Goal: Task Accomplishment & Management: Use online tool/utility

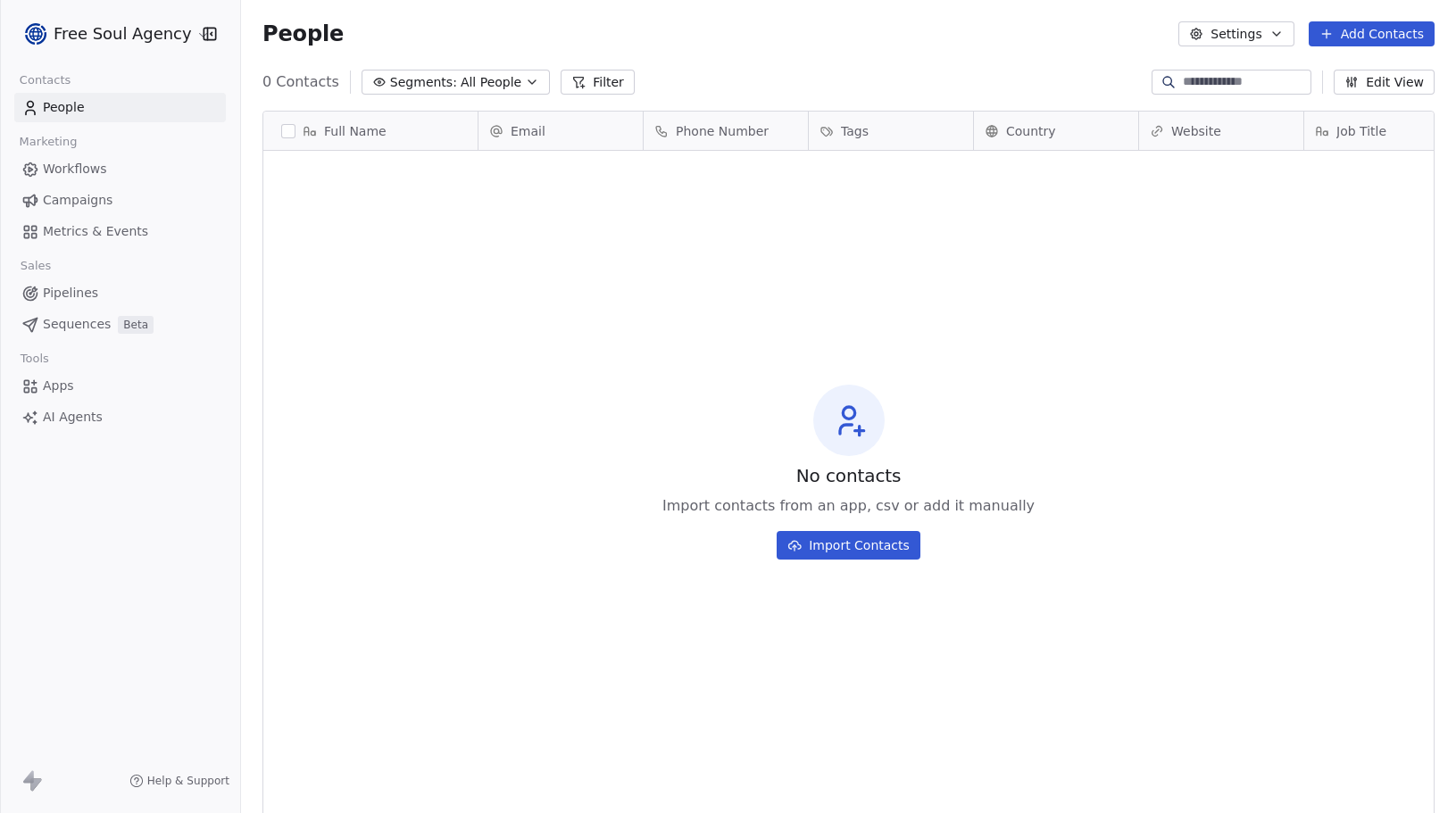
scroll to position [703, 1202]
click at [180, 35] on html "Free Soul Agency Contacts People Marketing Workflows Campaigns Metrics & Events…" at bounding box center [728, 406] width 1456 height 813
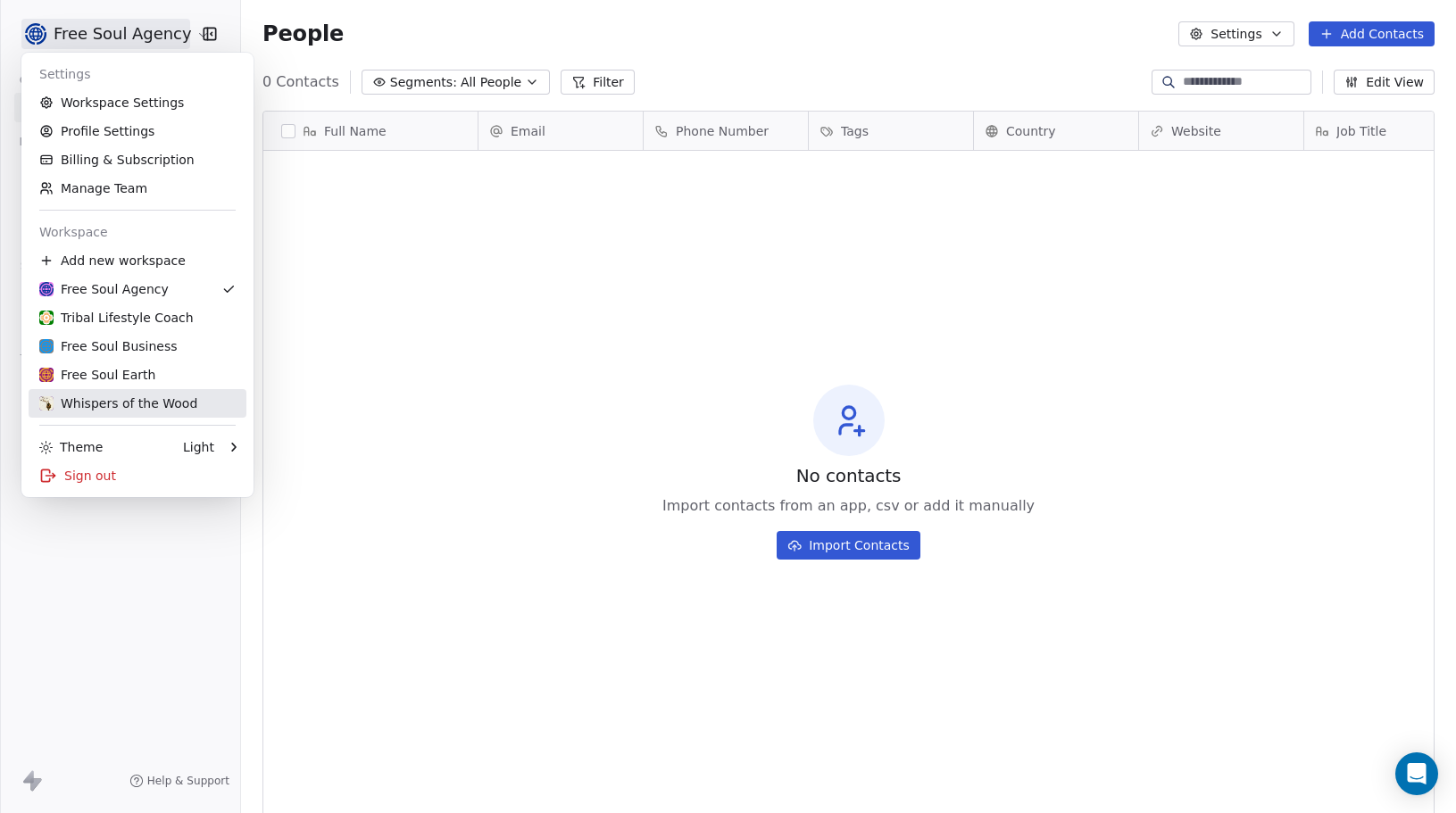
click at [94, 397] on div "Whispers of the Wood" at bounding box center [118, 403] width 158 height 18
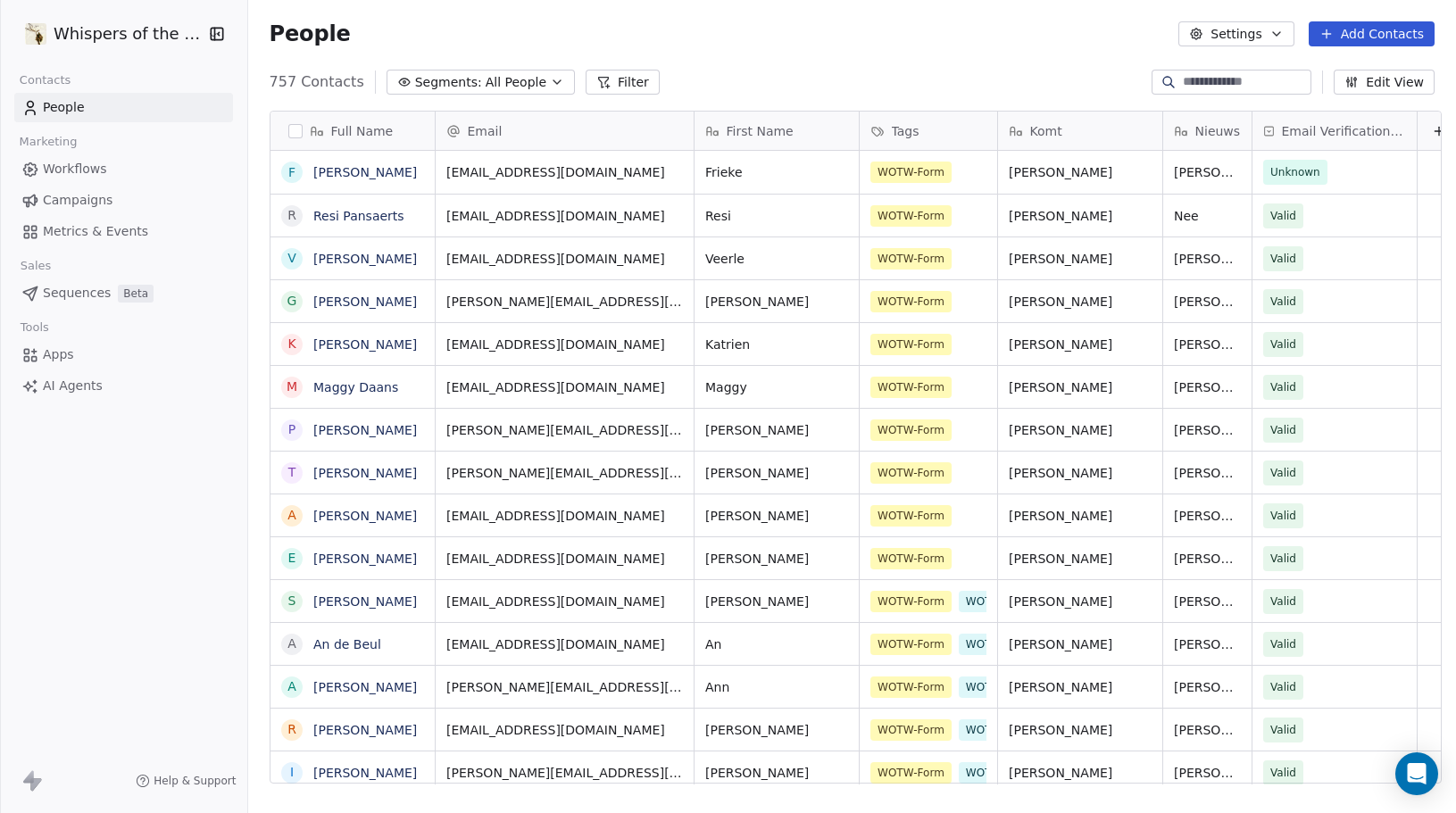
scroll to position [703, 1202]
click at [524, 84] on span "All People" at bounding box center [515, 82] width 61 height 19
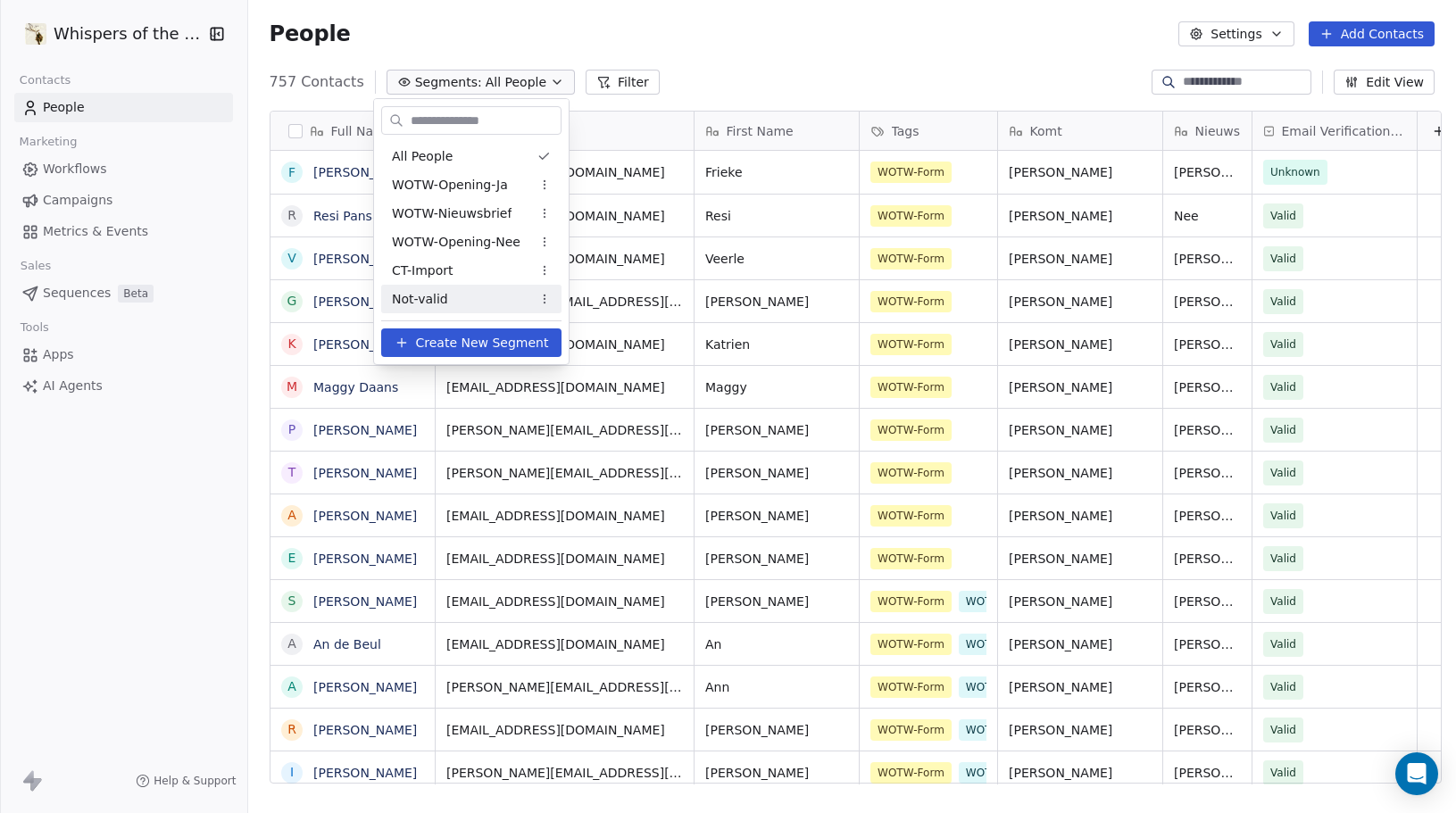
click at [460, 300] on div "Not-valid" at bounding box center [472, 299] width 181 height 29
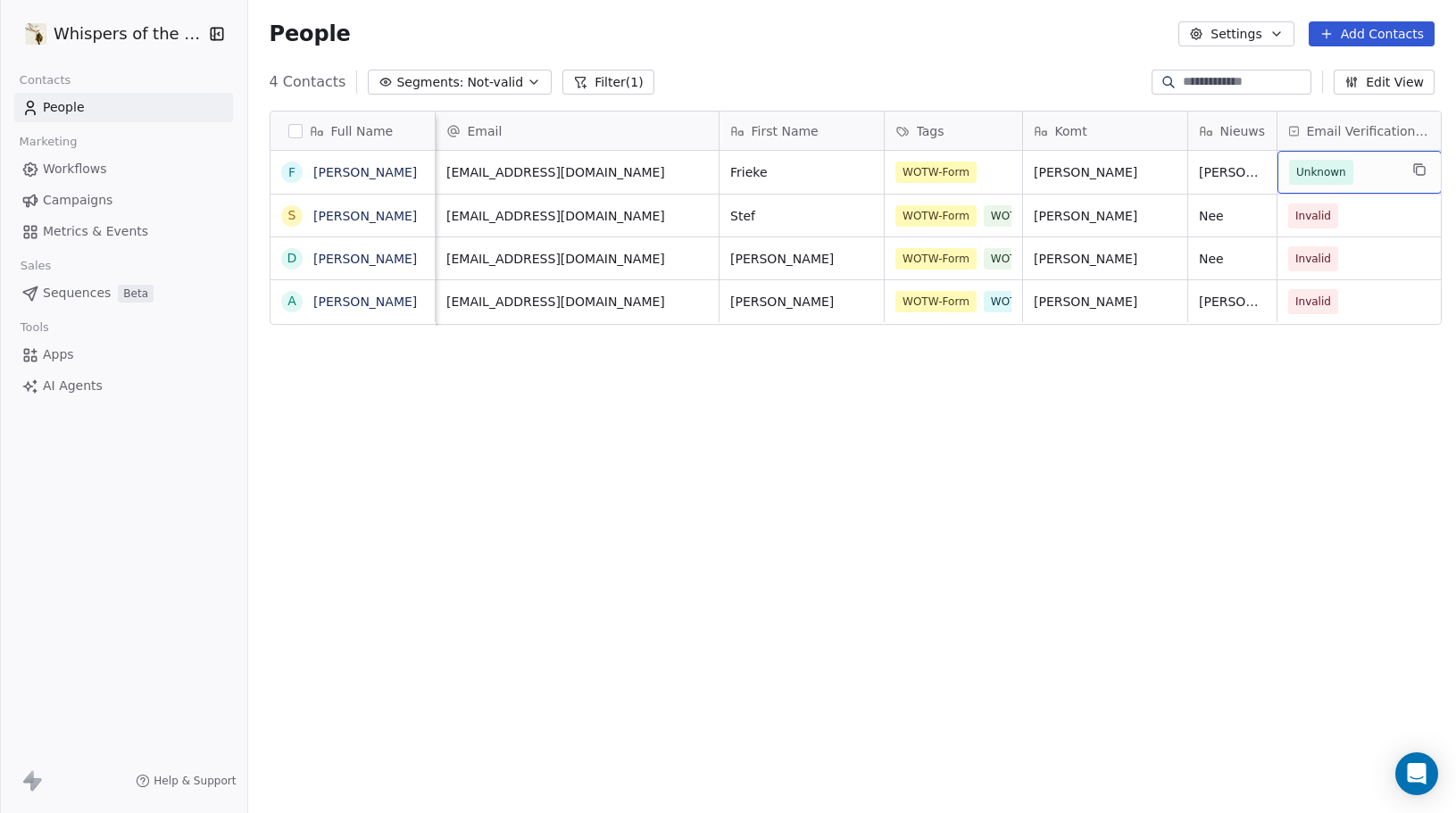
scroll to position [0, 15]
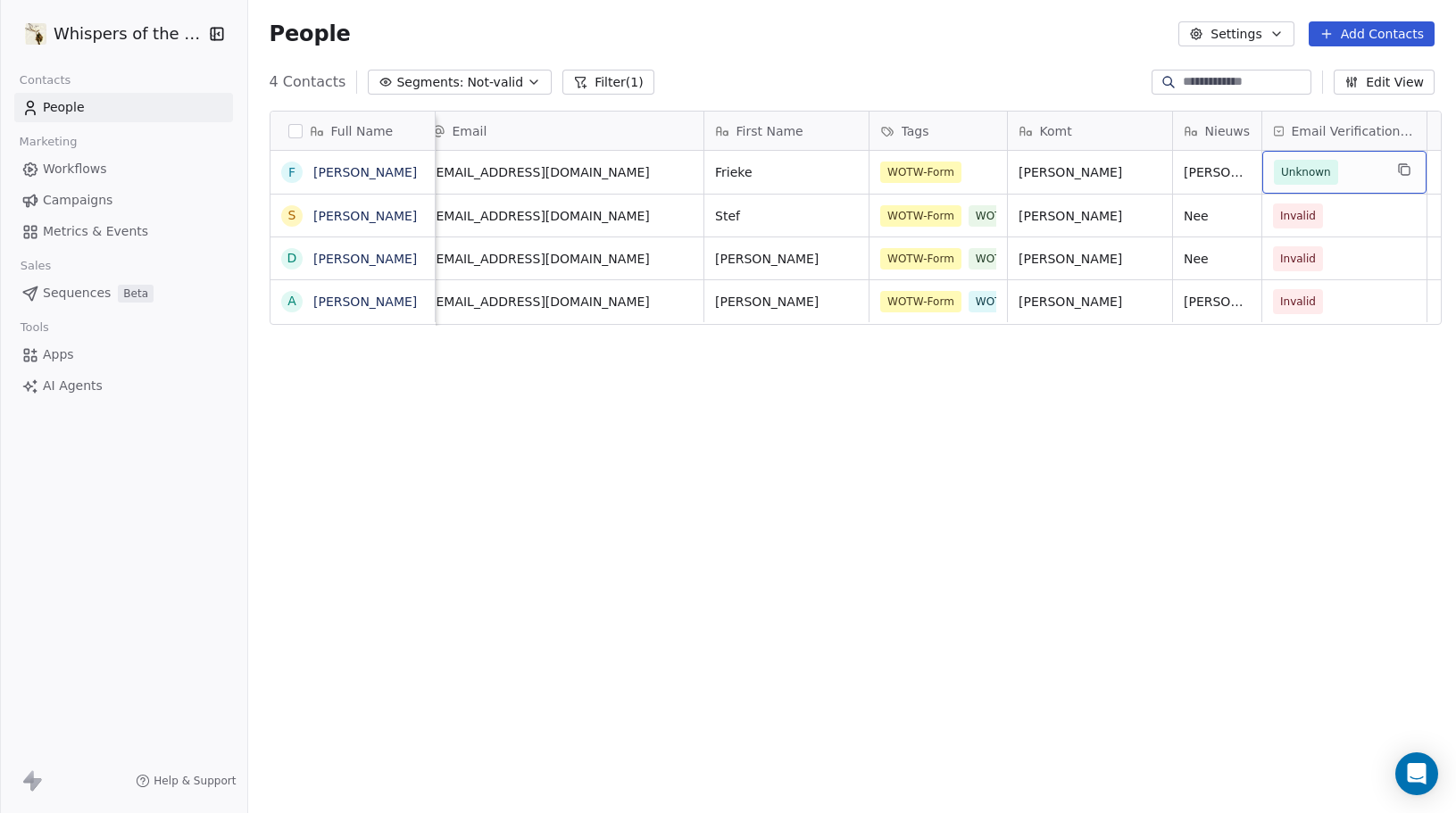
click at [1299, 176] on span "Unknown" at bounding box center [1306, 173] width 50 height 18
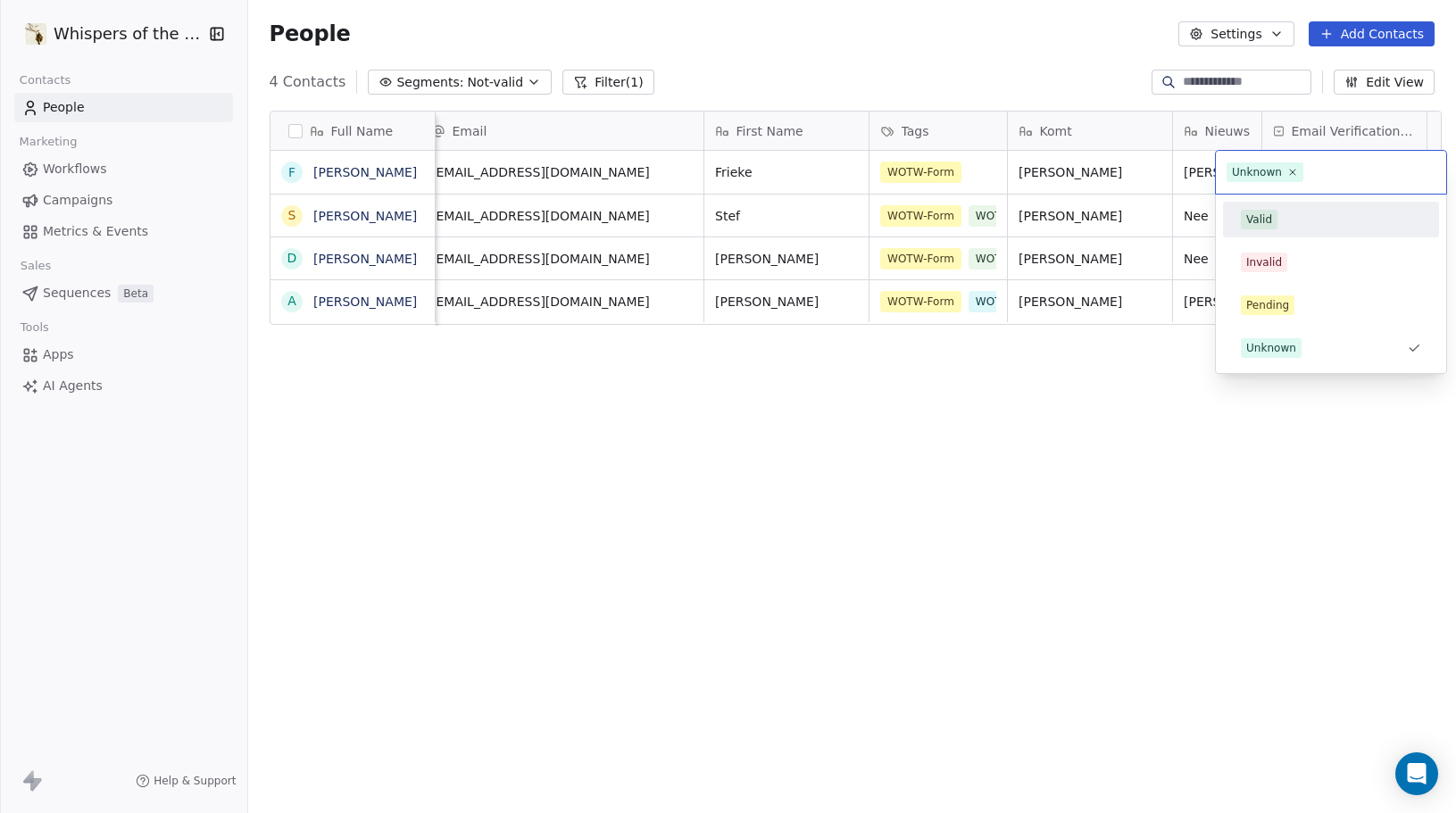
click at [1273, 217] on span "Valid" at bounding box center [1259, 219] width 37 height 20
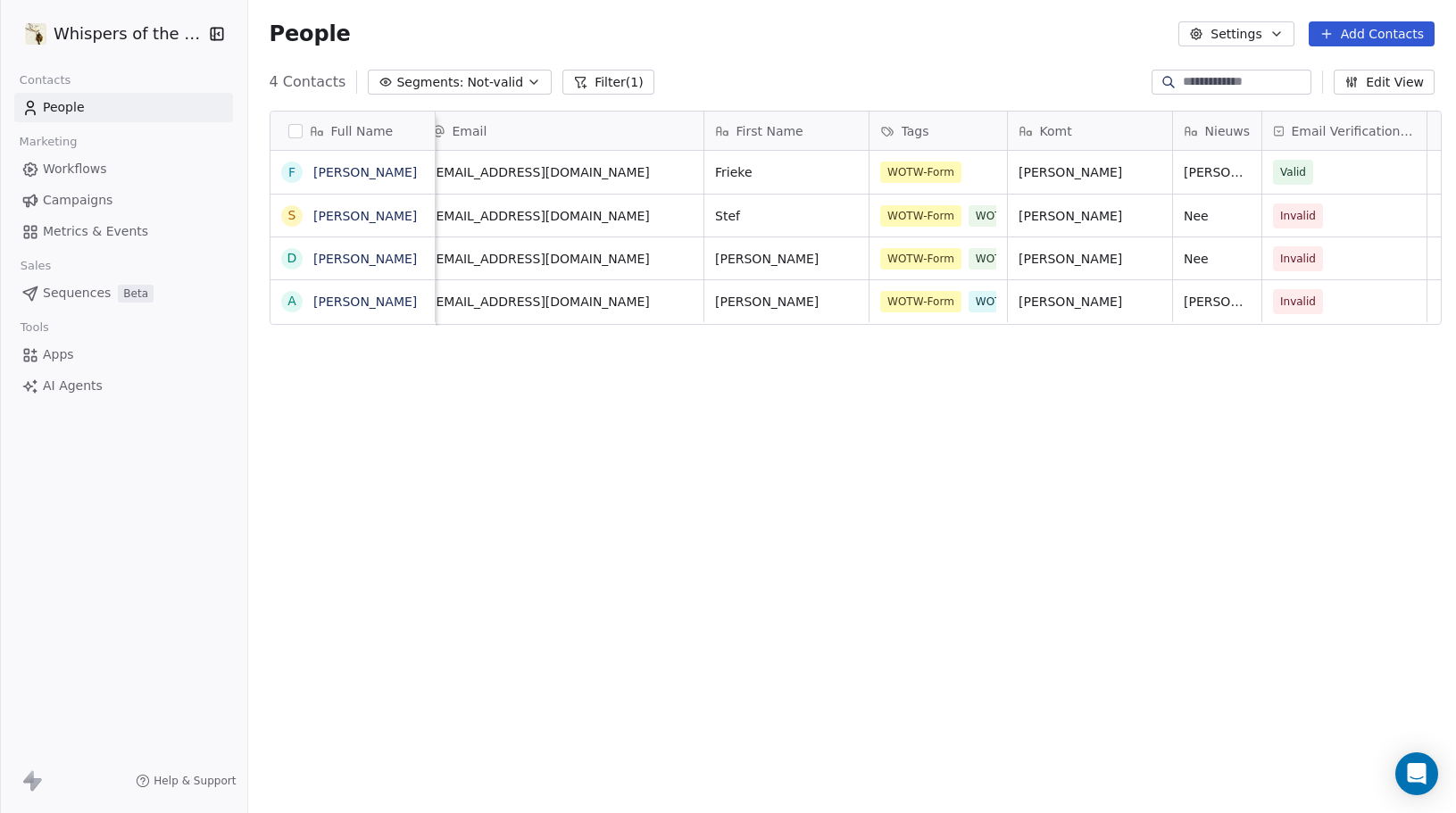
click at [1051, 474] on div "Full Name F [PERSON_NAME] S Stef [PERSON_NAME] D [PERSON_NAME] A [PERSON_NAME] …" at bounding box center [852, 454] width 1208 height 716
click at [58, 111] on span "People" at bounding box center [64, 107] width 42 height 19
click at [440, 375] on div "Full Name F [PERSON_NAME] S Stef [PERSON_NAME] D [PERSON_NAME] A [PERSON_NAME] …" at bounding box center [852, 454] width 1208 height 716
click at [483, 81] on span "Not-valid" at bounding box center [495, 82] width 57 height 19
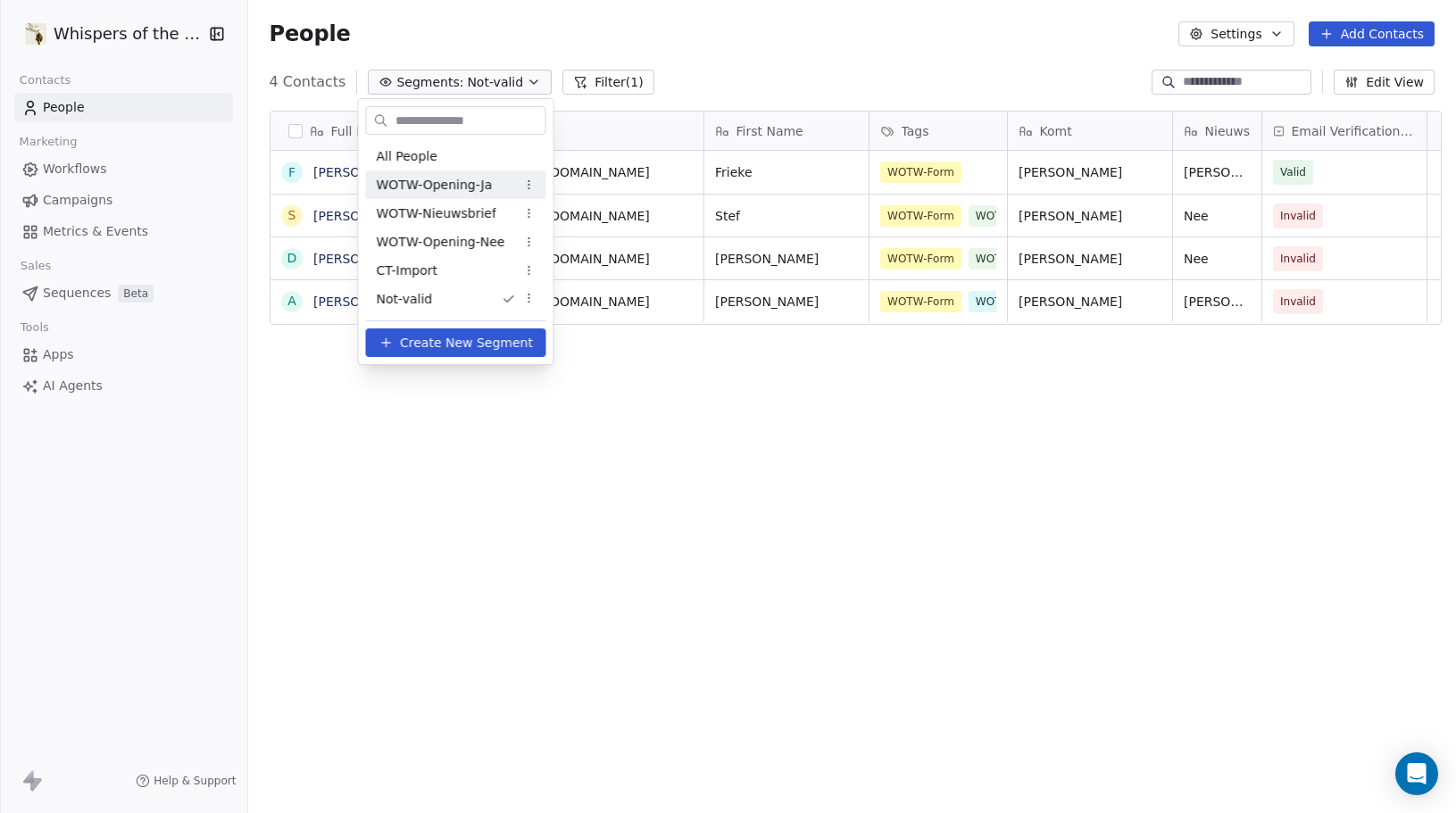
click at [437, 176] on span "WOTW-Opening-Ja" at bounding box center [434, 185] width 116 height 19
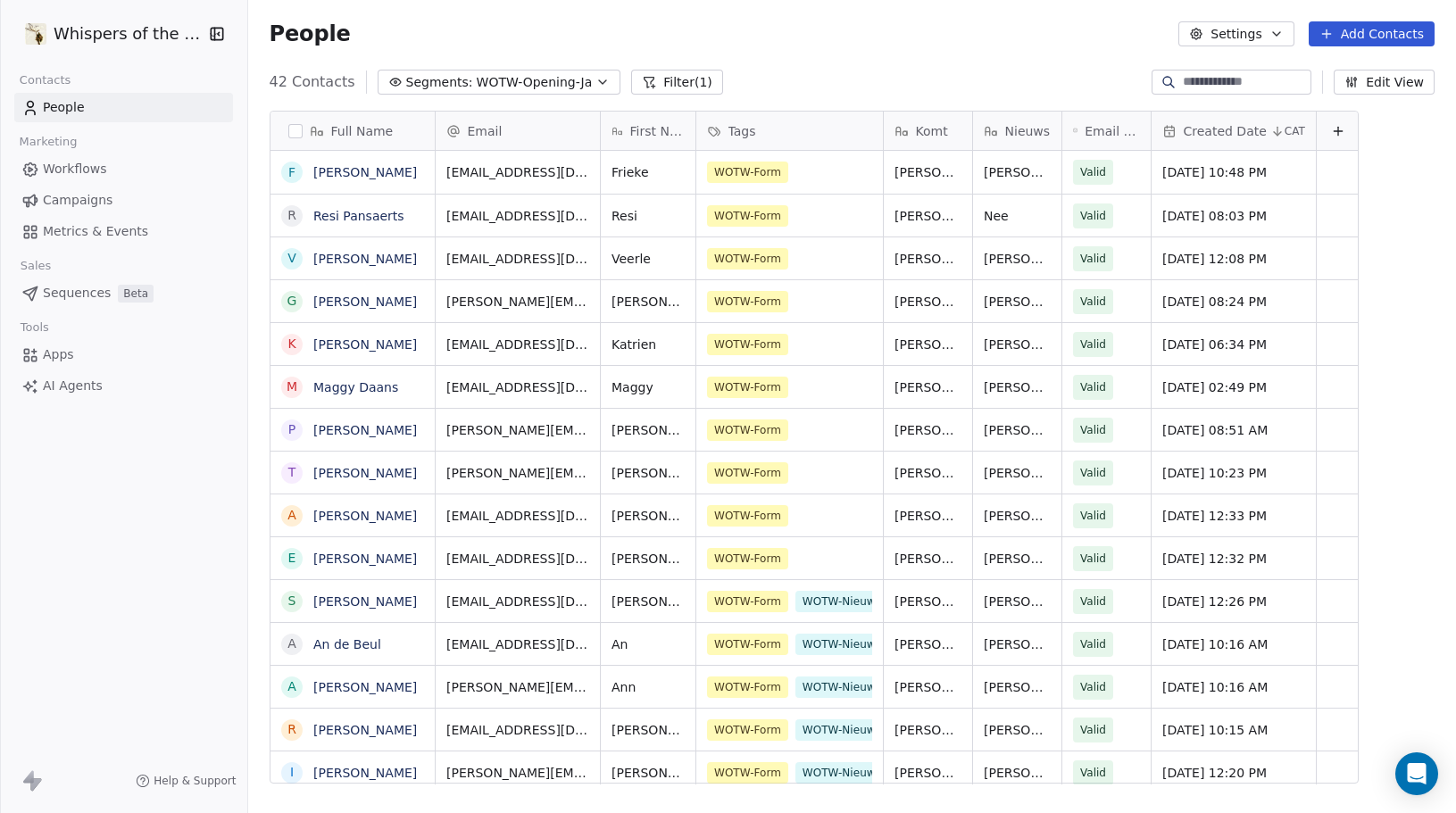
scroll to position [703, 1202]
click at [86, 201] on span "Campaigns" at bounding box center [77, 200] width 70 height 19
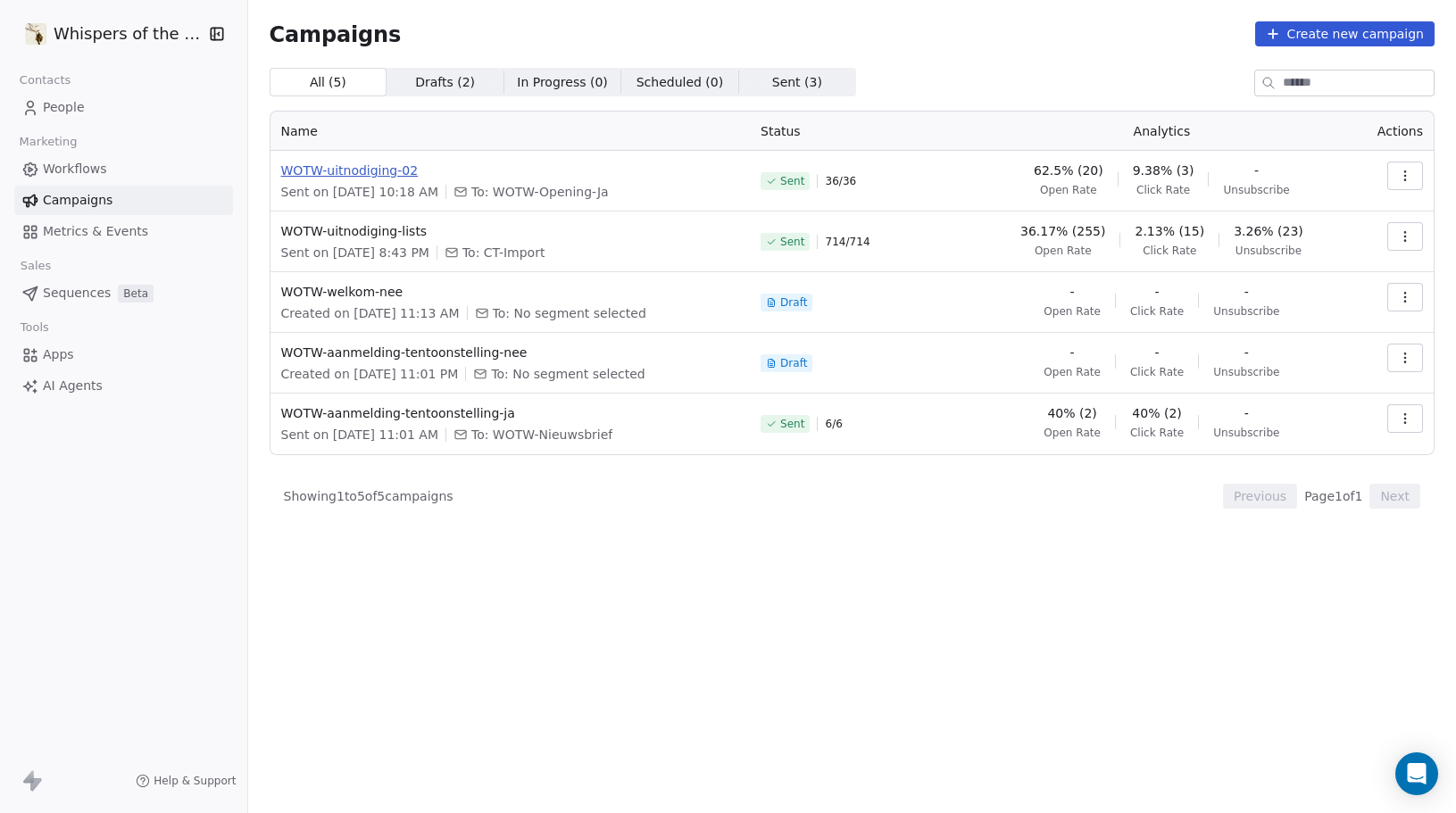
click at [366, 173] on span "WOTW-uitnodiging-02" at bounding box center [510, 171] width 459 height 18
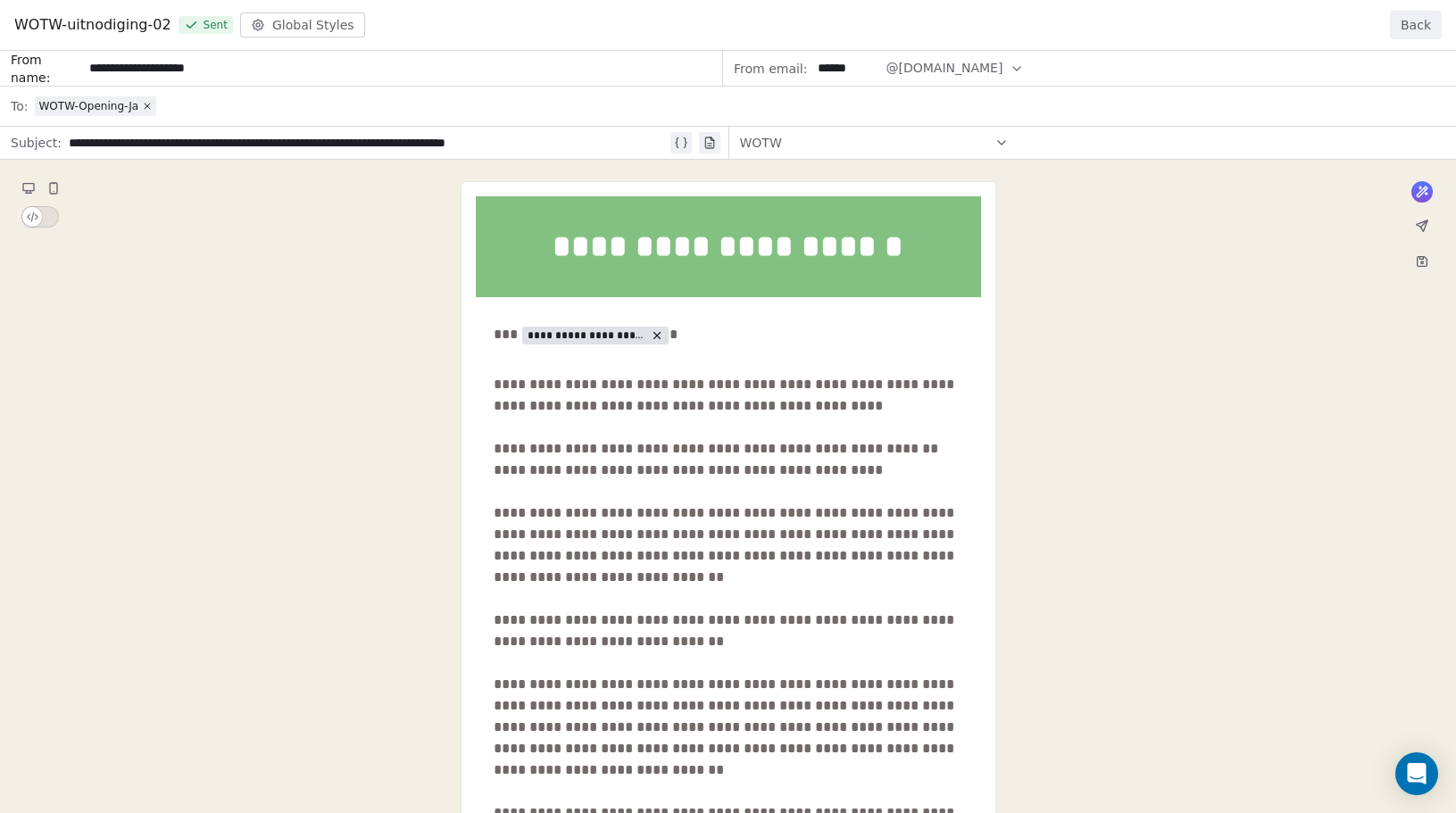
click at [1421, 24] on button "Back" at bounding box center [1416, 25] width 52 height 29
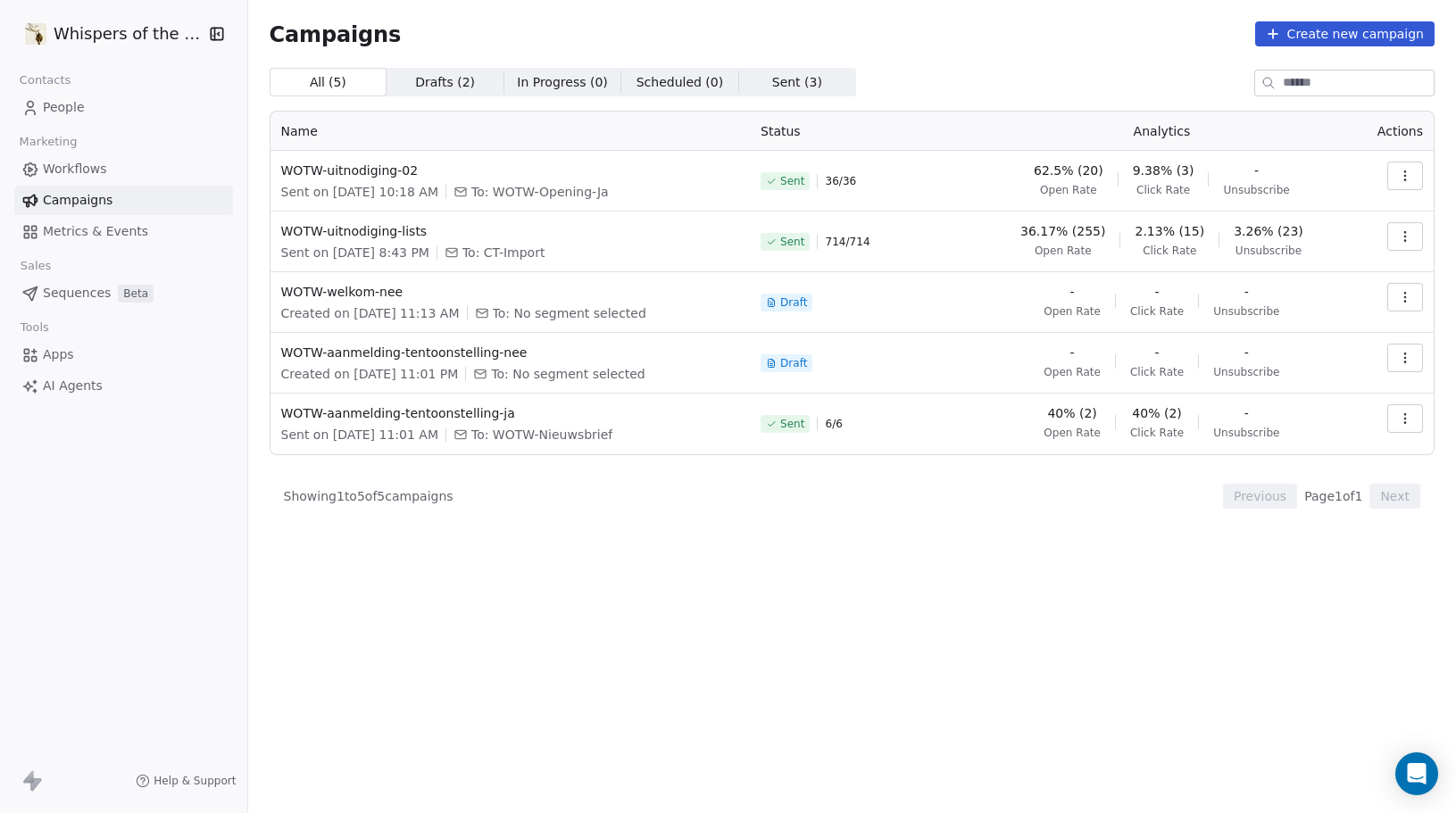
click at [1410, 169] on icon "button" at bounding box center [1405, 176] width 14 height 14
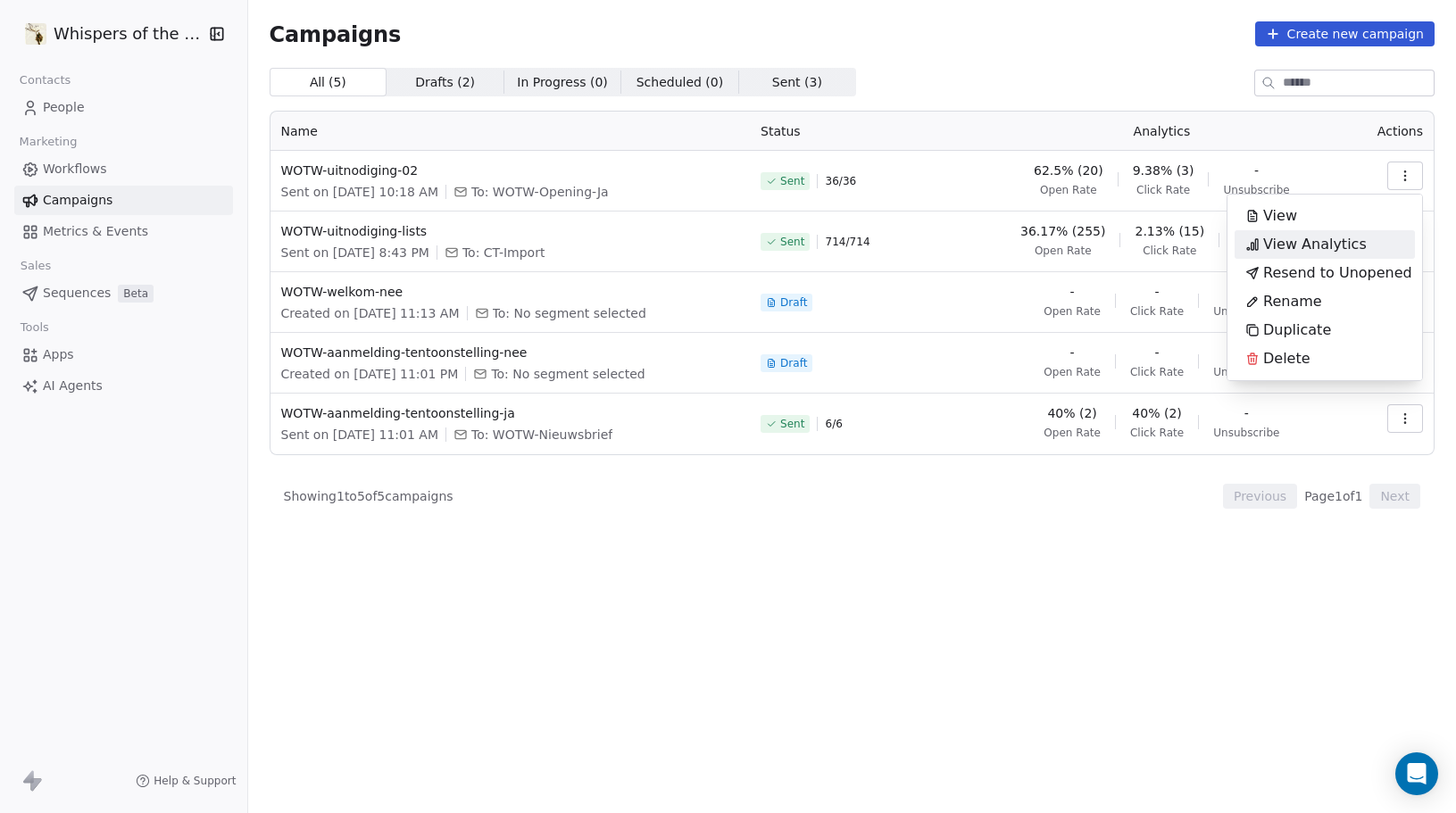
click at [1324, 248] on span "View Analytics" at bounding box center [1315, 245] width 103 height 22
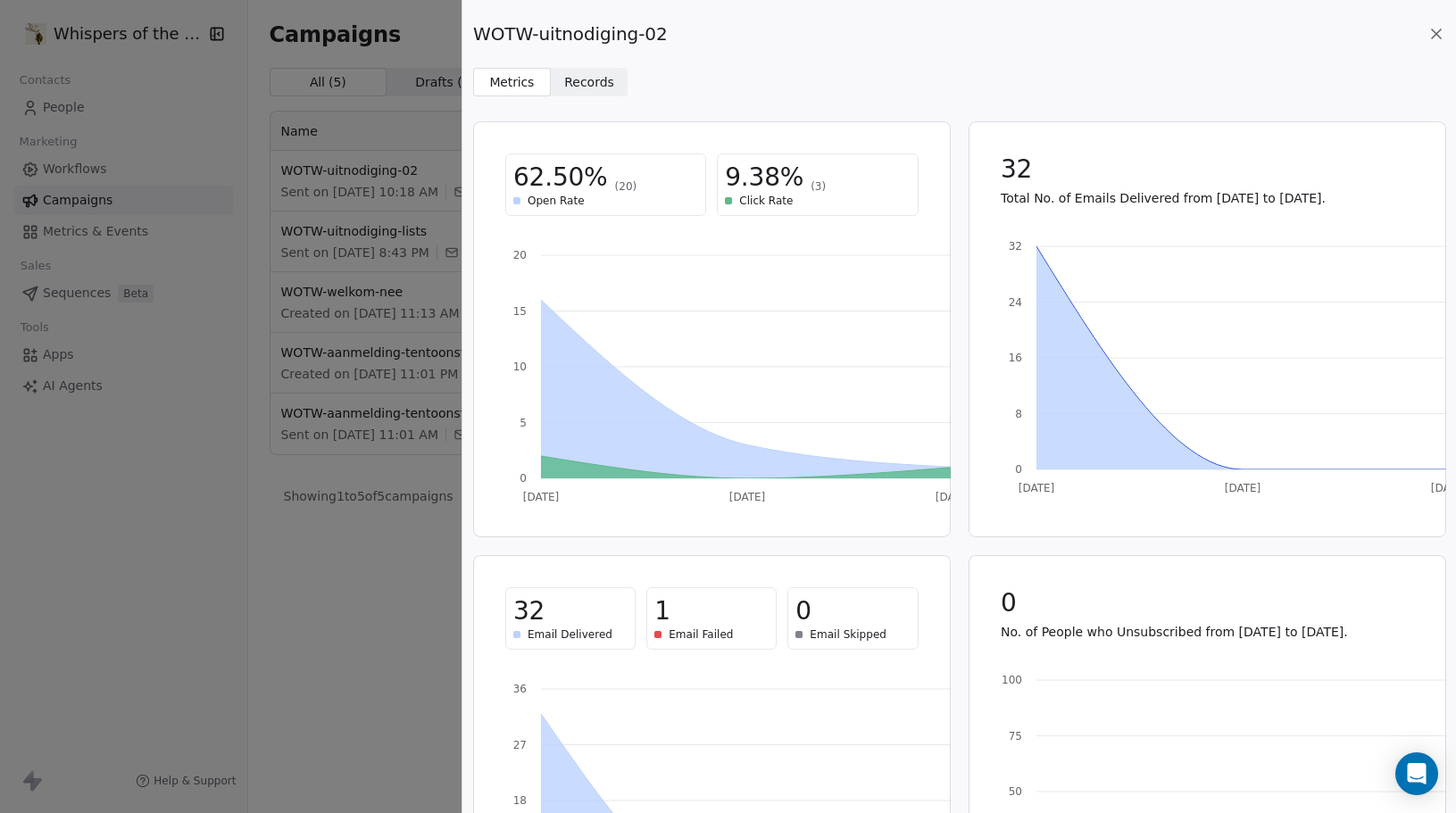
click at [594, 75] on span "Records" at bounding box center [589, 82] width 50 height 19
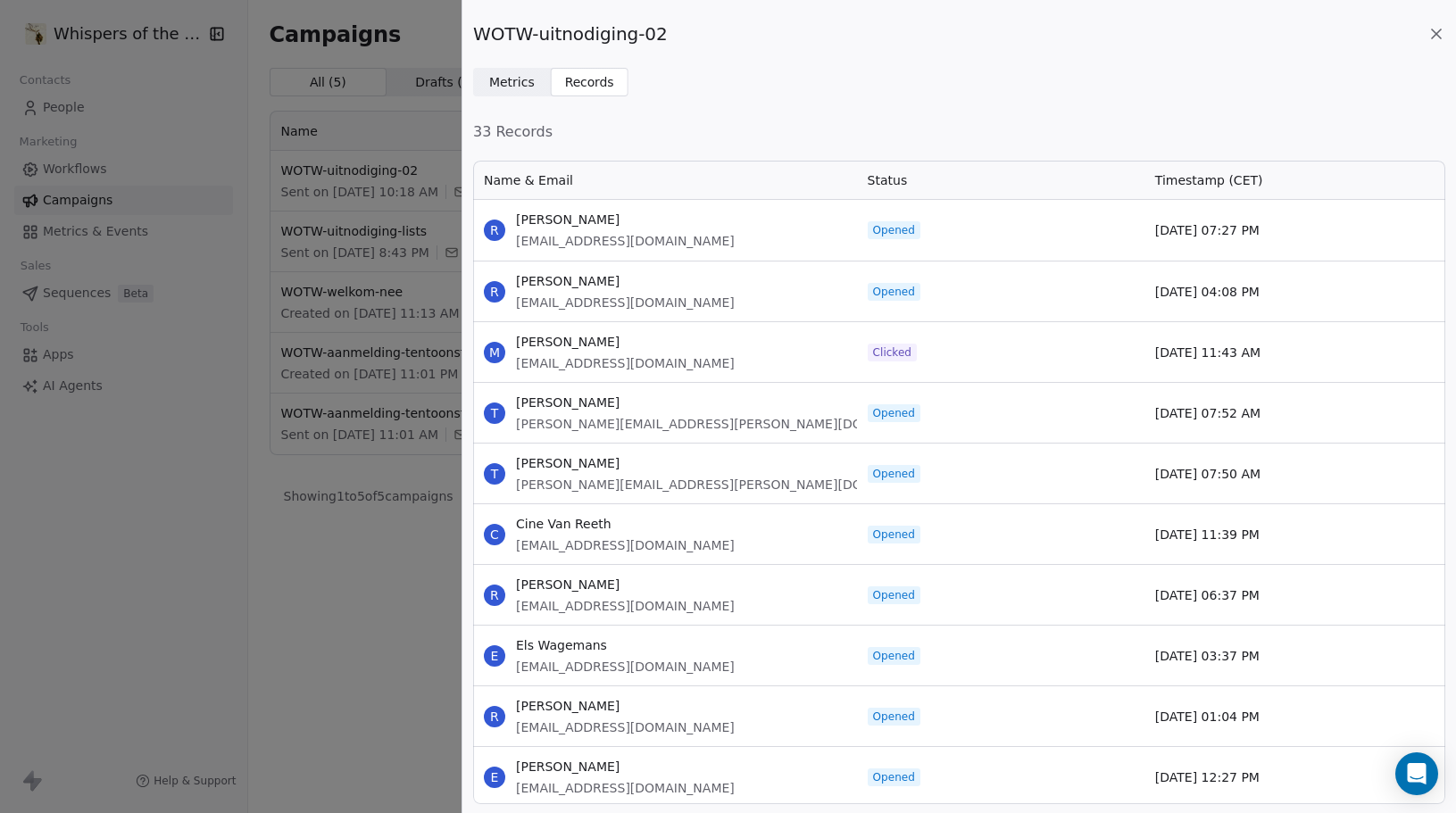
click at [806, 109] on div "WOTW-uitnodiging-02 Metrics Metrics Records Records 33 Records Name & Email Sta…" at bounding box center [959, 406] width 994 height 813
click at [1437, 32] on icon at bounding box center [1436, 34] width 9 height 9
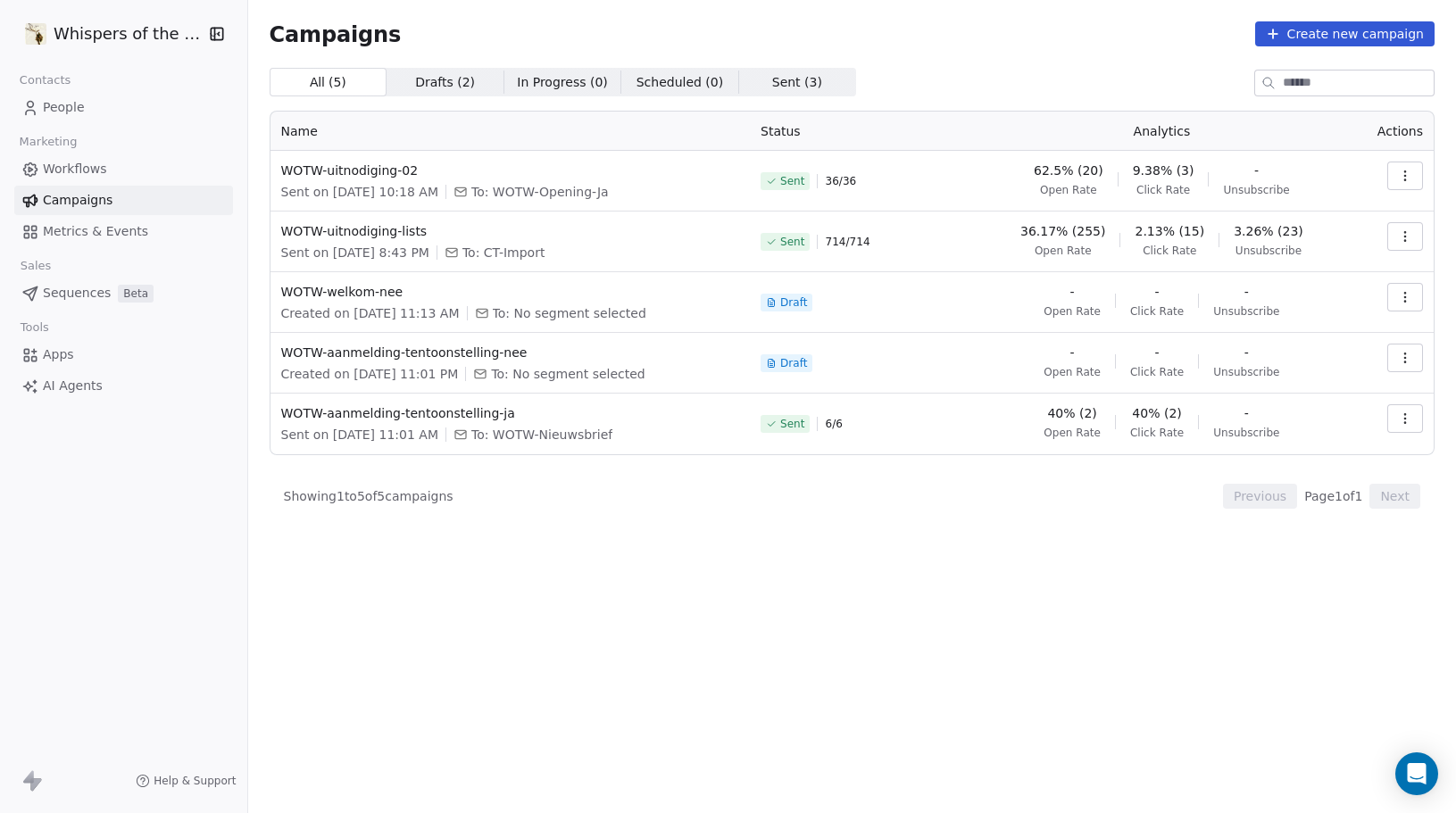
click at [77, 109] on span "People" at bounding box center [64, 107] width 42 height 19
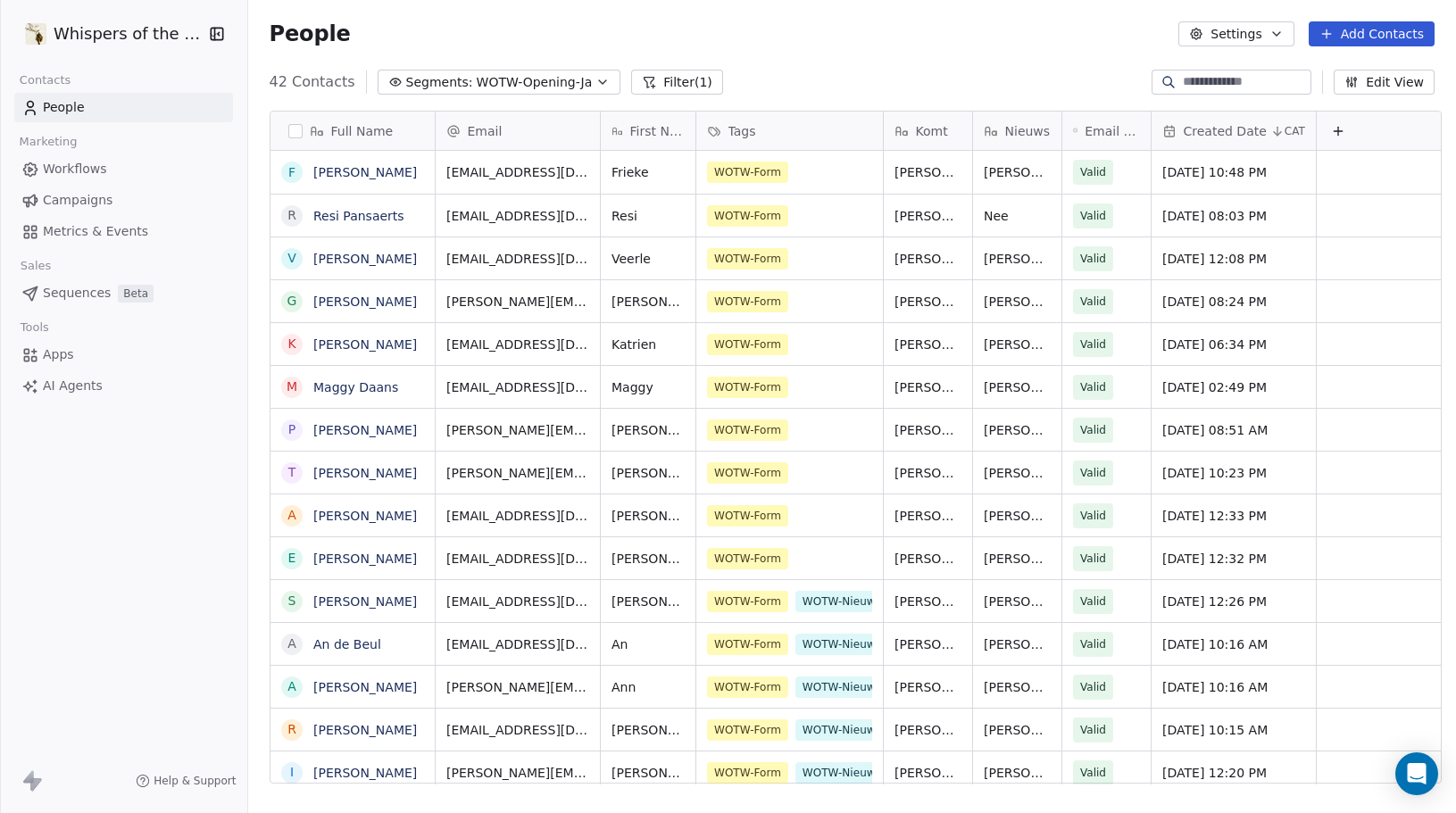
scroll to position [703, 1202]
click at [821, 171] on div "WOTW-Form" at bounding box center [774, 173] width 131 height 22
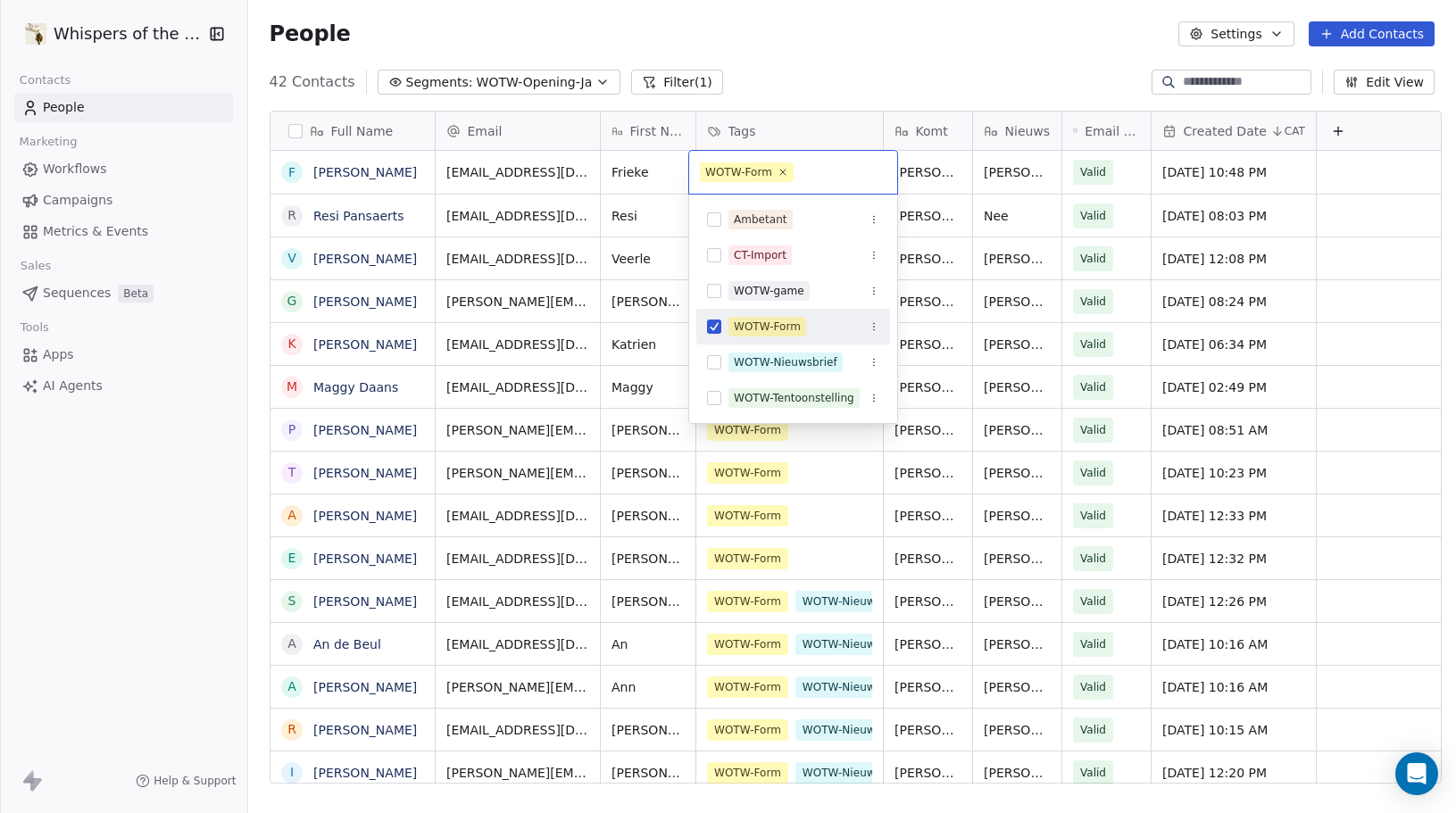
click at [795, 67] on html "Whispers of the Wood Contacts People Marketing Workflows Campaigns Metrics & Ev…" at bounding box center [728, 406] width 1456 height 813
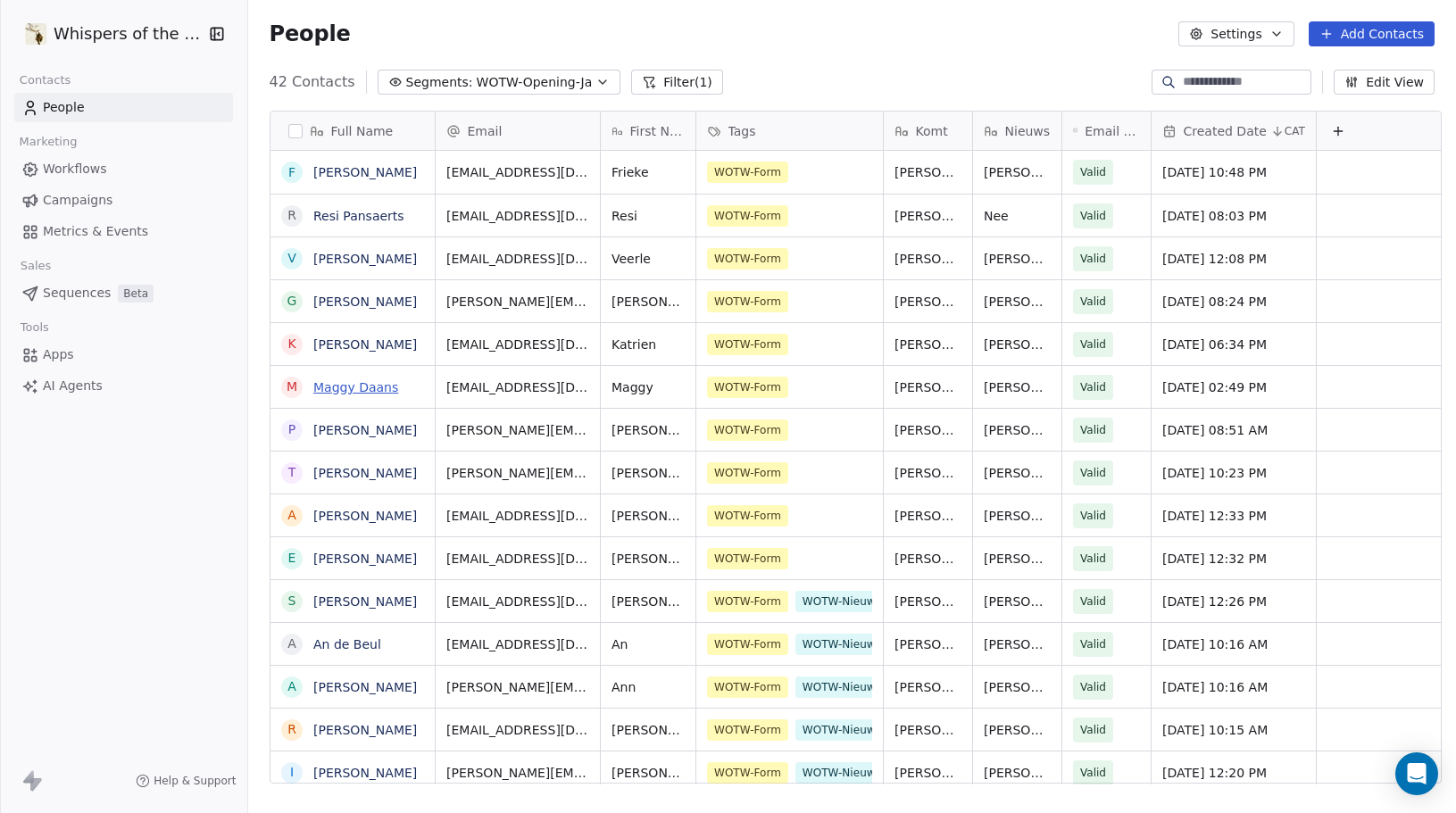
click at [363, 385] on link "Maggy Daans" at bounding box center [356, 387] width 84 height 14
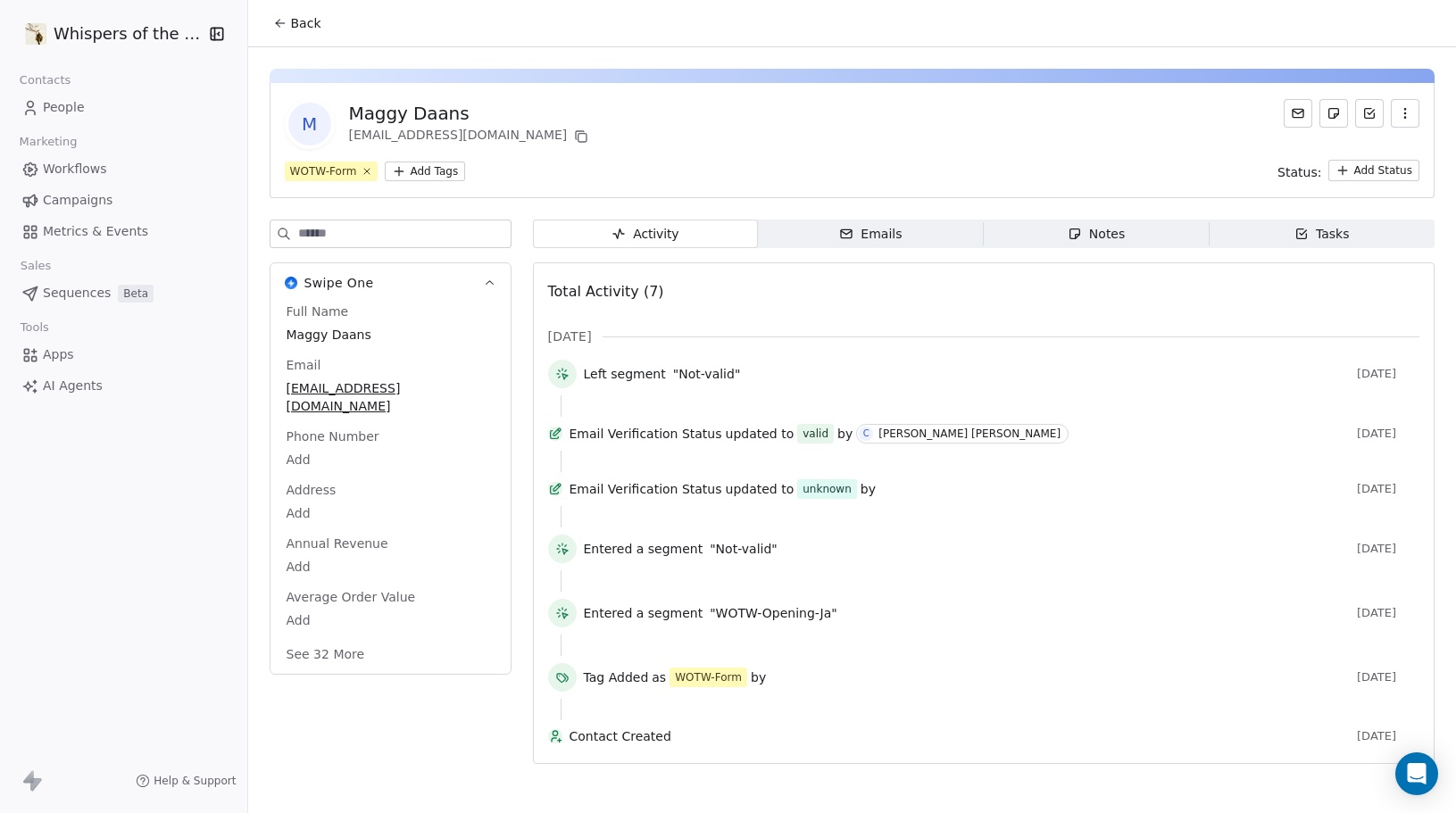
click at [56, 103] on span "People" at bounding box center [64, 107] width 42 height 19
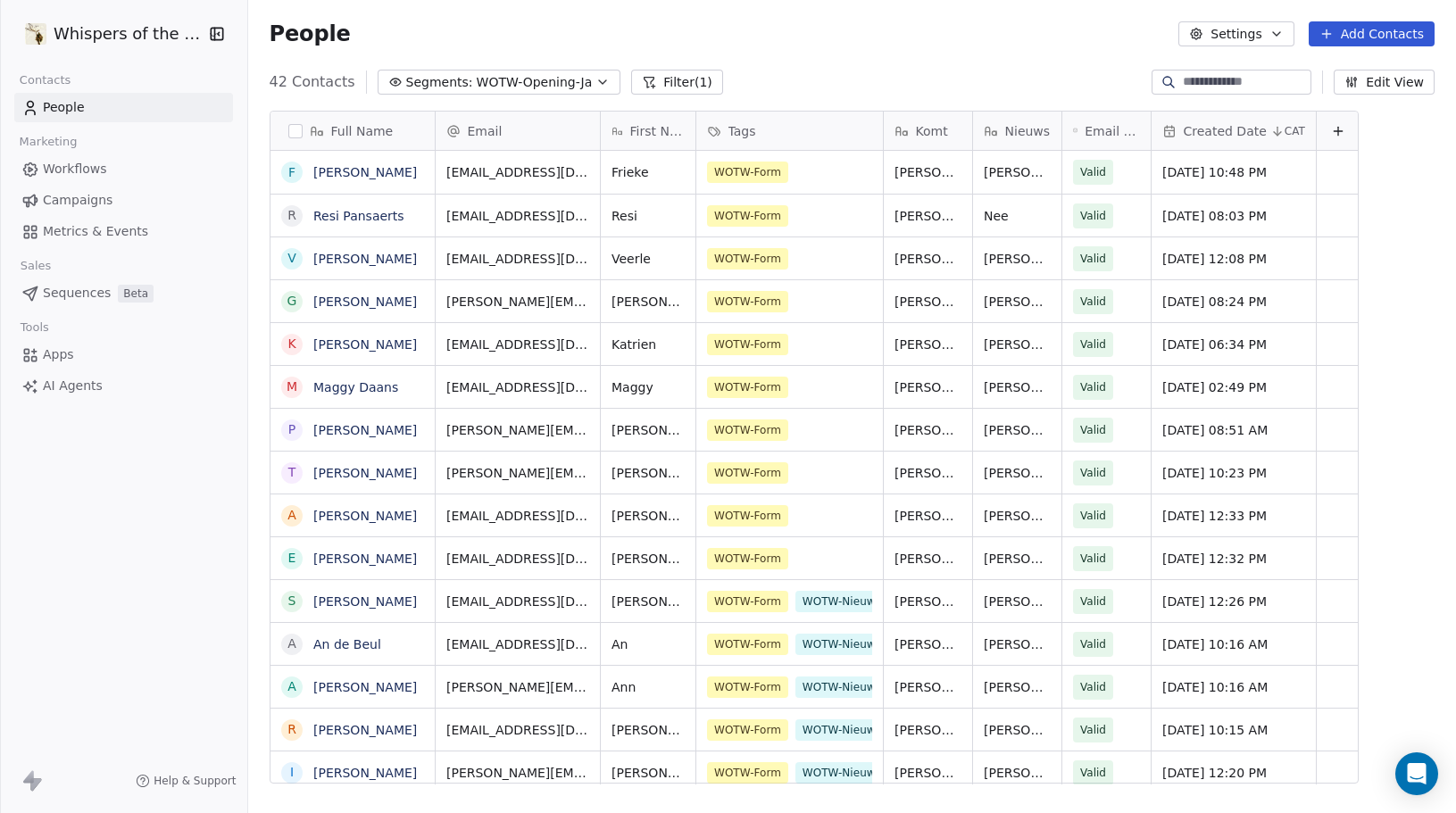
scroll to position [703, 1202]
click at [369, 434] on link "[PERSON_NAME]" at bounding box center [365, 430] width 103 height 14
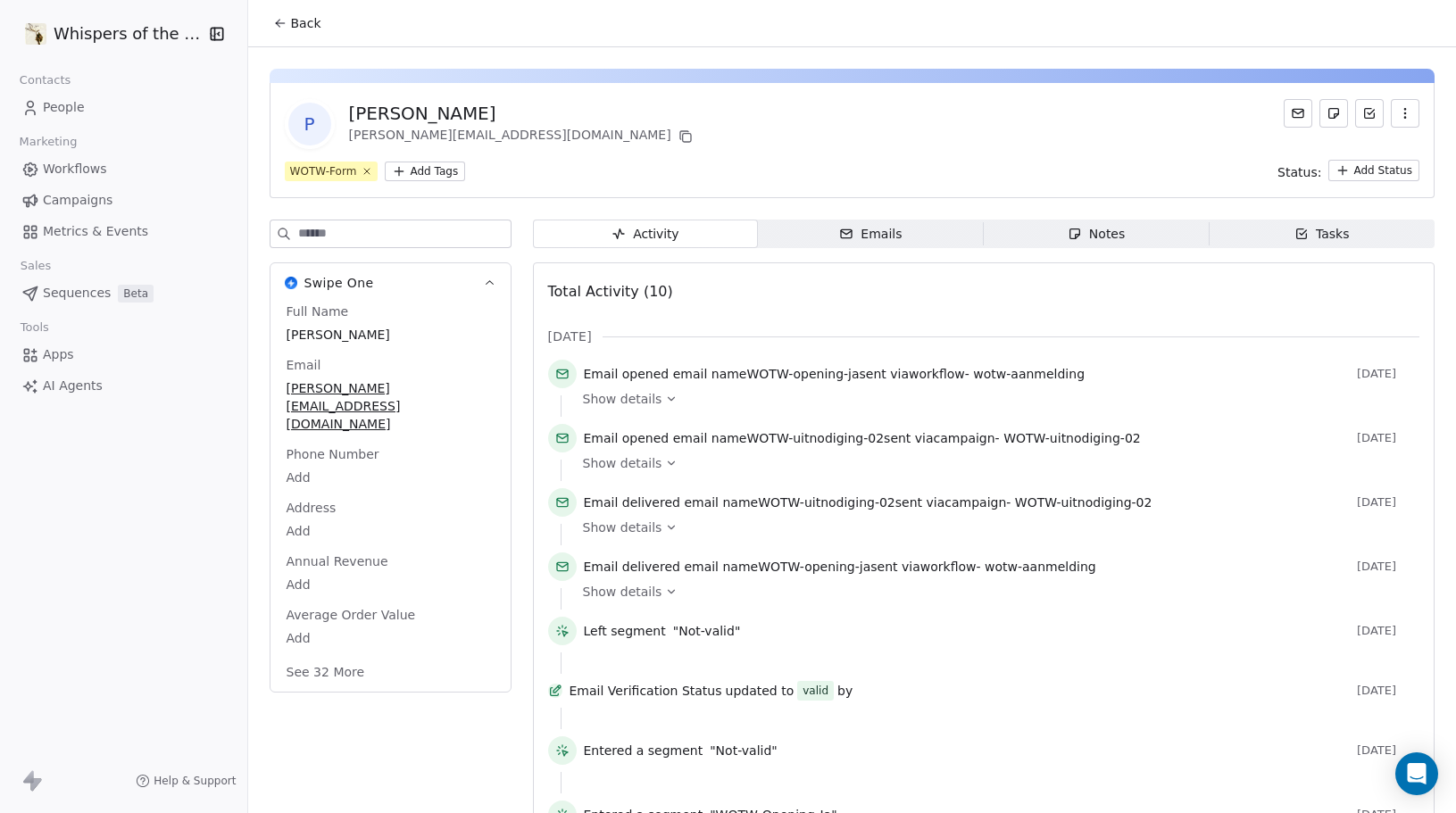
click at [78, 109] on span "People" at bounding box center [64, 107] width 42 height 19
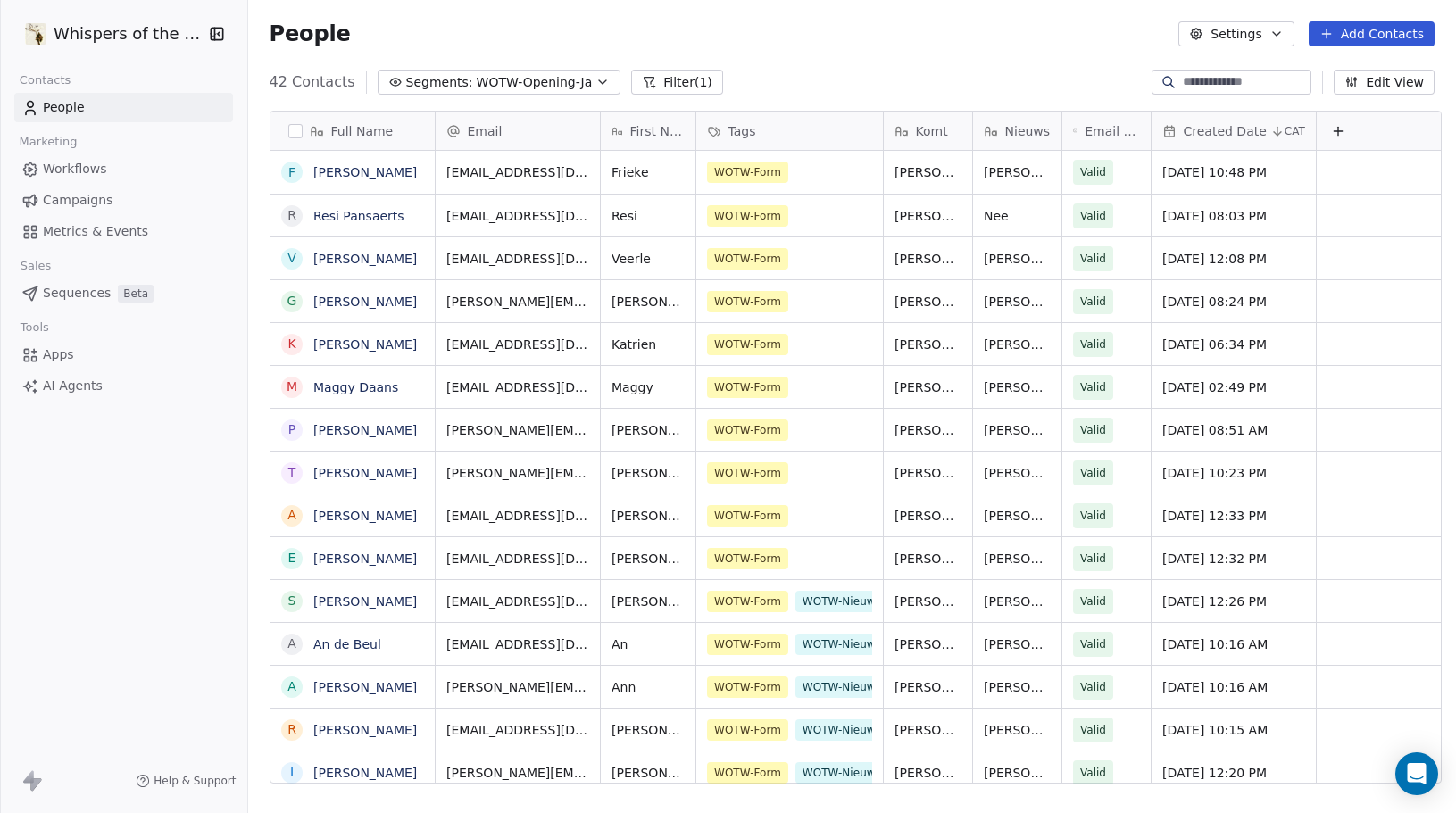
scroll to position [703, 1202]
click at [364, 469] on link "[PERSON_NAME]" at bounding box center [365, 473] width 103 height 14
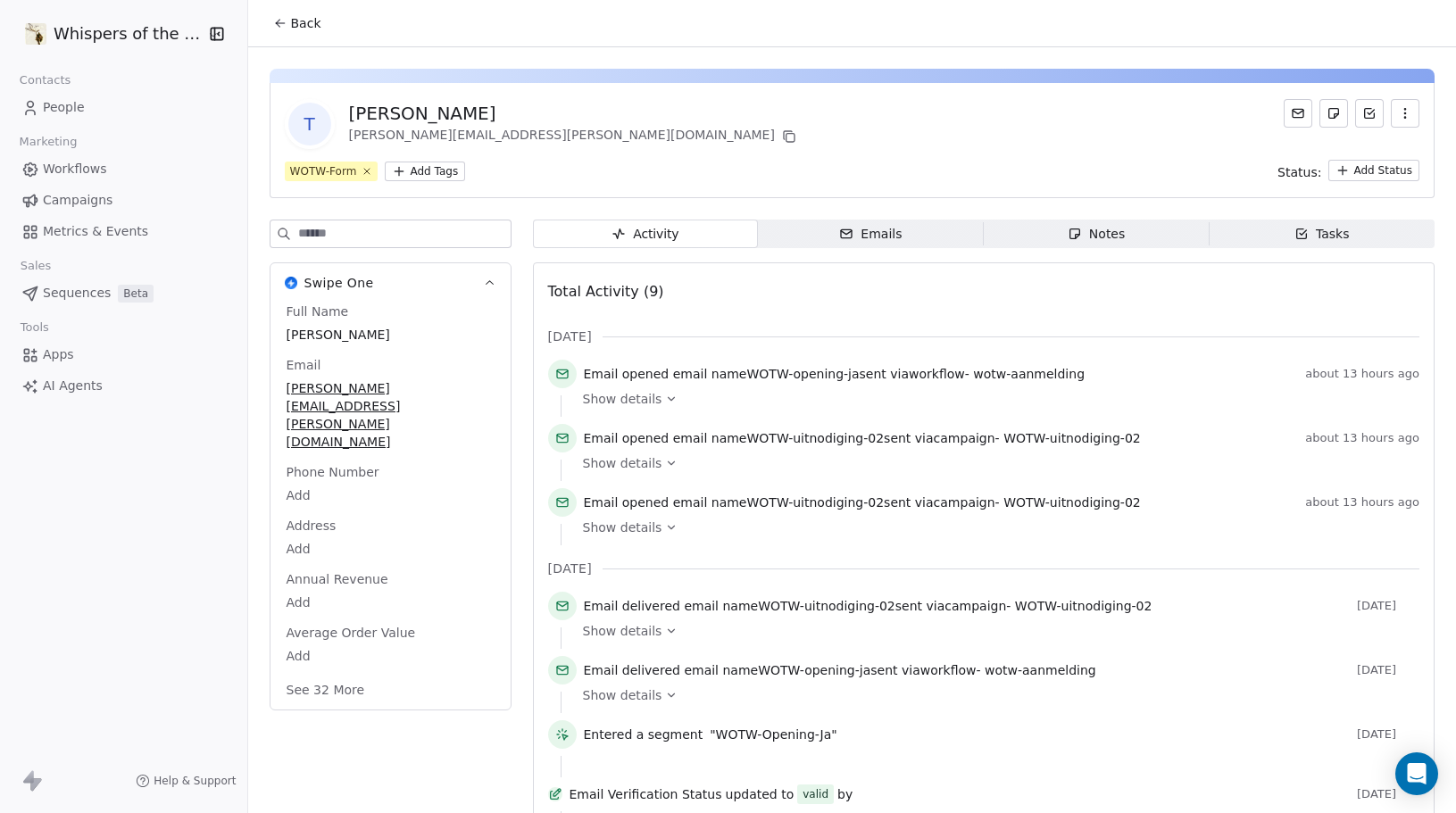
click at [76, 112] on span "People" at bounding box center [64, 107] width 42 height 19
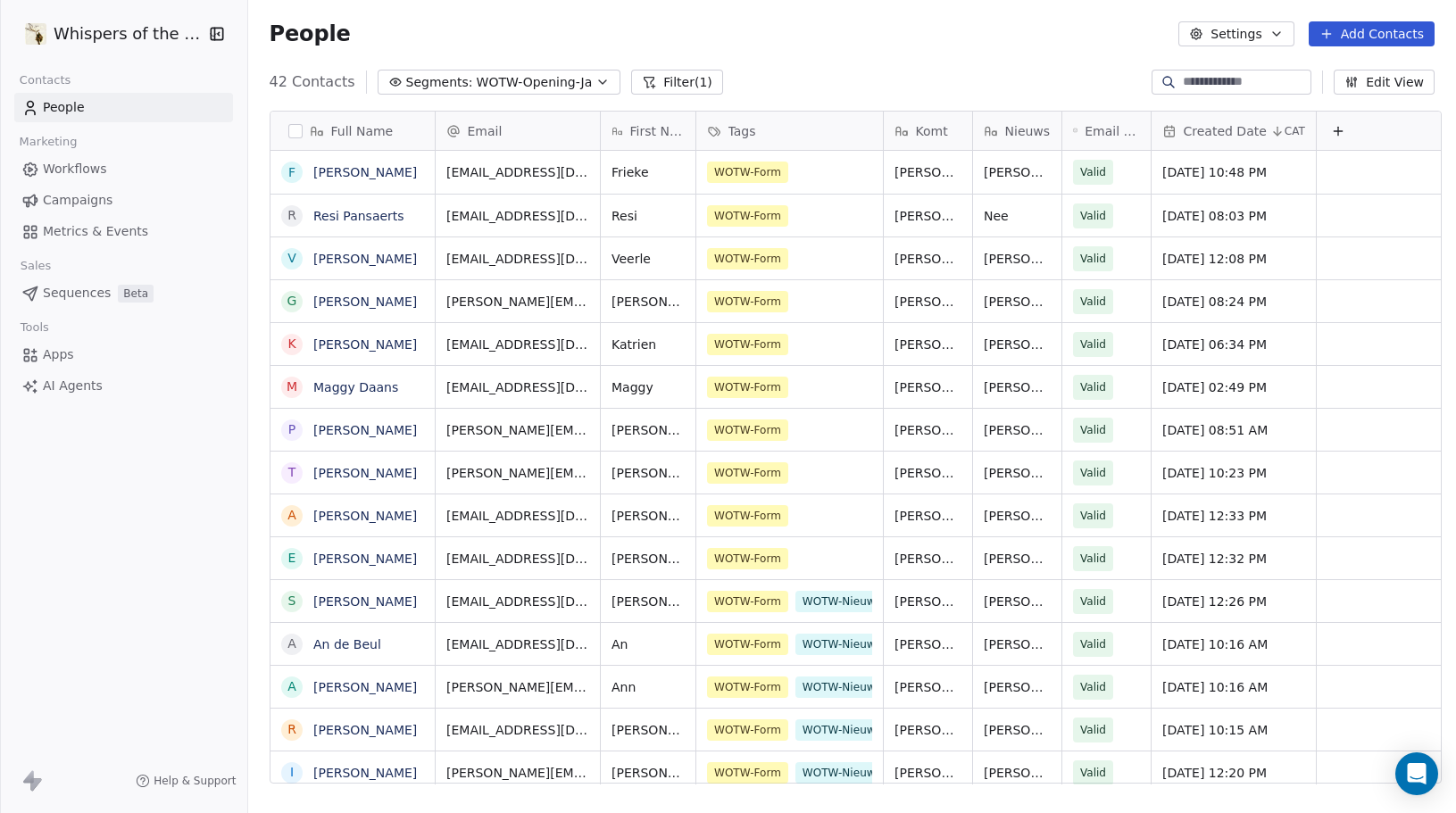
scroll to position [703, 1202]
click at [285, 386] on button "grid" at bounding box center [292, 387] width 14 height 14
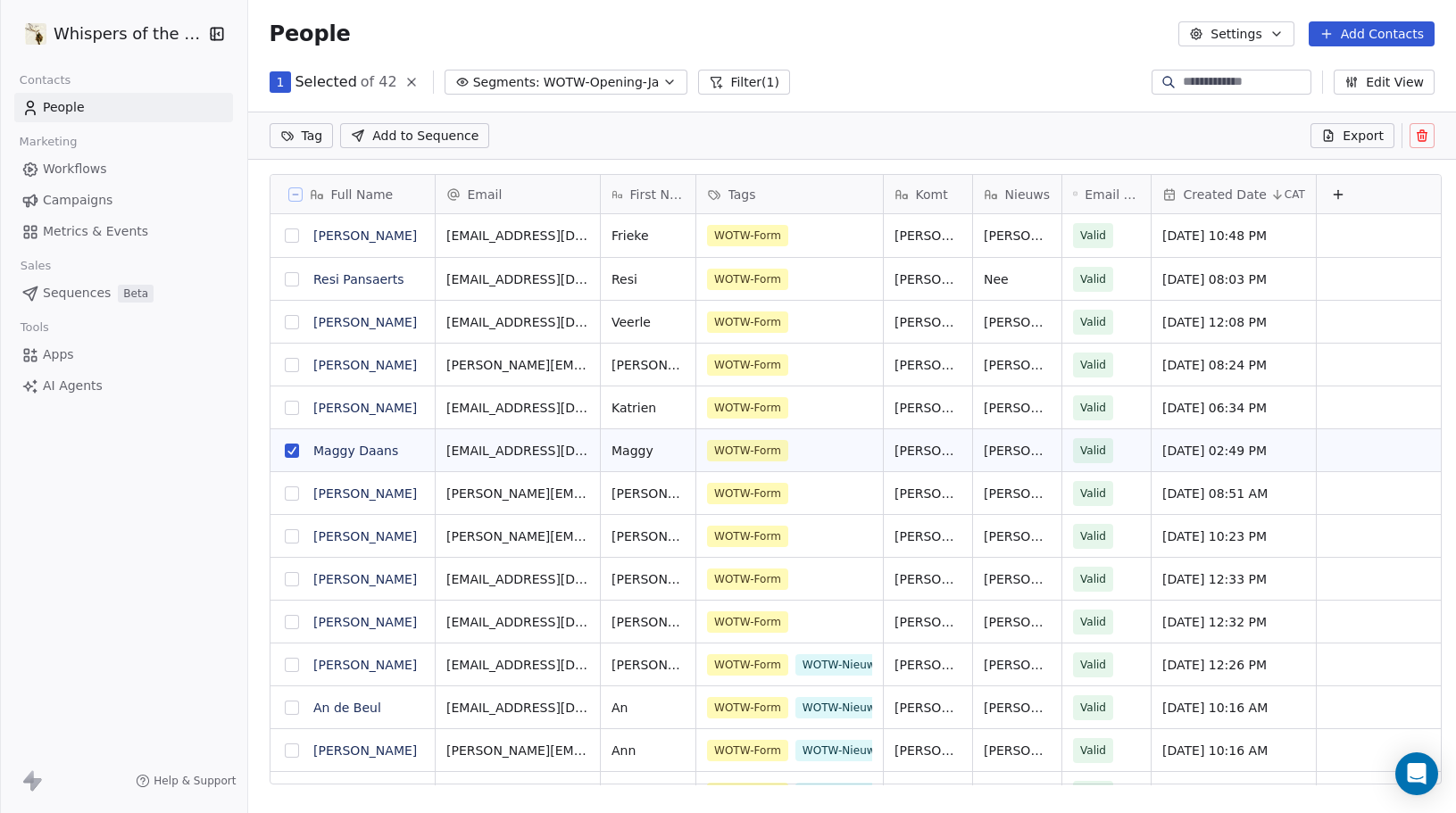
click at [286, 402] on button "grid" at bounding box center [292, 408] width 14 height 14
click at [285, 367] on button "grid" at bounding box center [292, 364] width 14 height 14
click at [285, 323] on button "grid" at bounding box center [292, 322] width 14 height 14
click at [285, 281] on button "grid" at bounding box center [292, 279] width 14 height 14
click at [285, 239] on button "grid" at bounding box center [292, 235] width 14 height 14
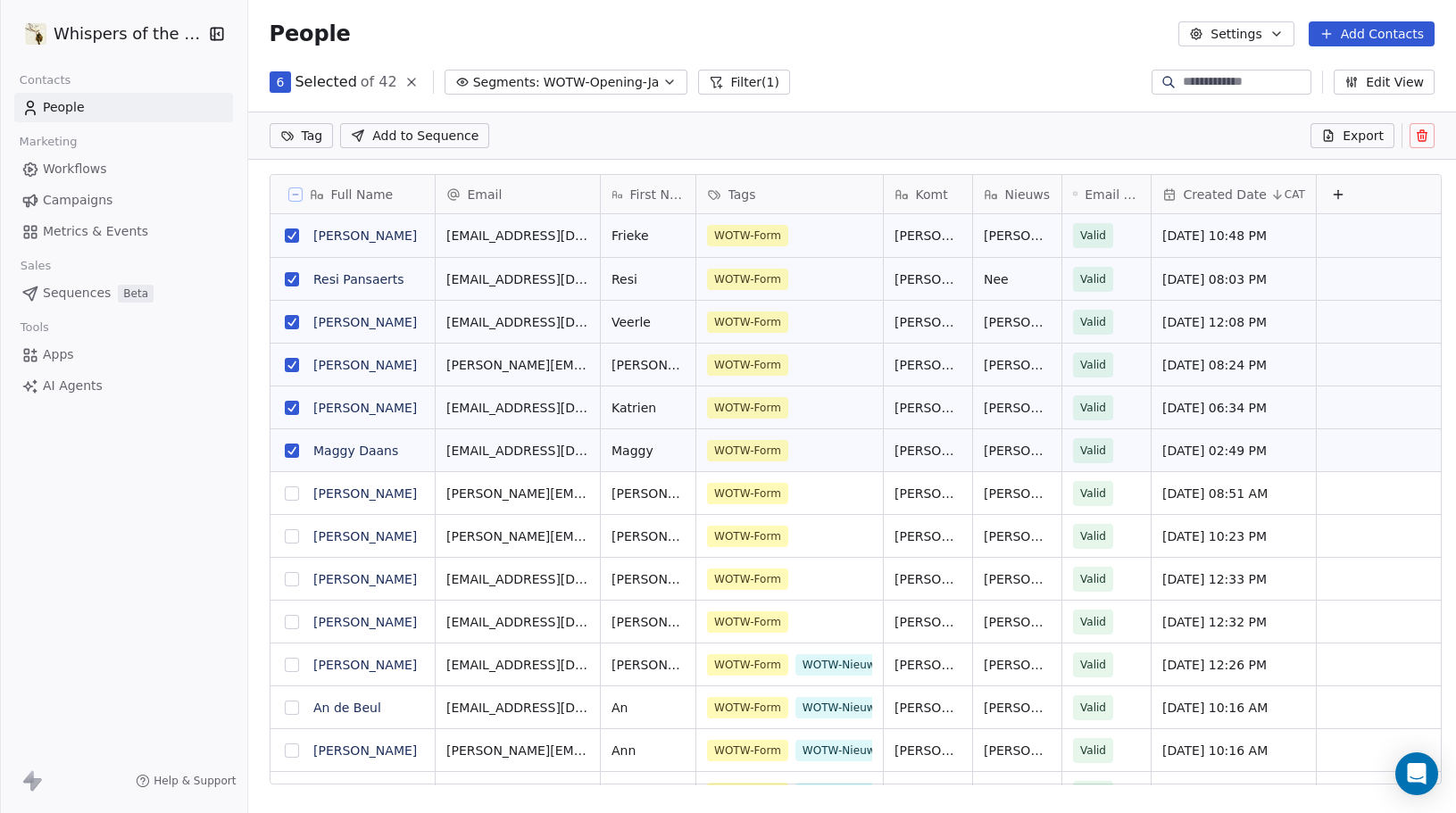
click at [662, 83] on icon "button" at bounding box center [669, 82] width 14 height 14
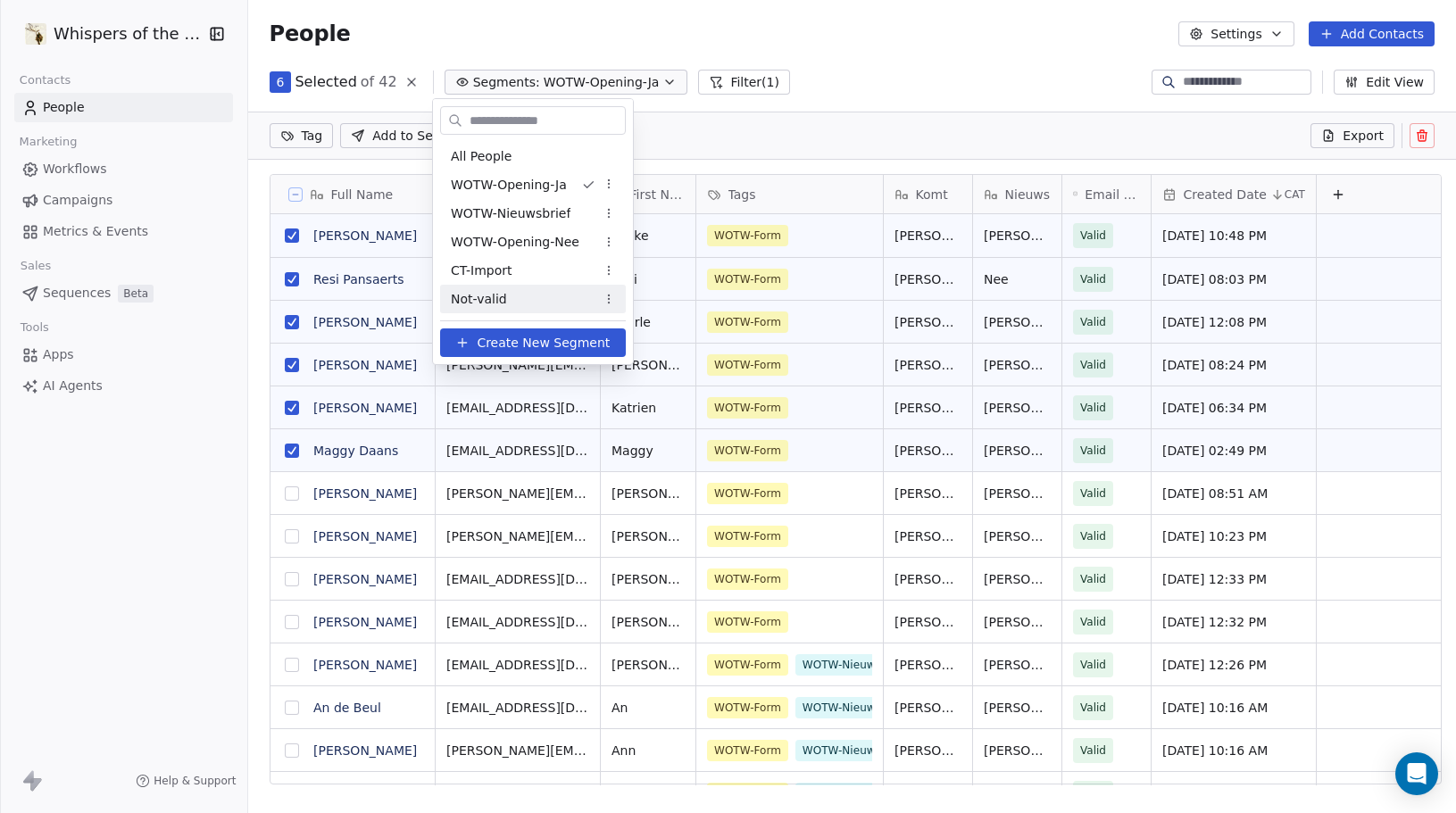
click at [563, 341] on span "Create New Segment" at bounding box center [543, 342] width 133 height 19
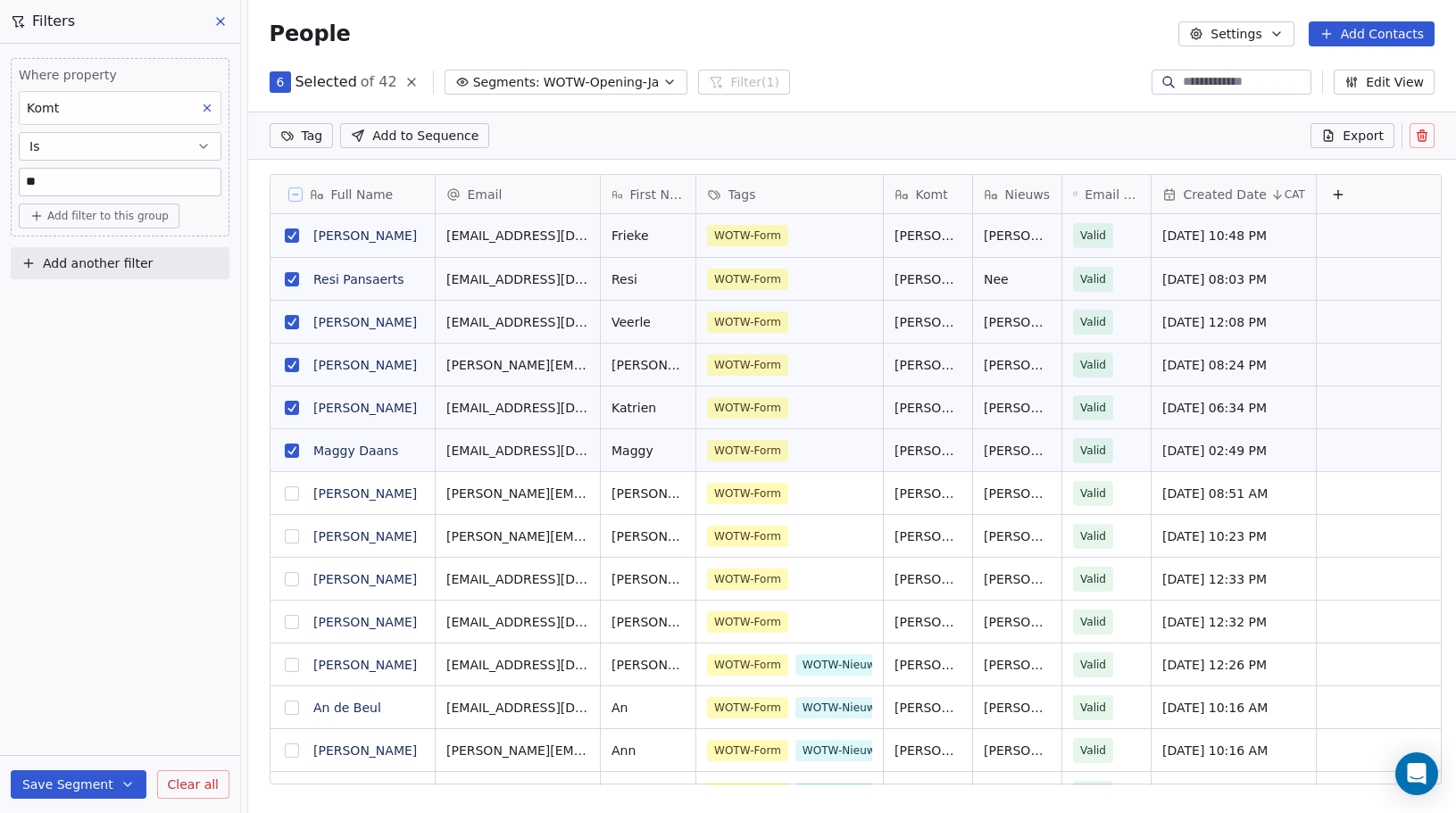
click at [222, 24] on icon at bounding box center [219, 21] width 7 height 7
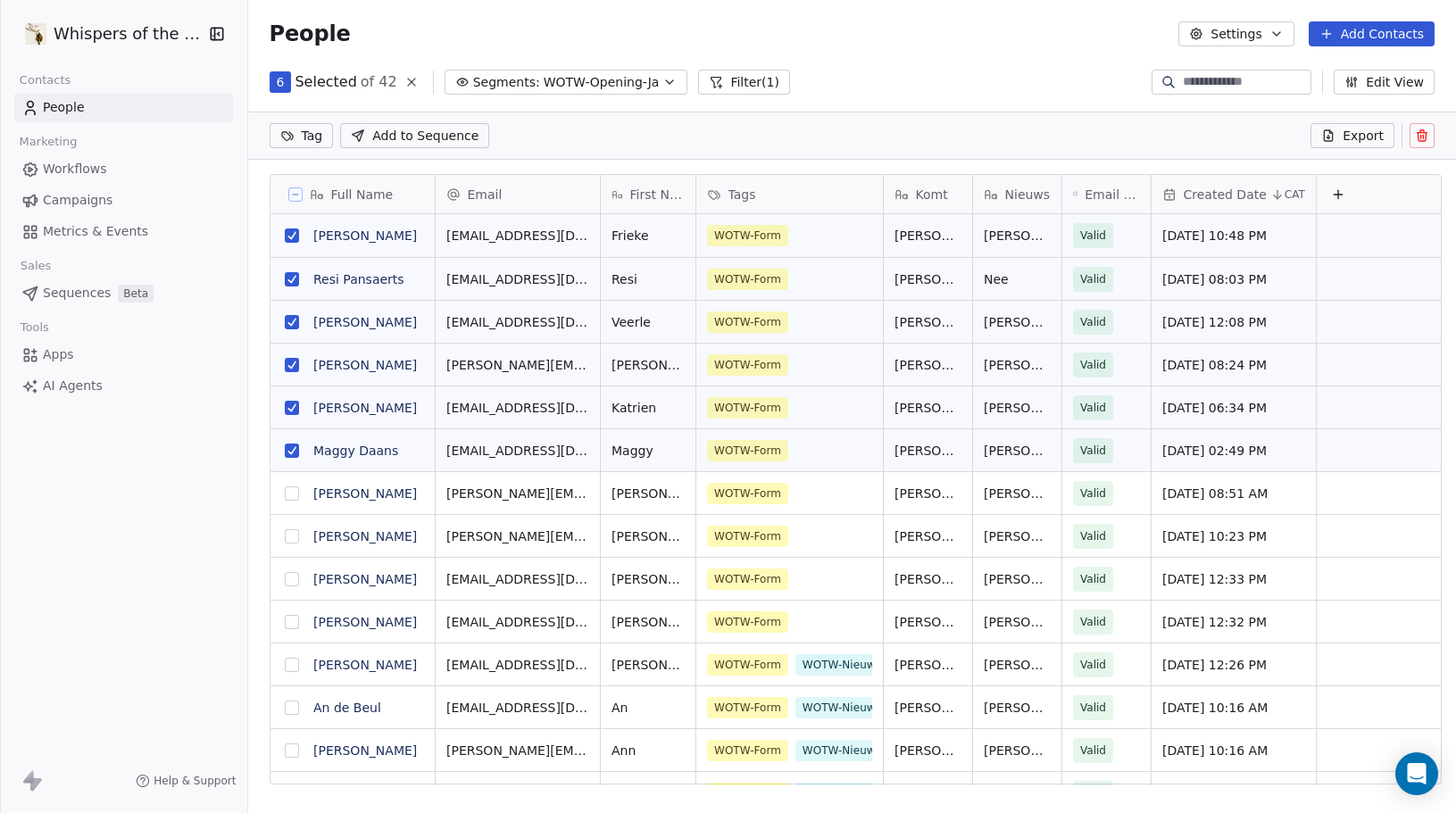
click at [291, 134] on html "Whispers of the Wood Contacts People Marketing Workflows Campaigns Metrics & Ev…" at bounding box center [728, 406] width 1456 height 813
type input "**********"
click at [340, 234] on span "Create "" at bounding box center [341, 229] width 51 height 19
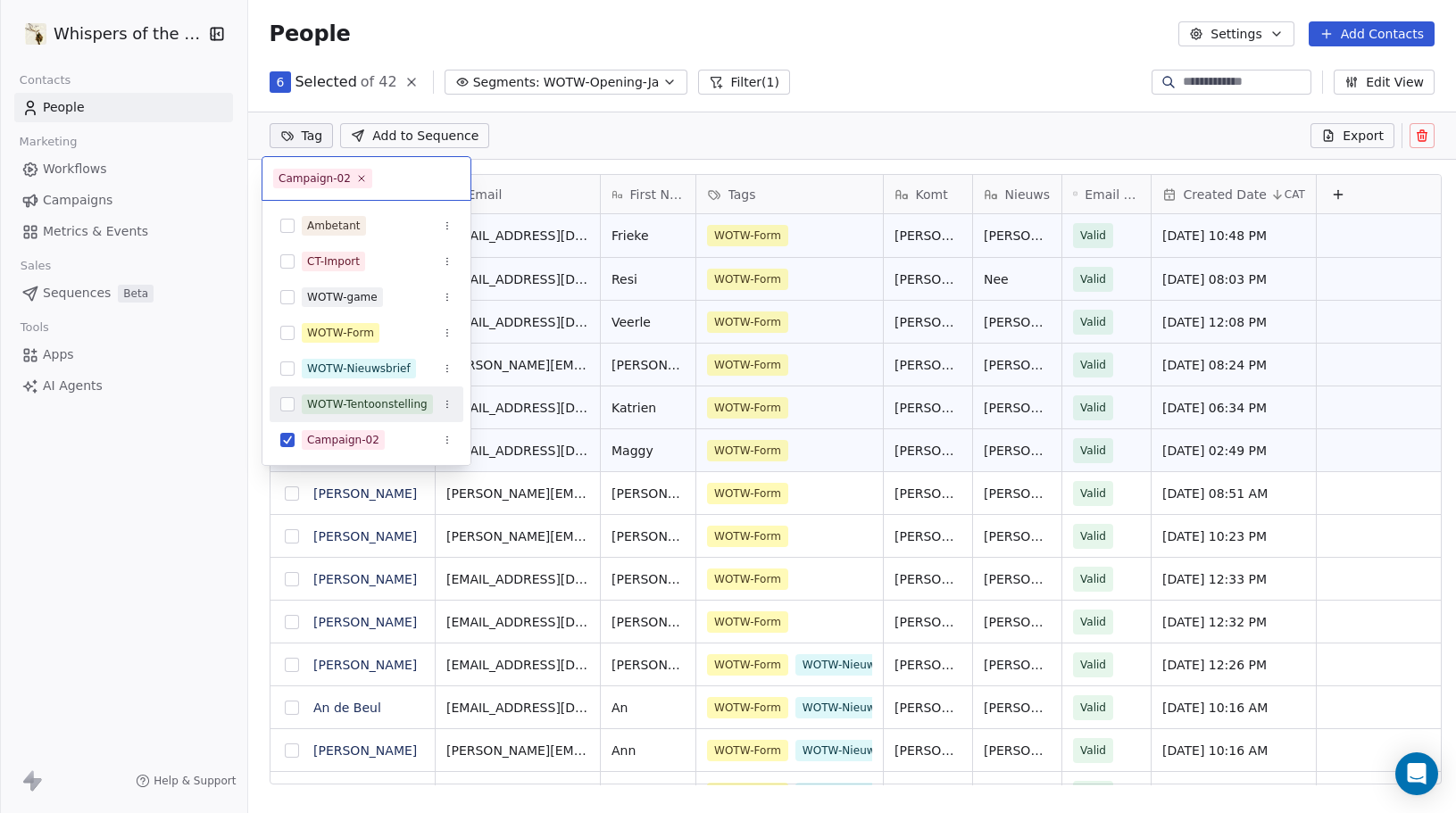
click at [933, 33] on html "Whispers of the Wood Contacts People Marketing Workflows Campaigns Metrics & Ev…" at bounding box center [728, 406] width 1456 height 813
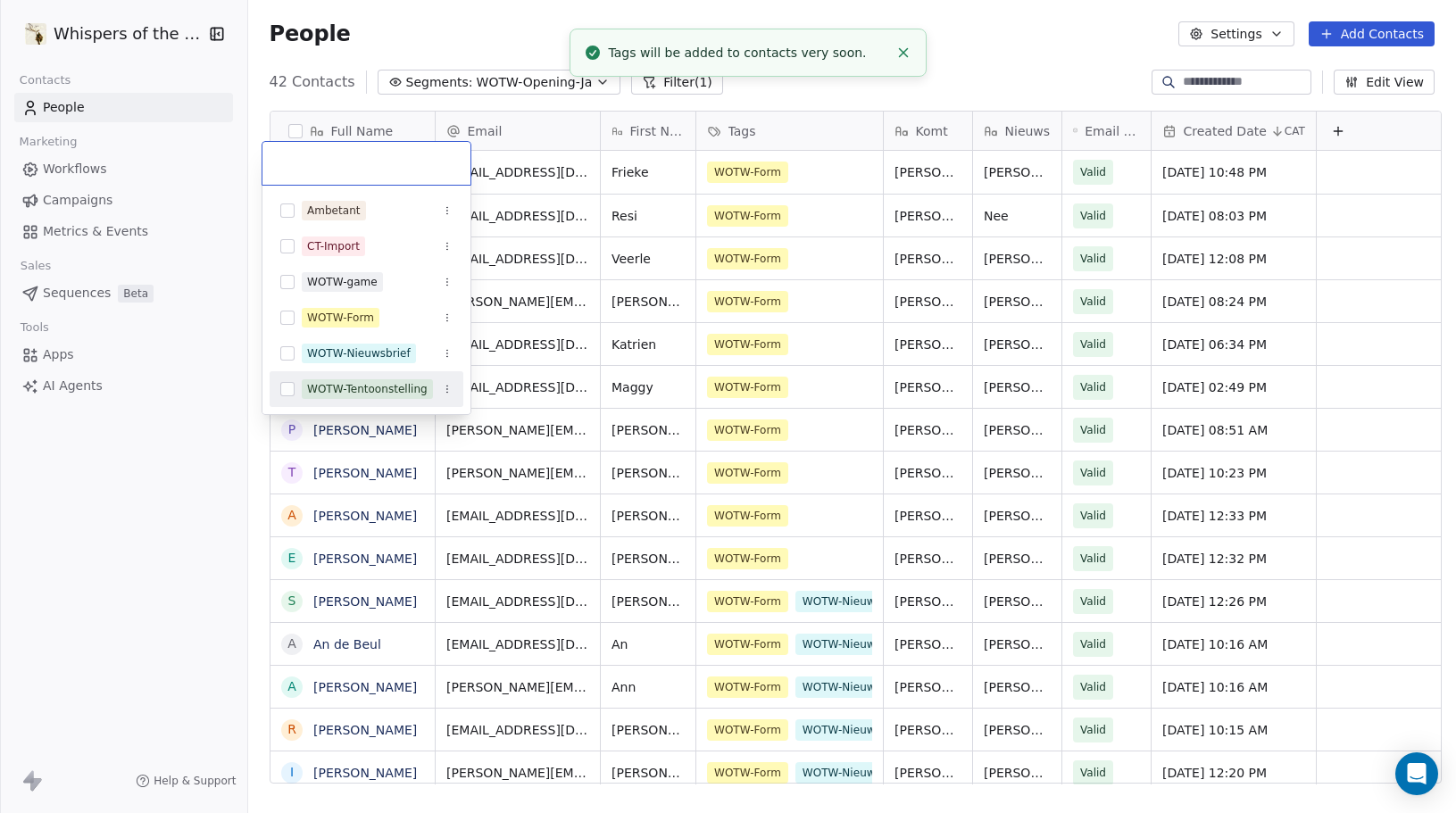
scroll to position [12, 0]
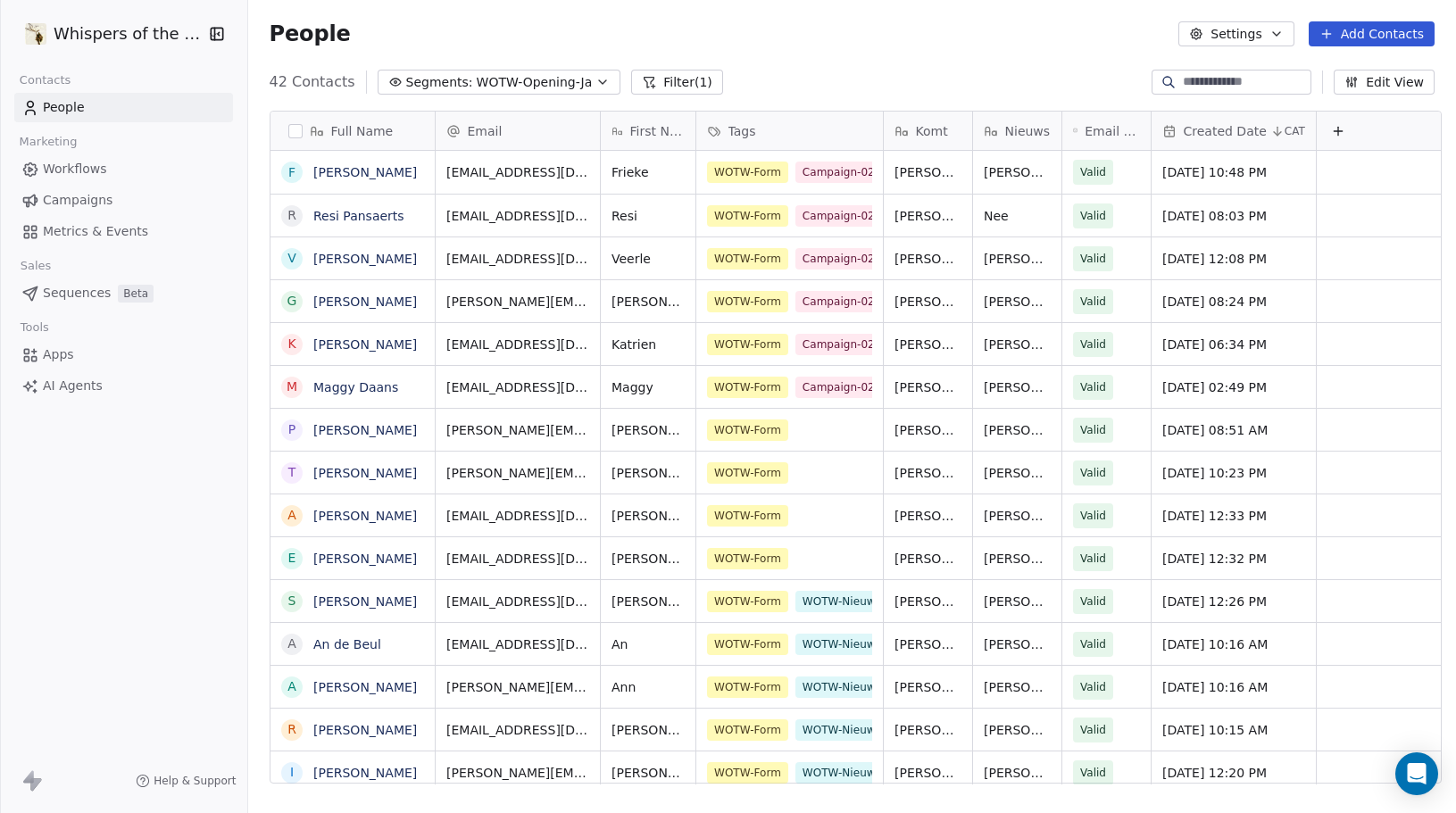
click at [79, 203] on span "Campaigns" at bounding box center [77, 200] width 70 height 19
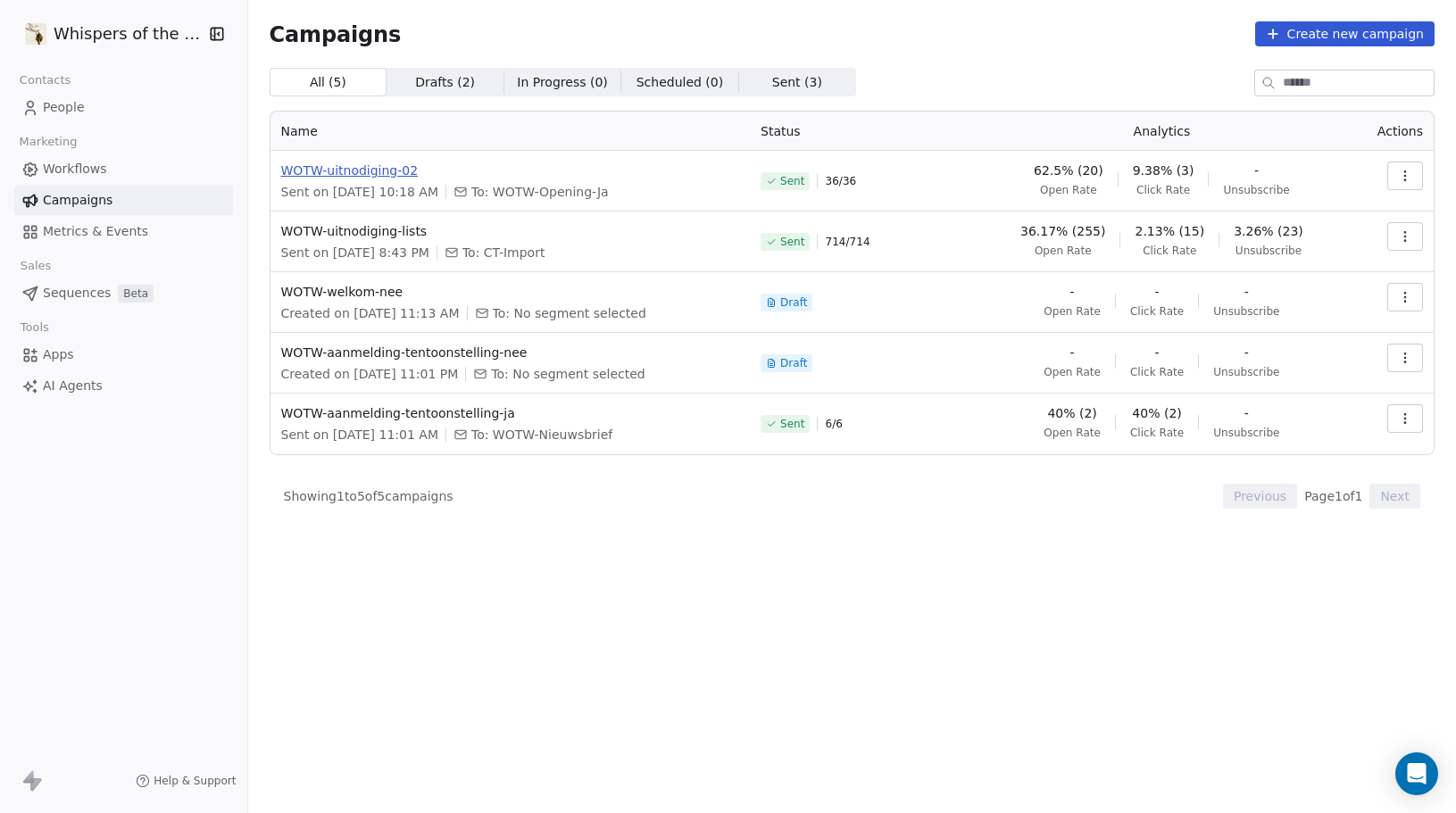
click at [348, 166] on span "WOTW-uitnodiging-02" at bounding box center [510, 171] width 459 height 18
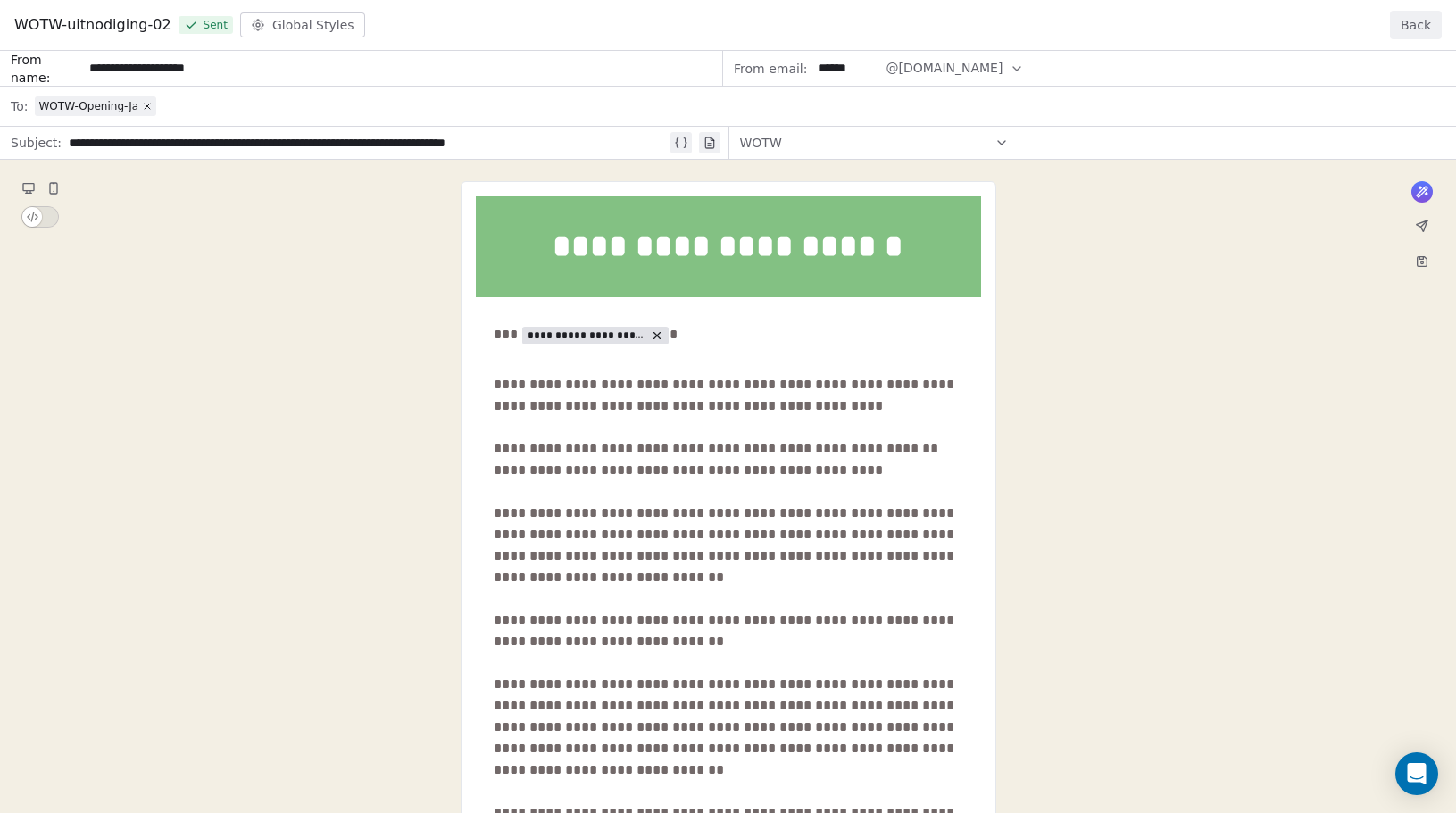
click at [1414, 25] on button "Back" at bounding box center [1416, 25] width 52 height 29
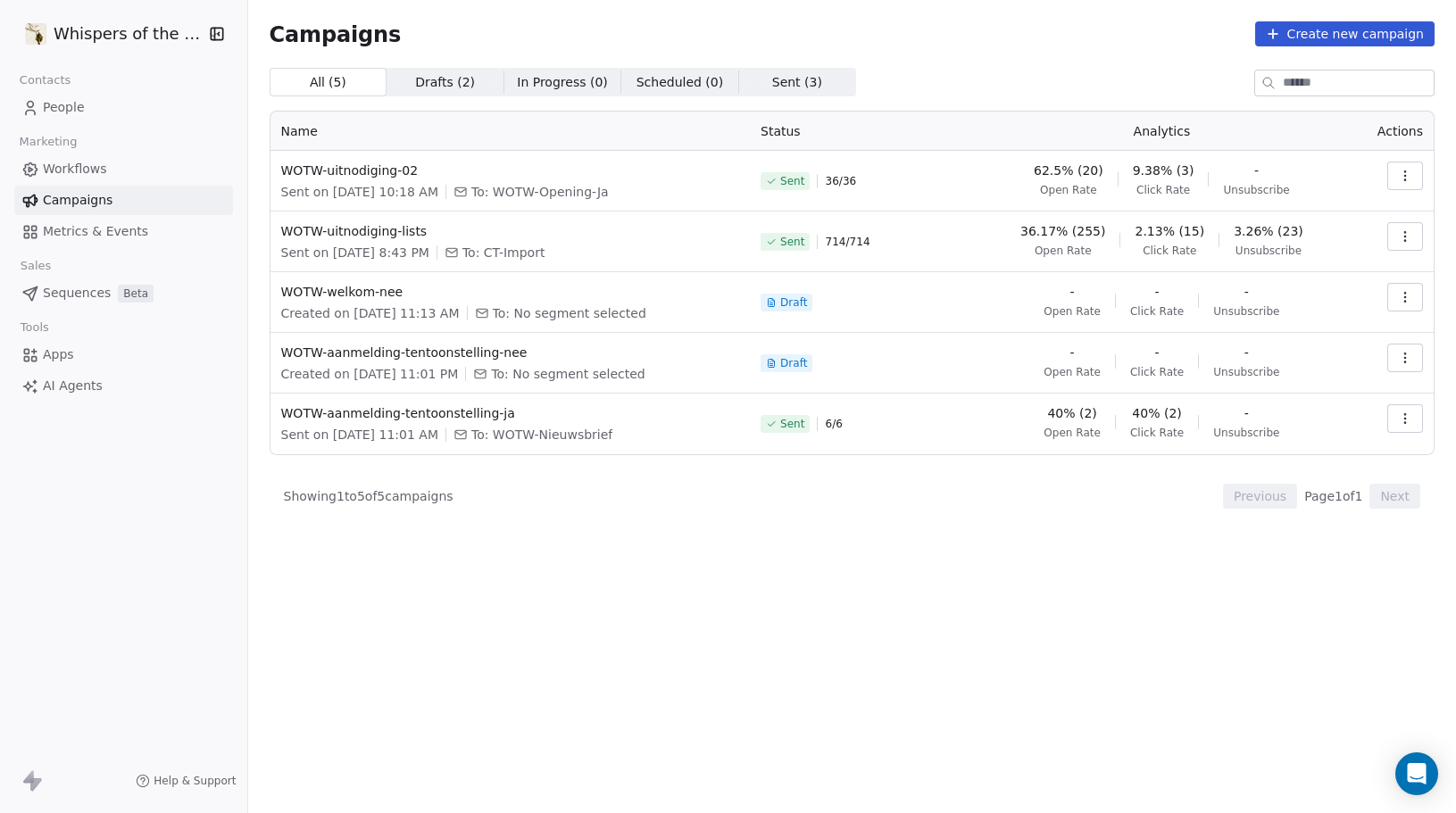
click at [1403, 175] on icon "button" at bounding box center [1405, 176] width 14 height 14
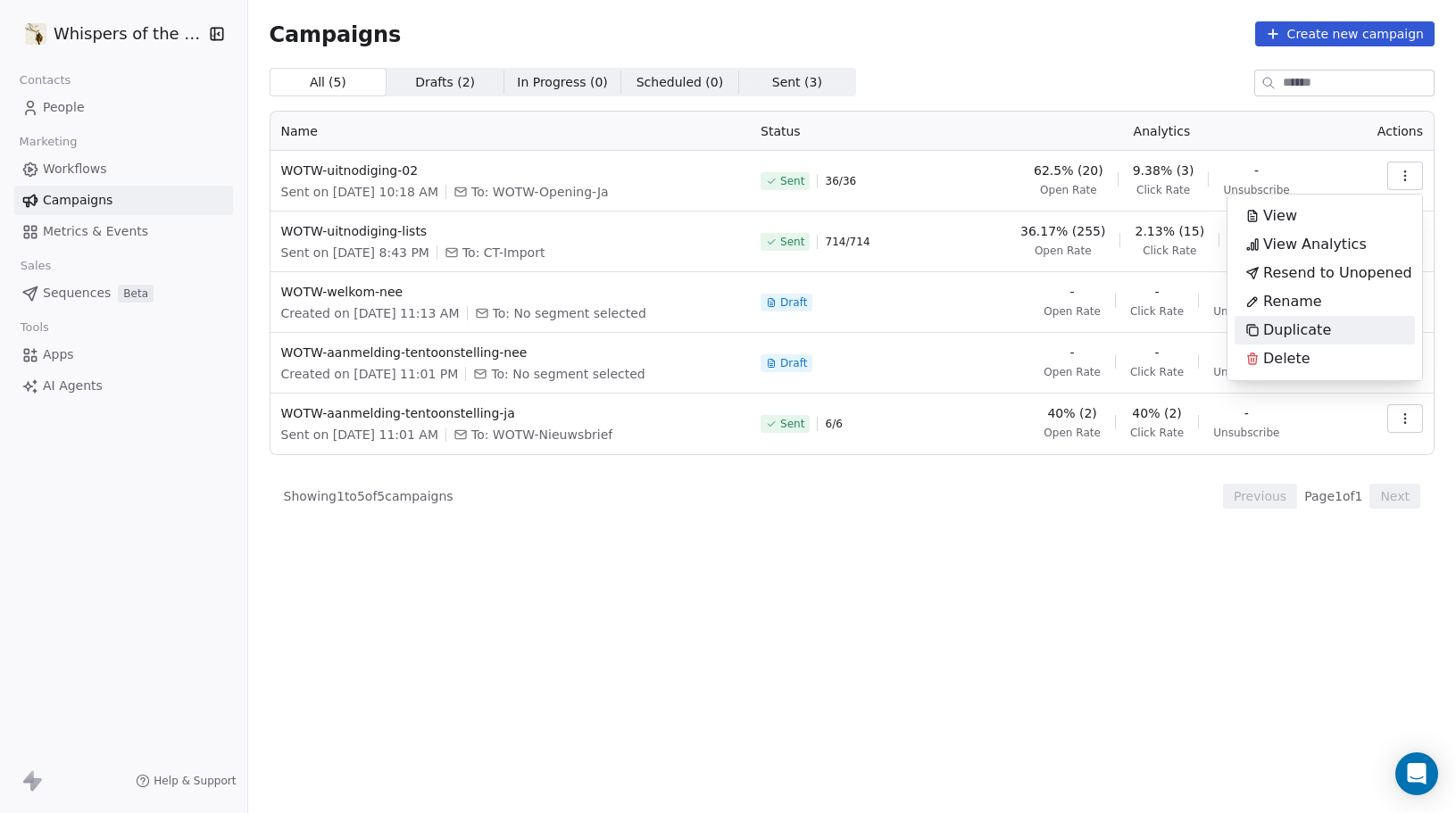
click at [1291, 334] on span "Duplicate" at bounding box center [1297, 331] width 68 height 22
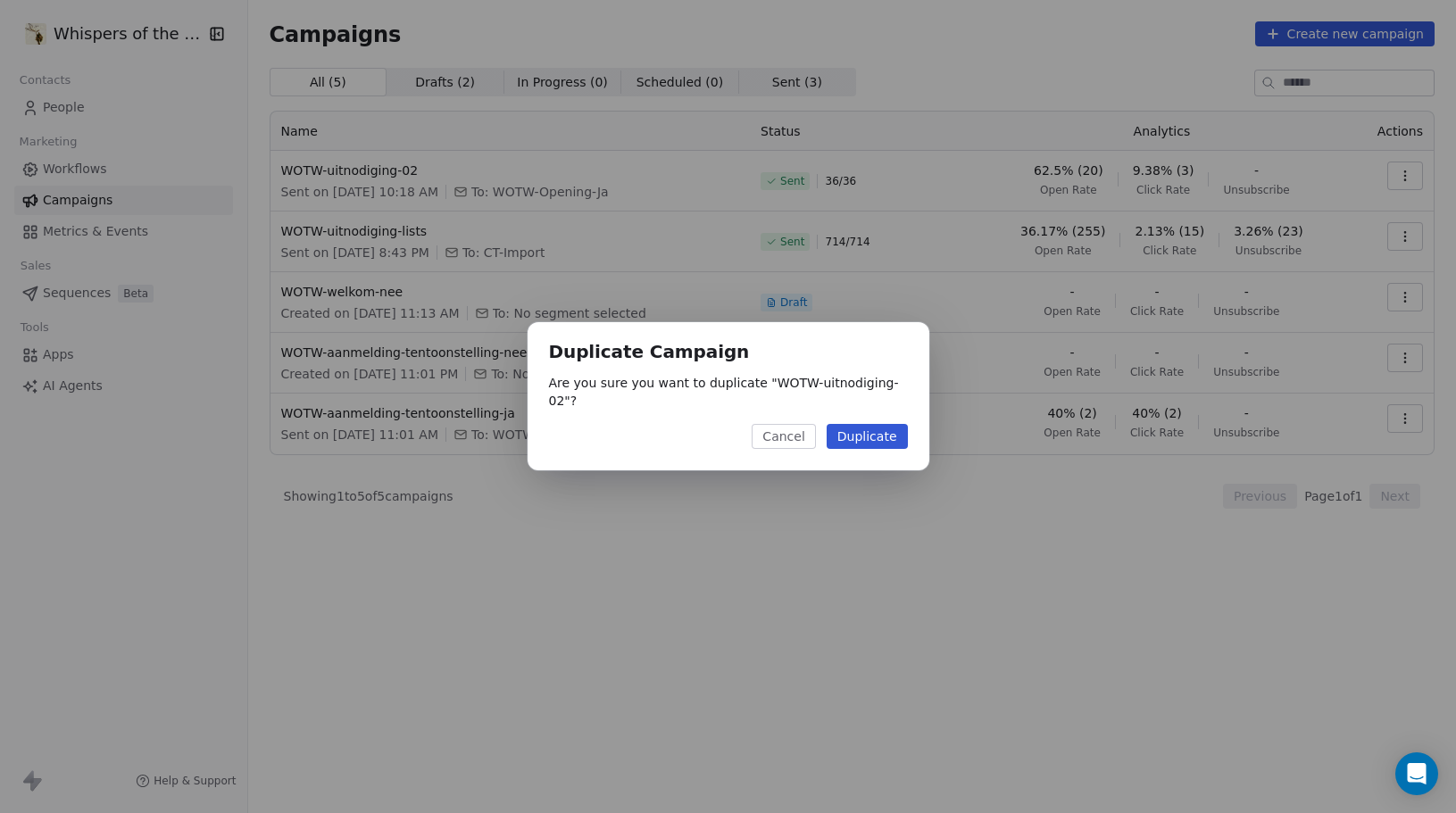
click at [882, 427] on button "Duplicate" at bounding box center [867, 436] width 81 height 25
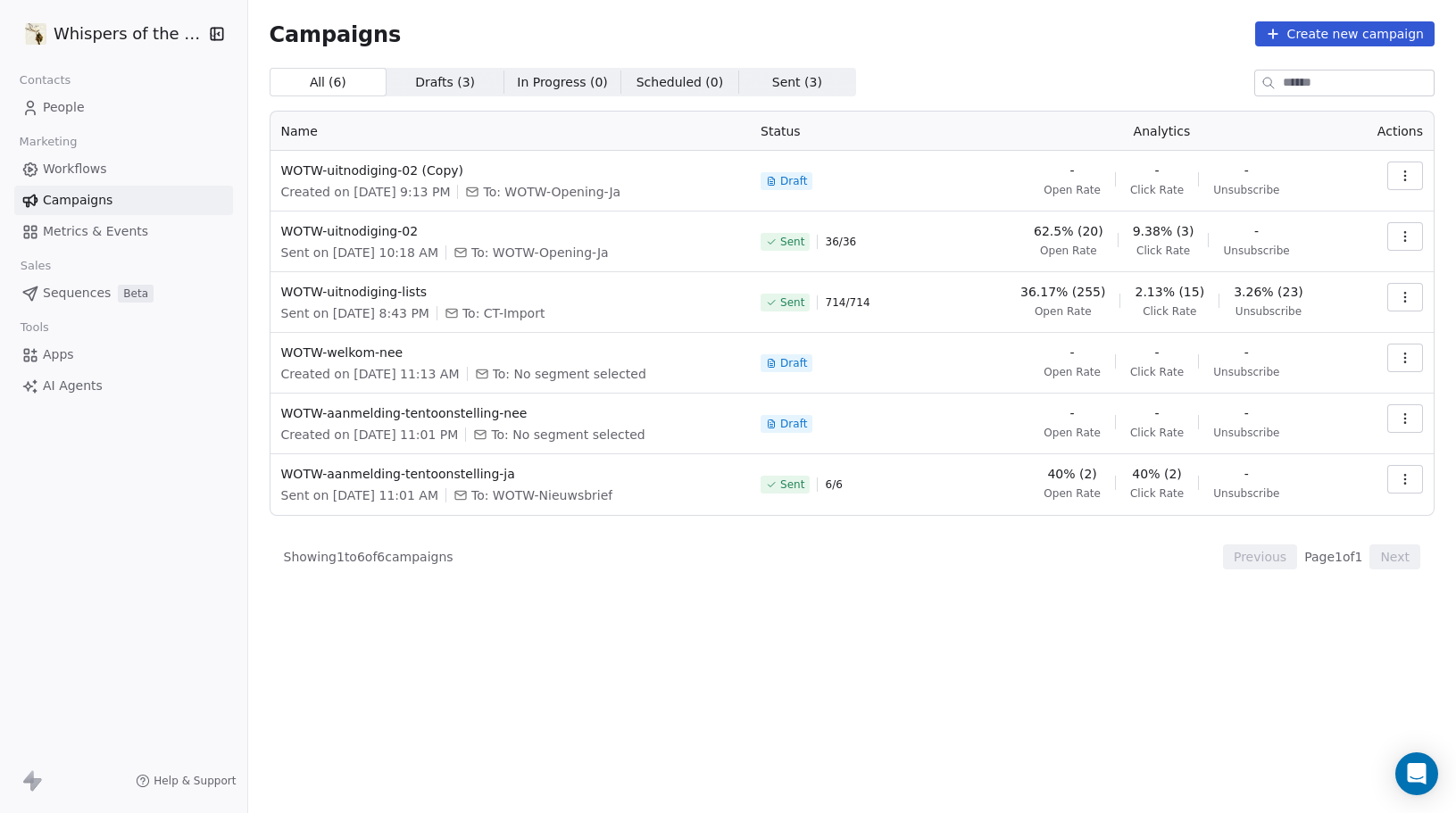
click at [1402, 239] on icon "button" at bounding box center [1405, 236] width 14 height 14
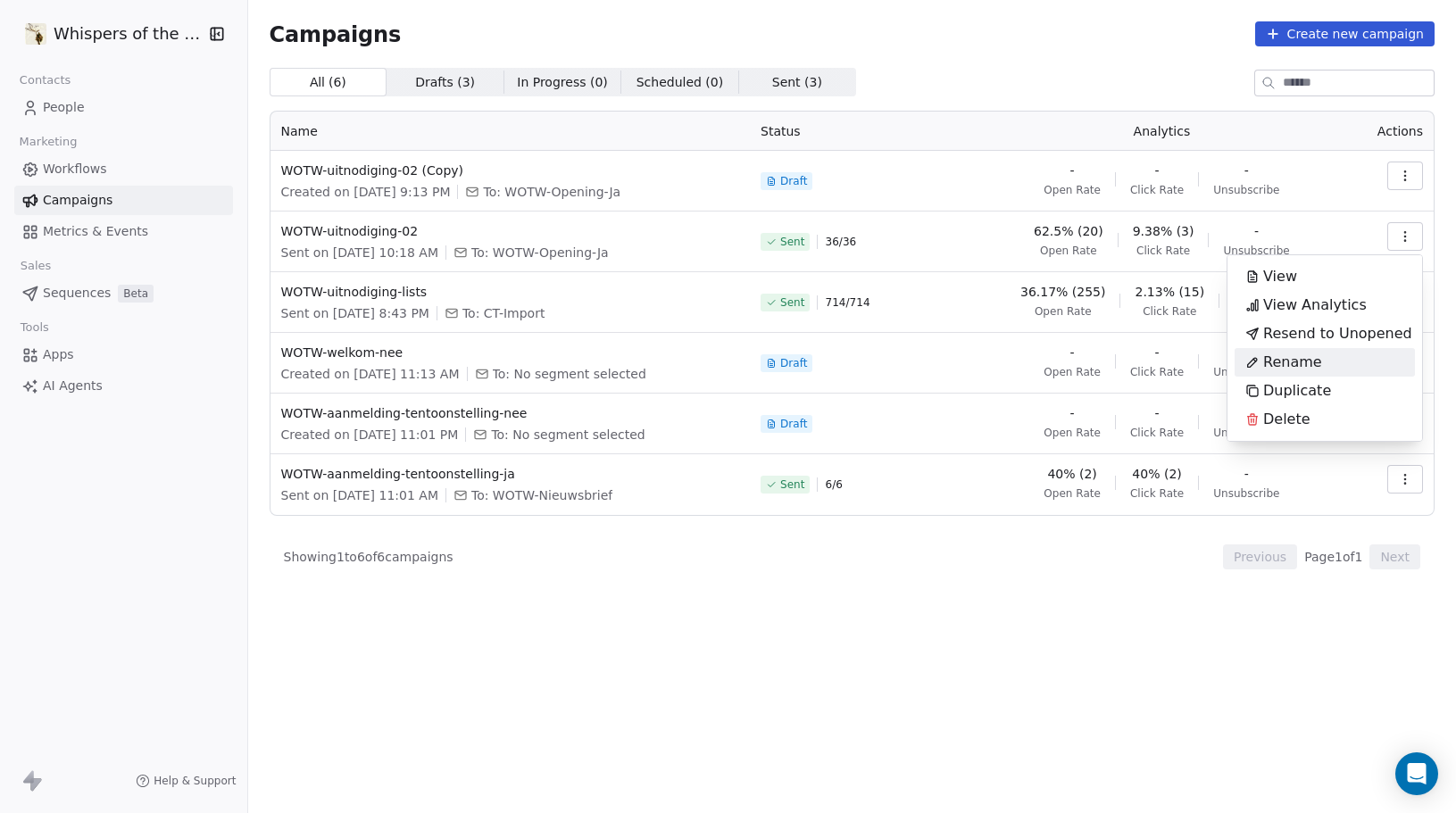
click at [1309, 363] on span "Rename" at bounding box center [1292, 362] width 59 height 22
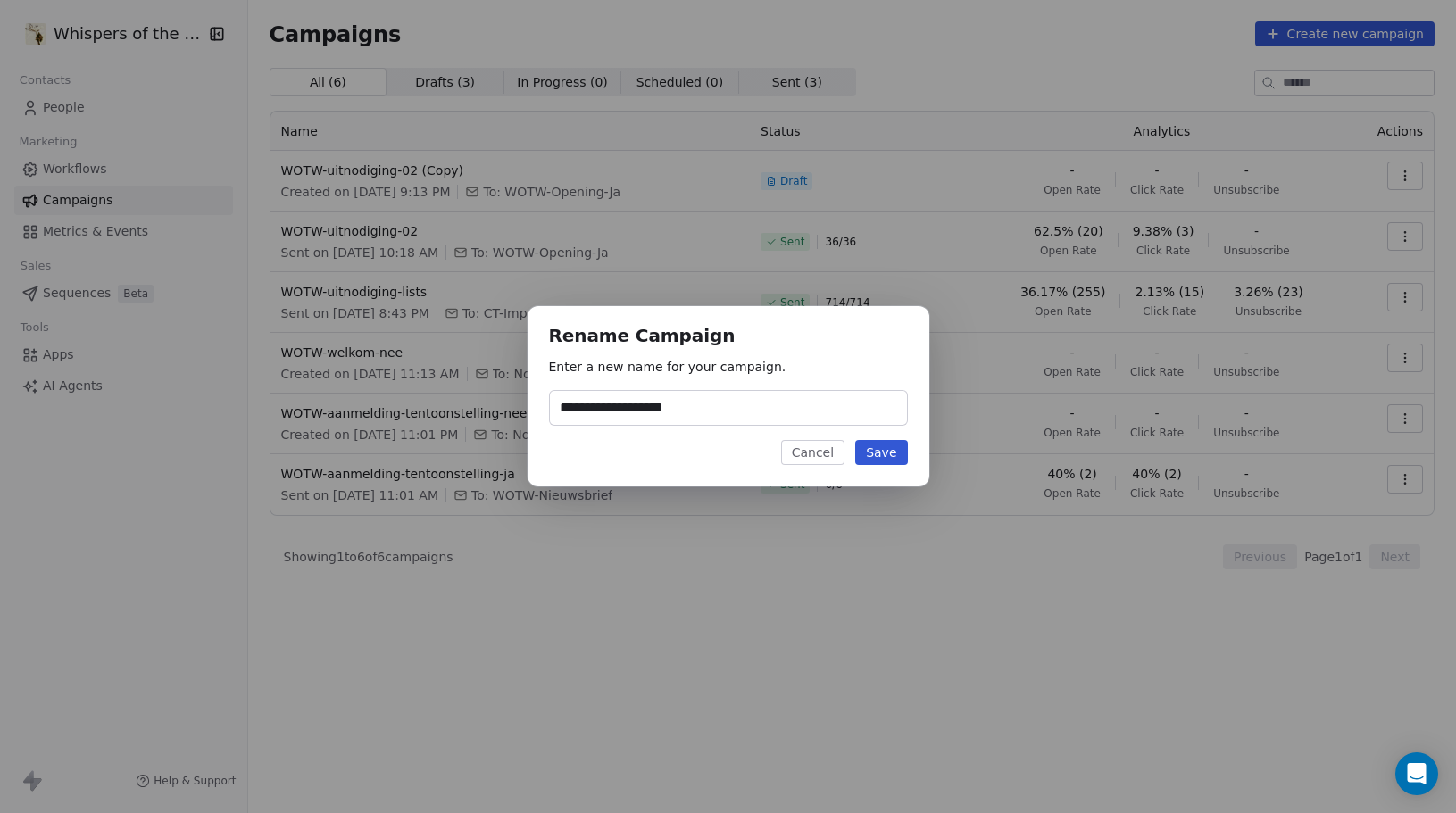
click at [744, 417] on input "**********" at bounding box center [729, 408] width 358 height 34
type input "**********"
click at [889, 457] on button "Save" at bounding box center [881, 452] width 52 height 25
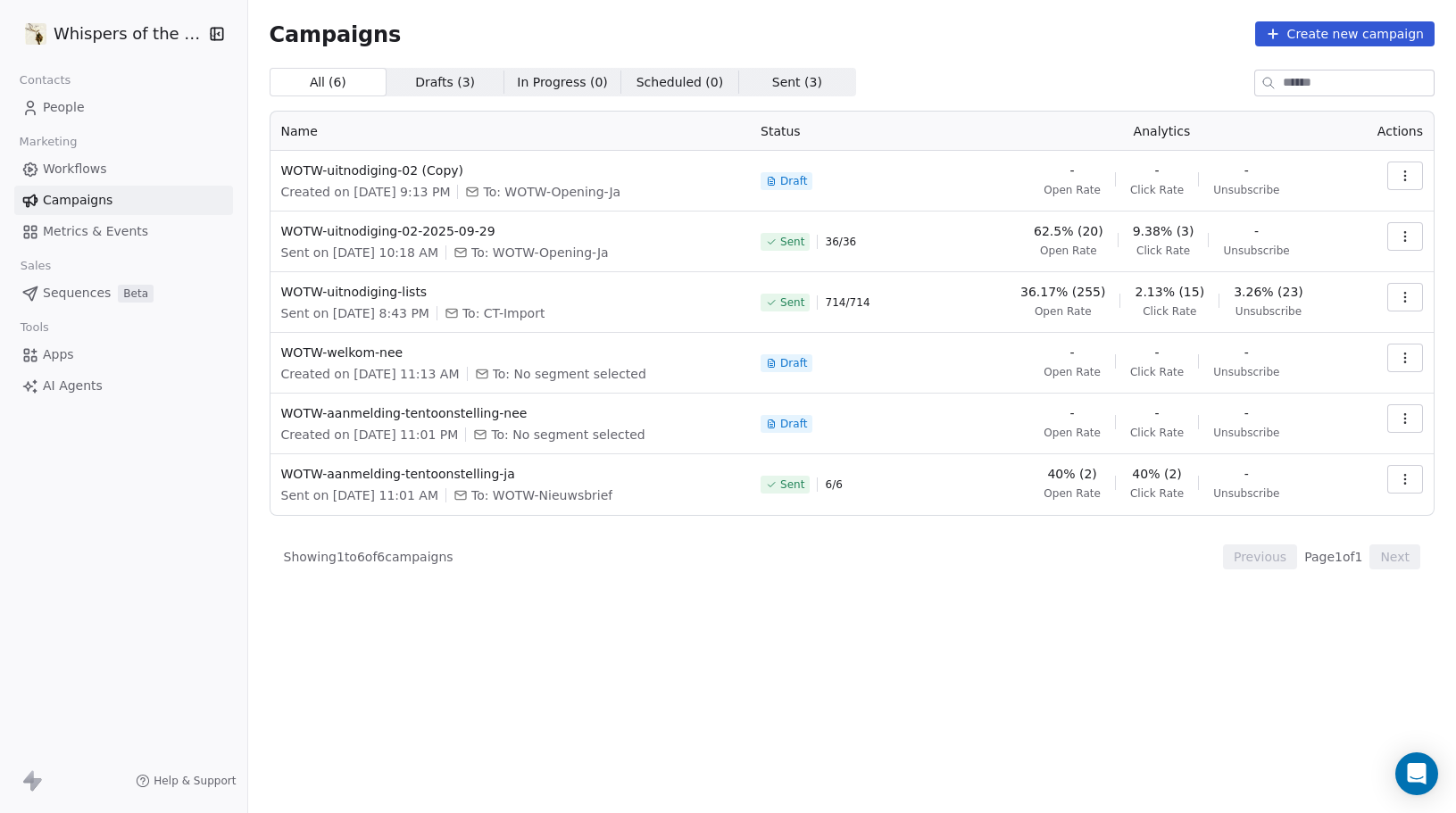
click at [1409, 178] on icon "button" at bounding box center [1405, 176] width 14 height 14
click at [1303, 246] on span "Rename" at bounding box center [1292, 245] width 59 height 22
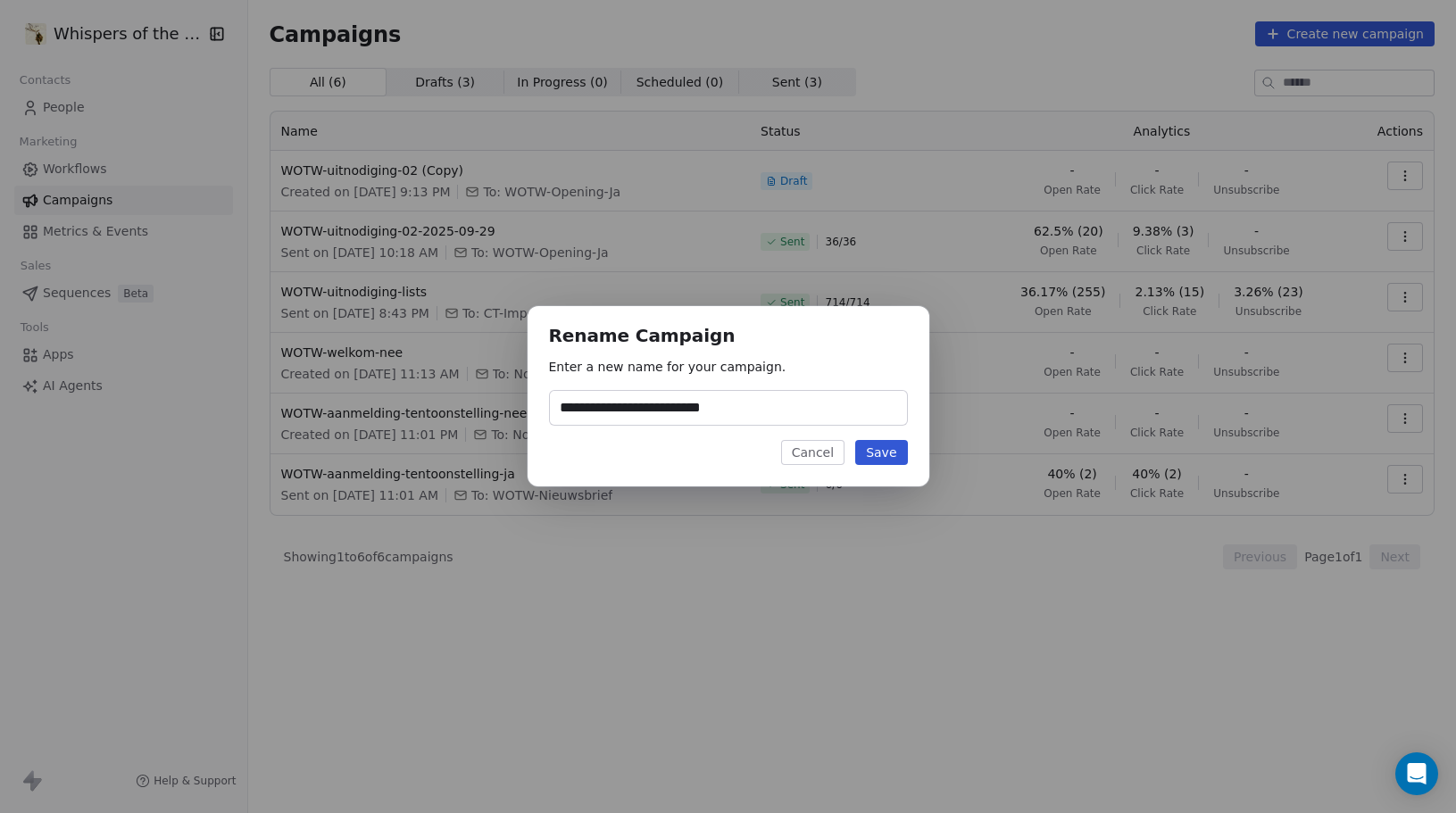
click at [718, 409] on input "**********" at bounding box center [729, 408] width 358 height 34
drag, startPoint x: 704, startPoint y: 409, endPoint x: 782, endPoint y: 404, distance: 78.2
click at [782, 404] on input "**********" at bounding box center [729, 408] width 358 height 34
type input "**********"
click at [889, 456] on button "Save" at bounding box center [881, 452] width 52 height 25
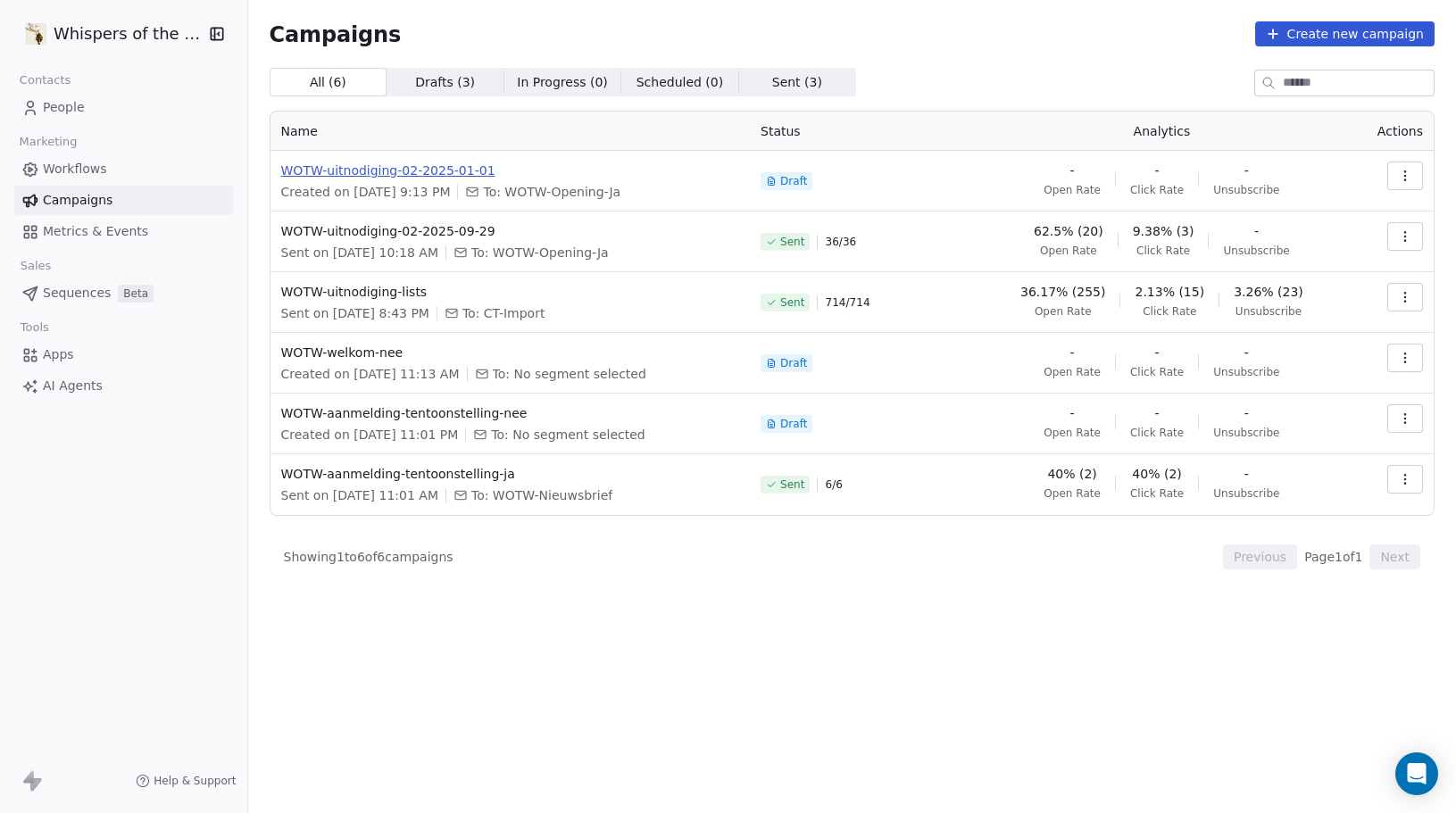
click at [413, 173] on span "WOTW-uitnodiging-02-2025-01-01" at bounding box center [510, 171] width 459 height 18
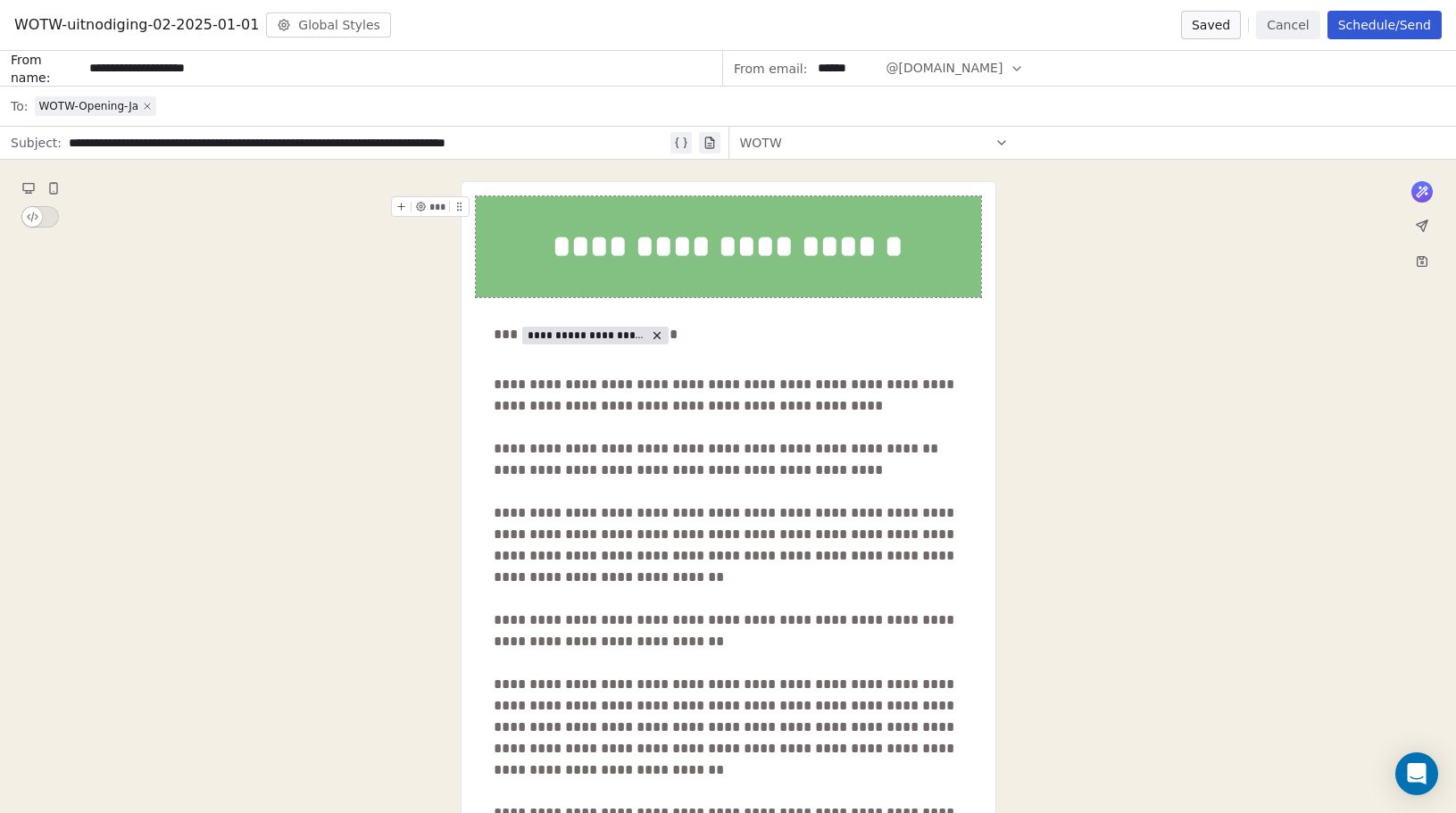
click at [149, 107] on icon at bounding box center [147, 106] width 11 height 11
click at [144, 105] on div "Select a segment" at bounding box center [740, 106] width 1410 height 40
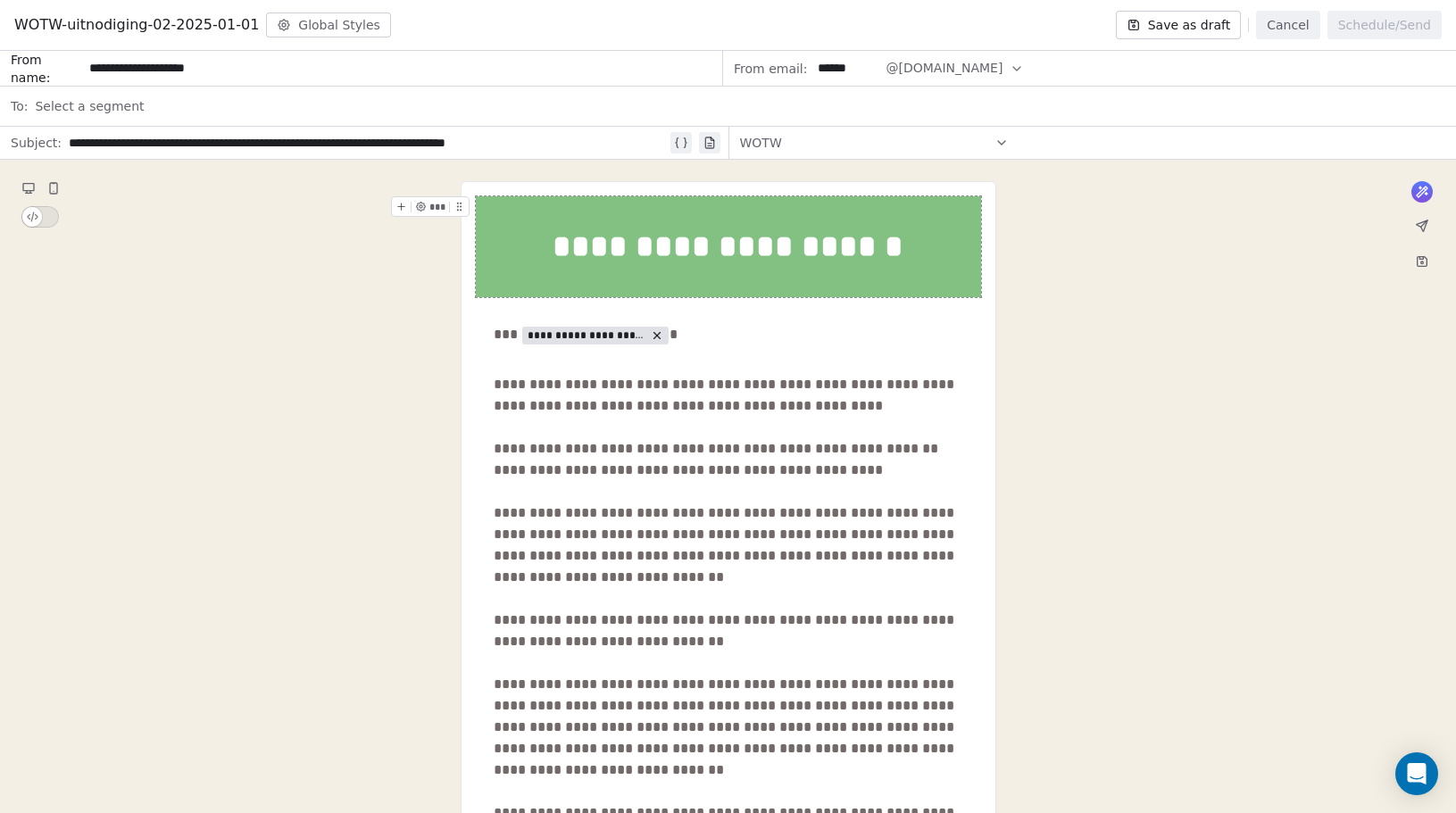
click at [1307, 22] on button "Cancel" at bounding box center [1288, 25] width 64 height 29
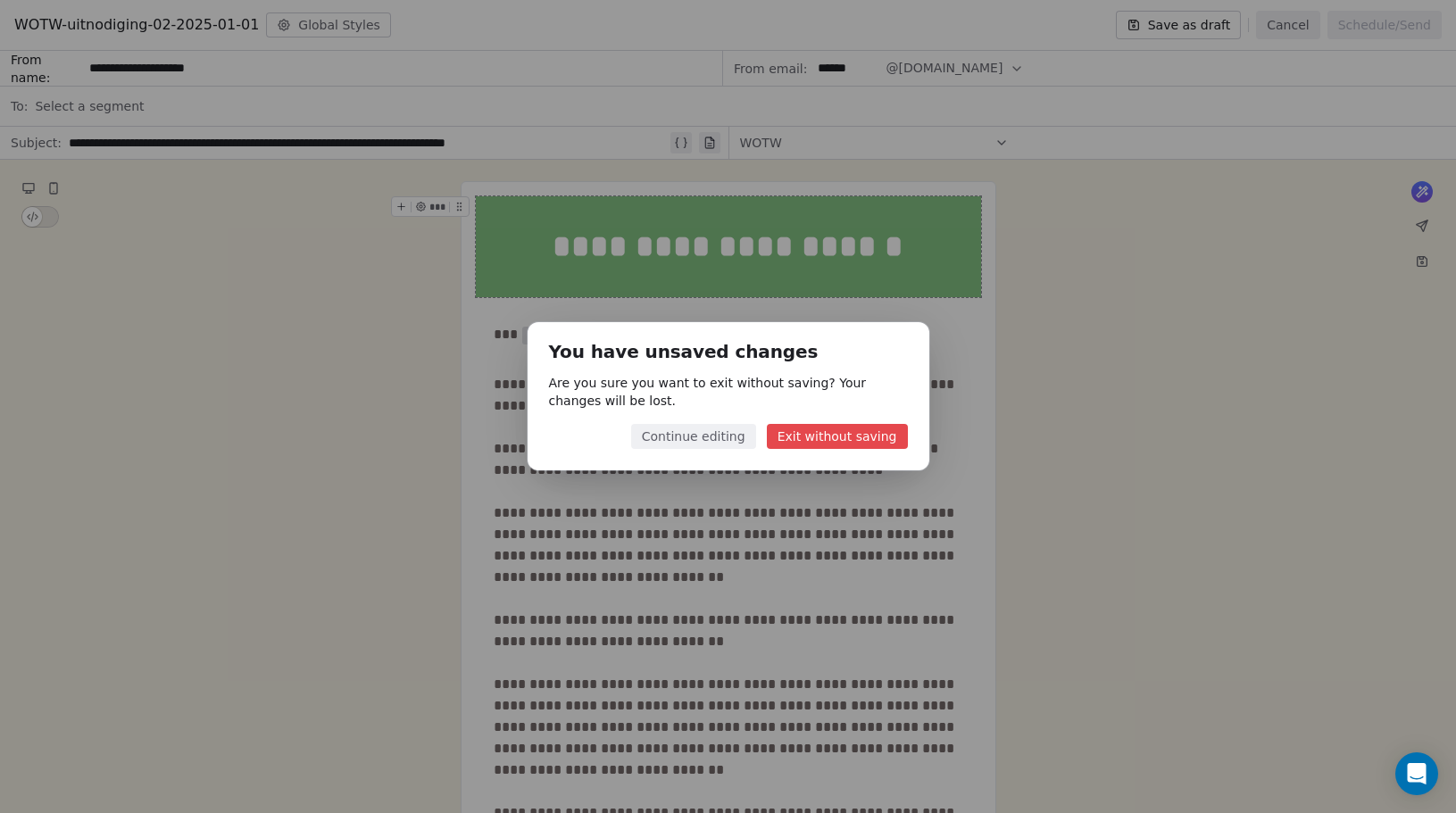
click at [716, 443] on button "Continue editing" at bounding box center [694, 436] width 125 height 25
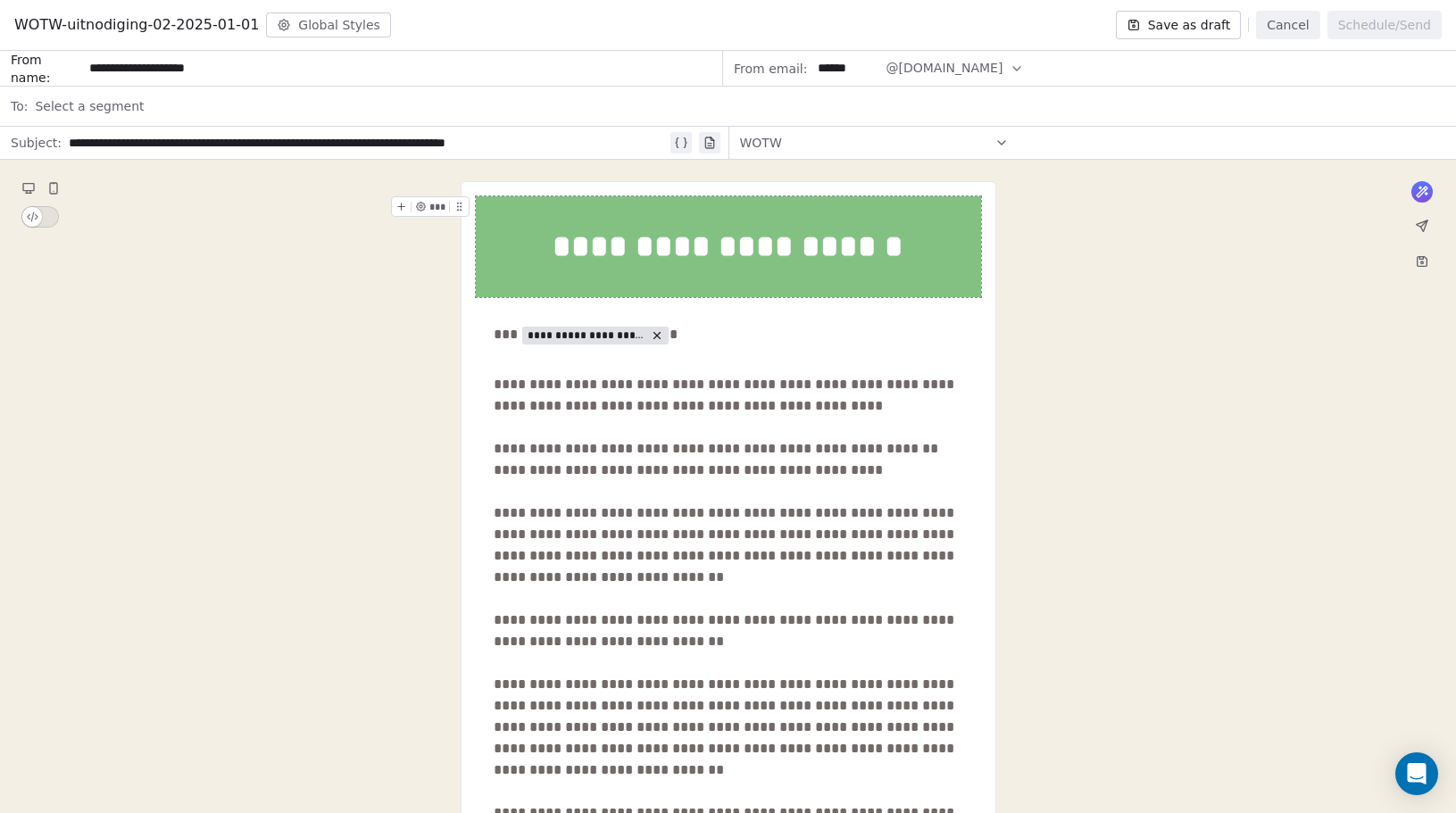
click at [1170, 21] on button "Save as draft" at bounding box center [1179, 25] width 126 height 29
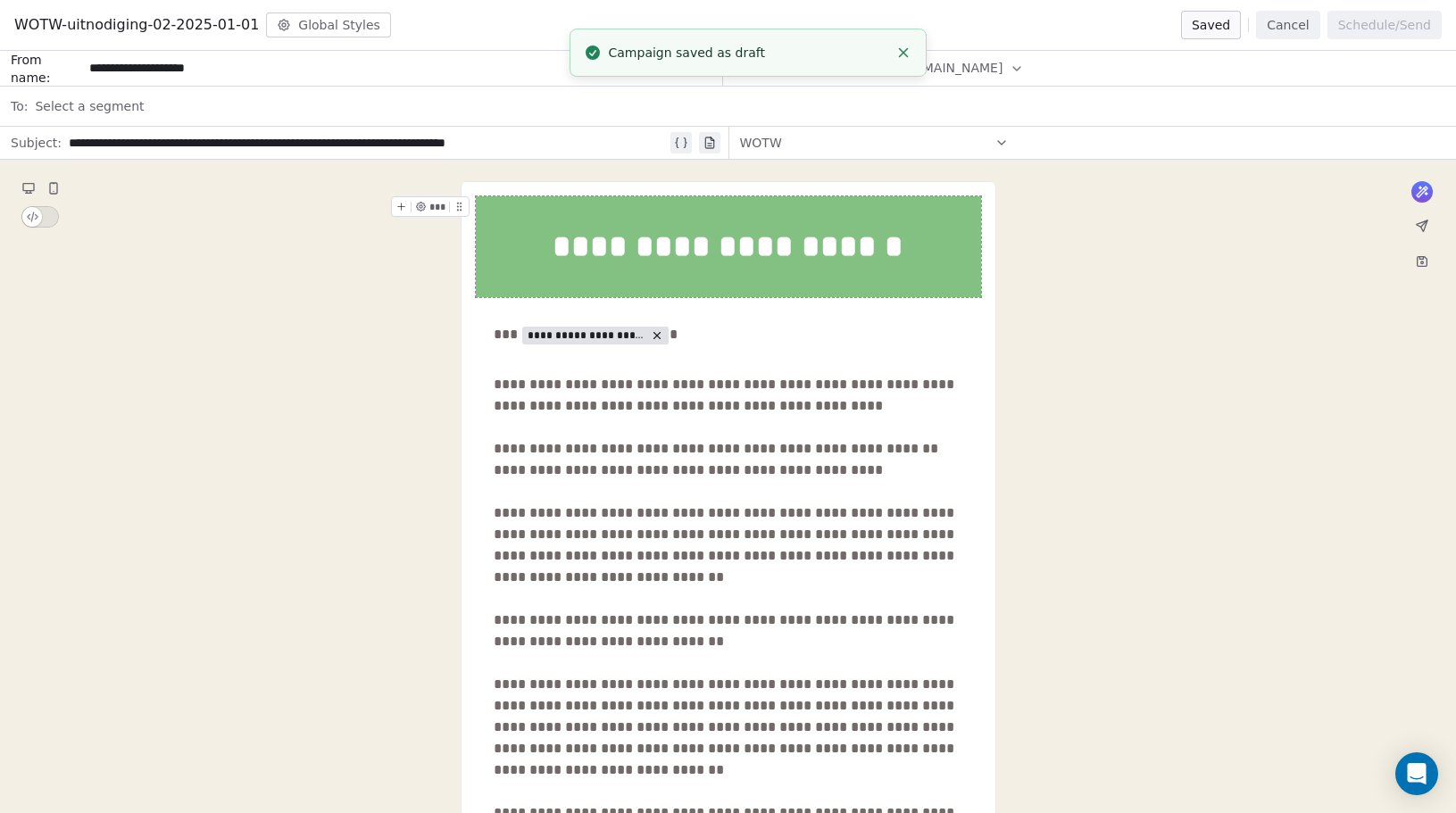
click at [1282, 22] on button "Cancel" at bounding box center [1288, 25] width 64 height 29
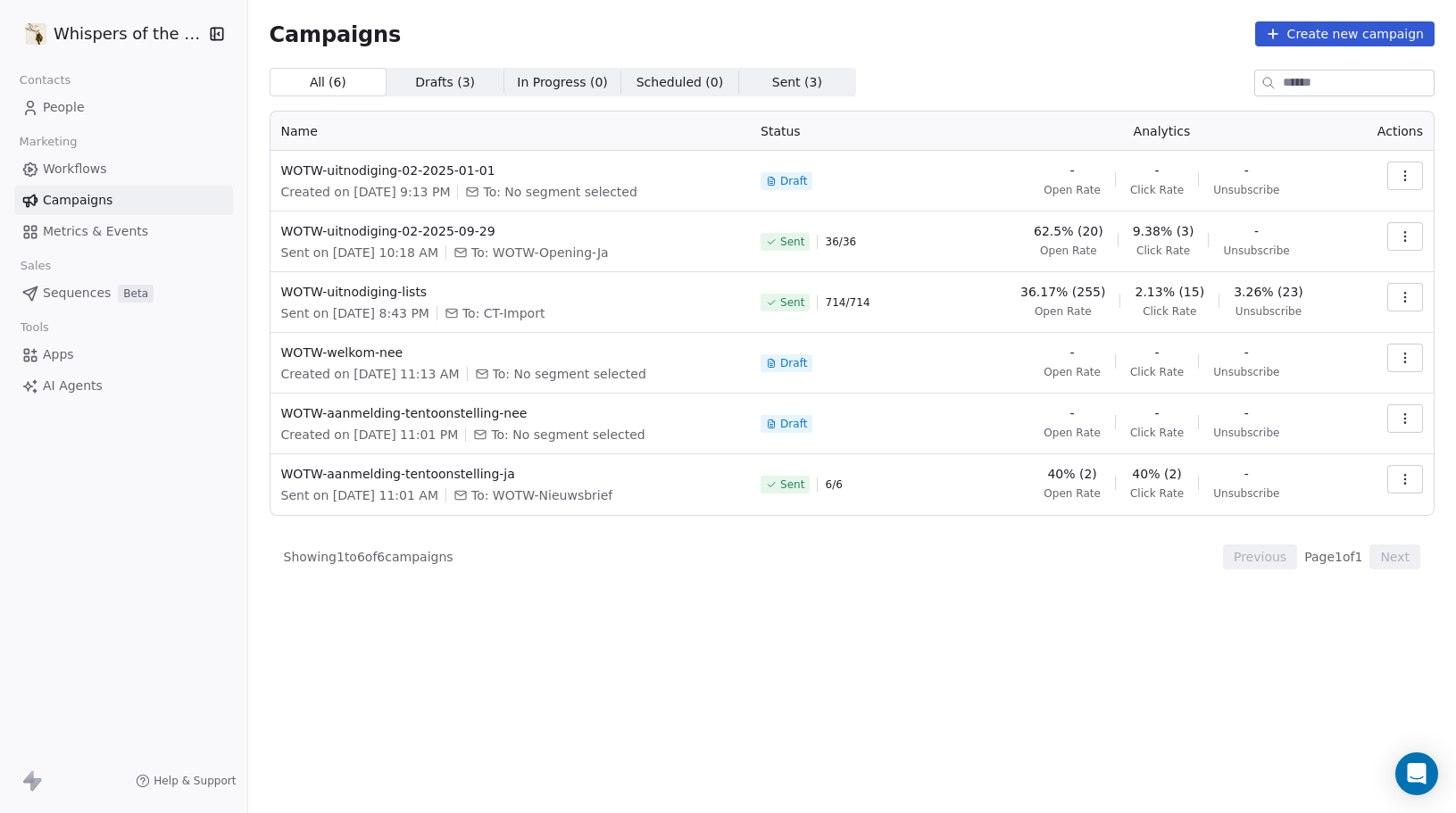
click at [64, 101] on span "People" at bounding box center [64, 107] width 42 height 19
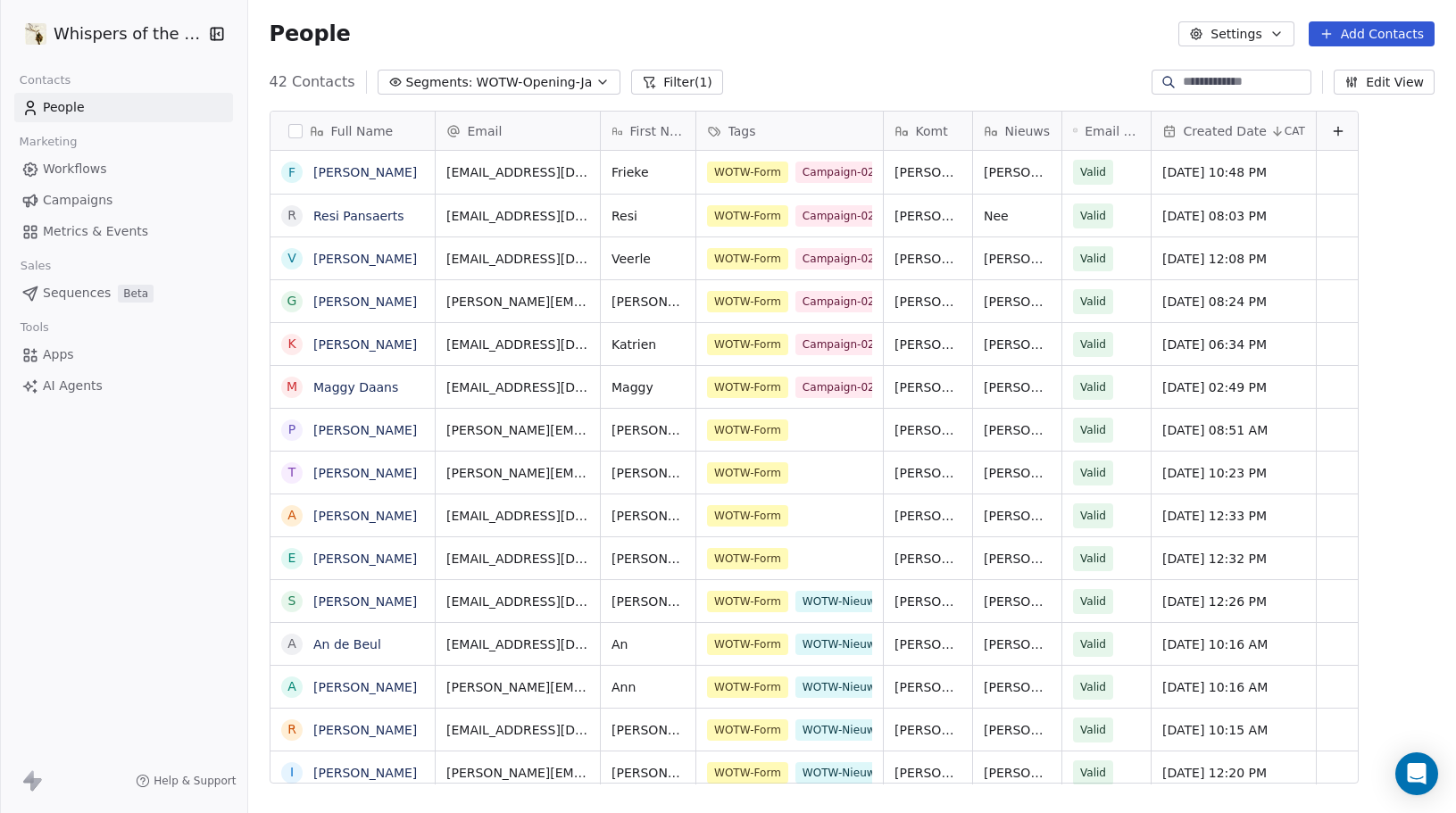
scroll to position [703, 1202]
click at [662, 79] on button "Filter (1)" at bounding box center [677, 81] width 92 height 25
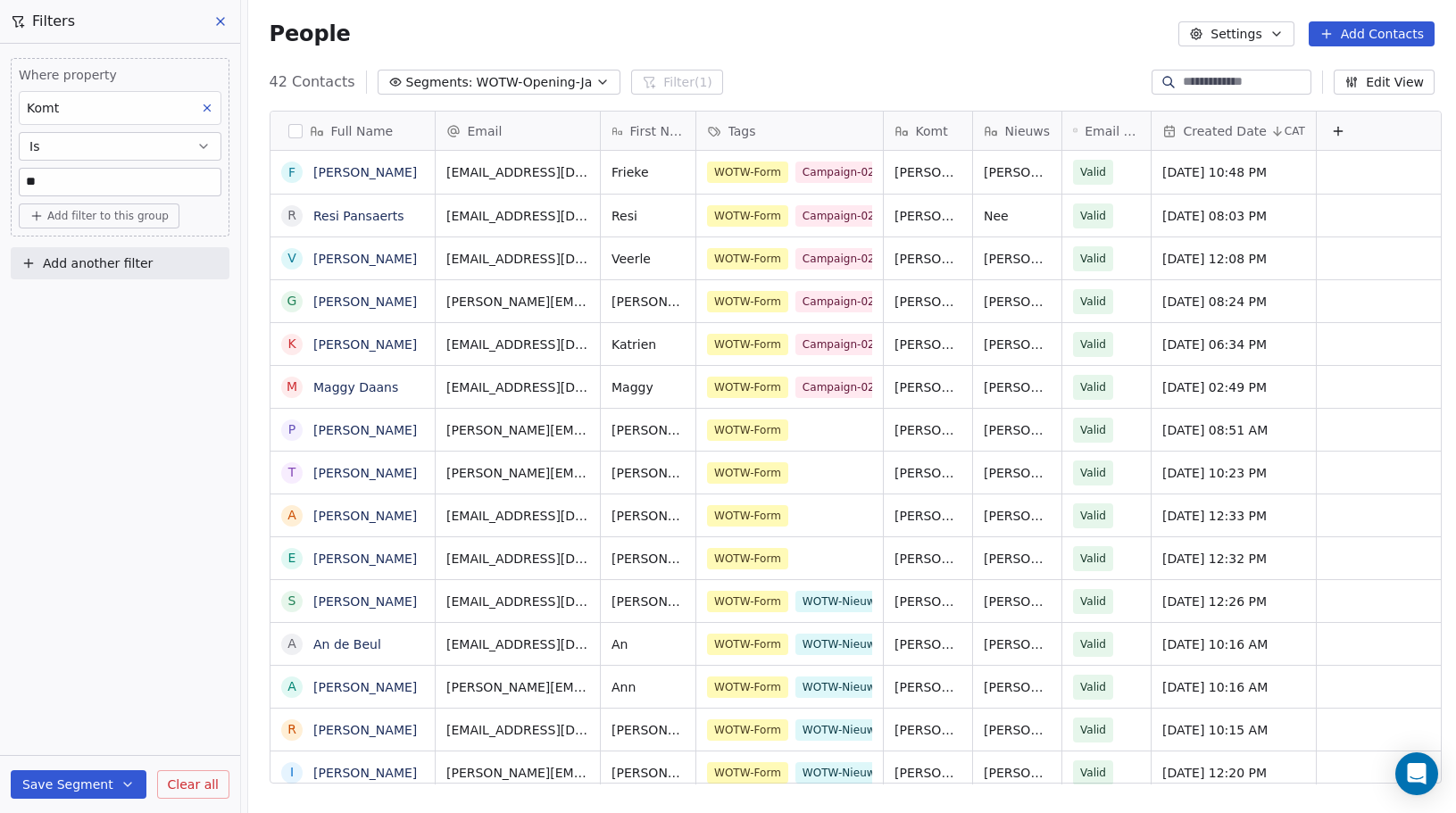
click at [206, 104] on icon at bounding box center [207, 107] width 13 height 13
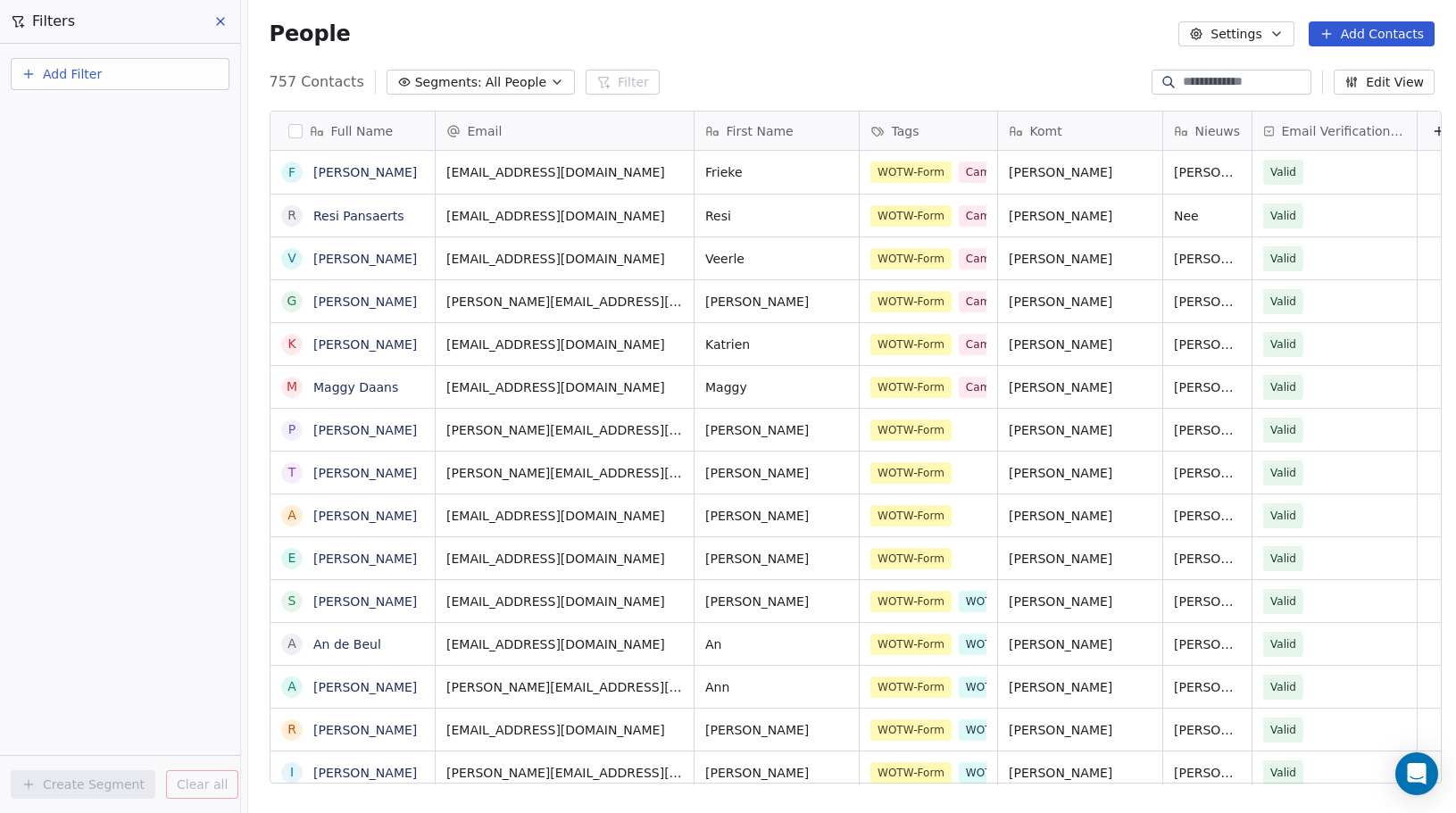
click at [76, 71] on span "Add Filter" at bounding box center [72, 74] width 59 height 19
click at [75, 117] on span "Contact properties" at bounding box center [87, 116] width 116 height 19
drag, startPoint x: 151, startPoint y: 542, endPoint x: 149, endPoint y: 417, distance: 125.0
click at [150, 543] on html "Whispers of the Wood Contacts People Marketing Workflows Campaigns Metrics & Ev…" at bounding box center [728, 406] width 1456 height 813
click at [89, 83] on button "Add Filter" at bounding box center [120, 73] width 218 height 32
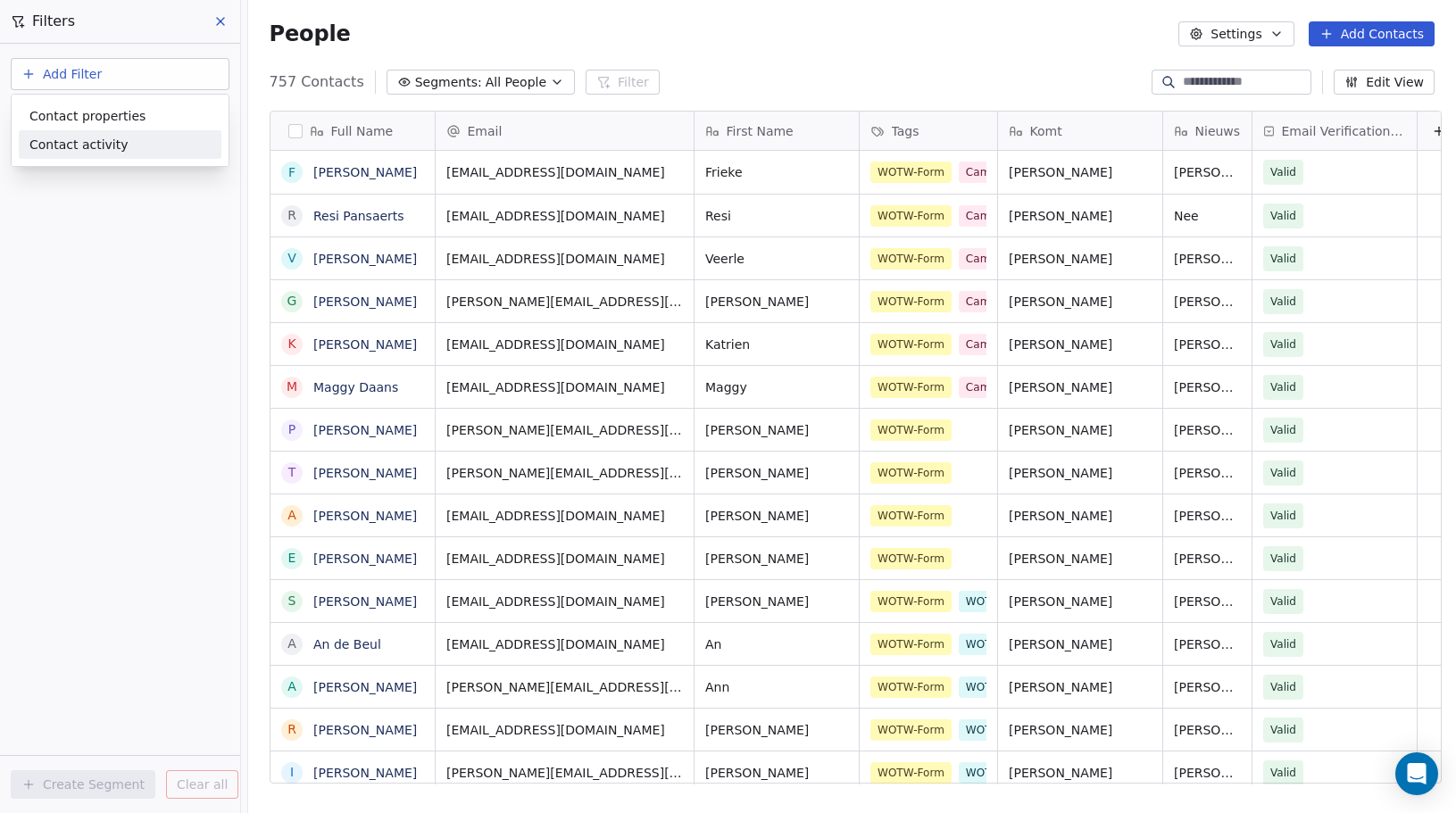
click at [80, 143] on span "Contact activity" at bounding box center [79, 145] width 99 height 19
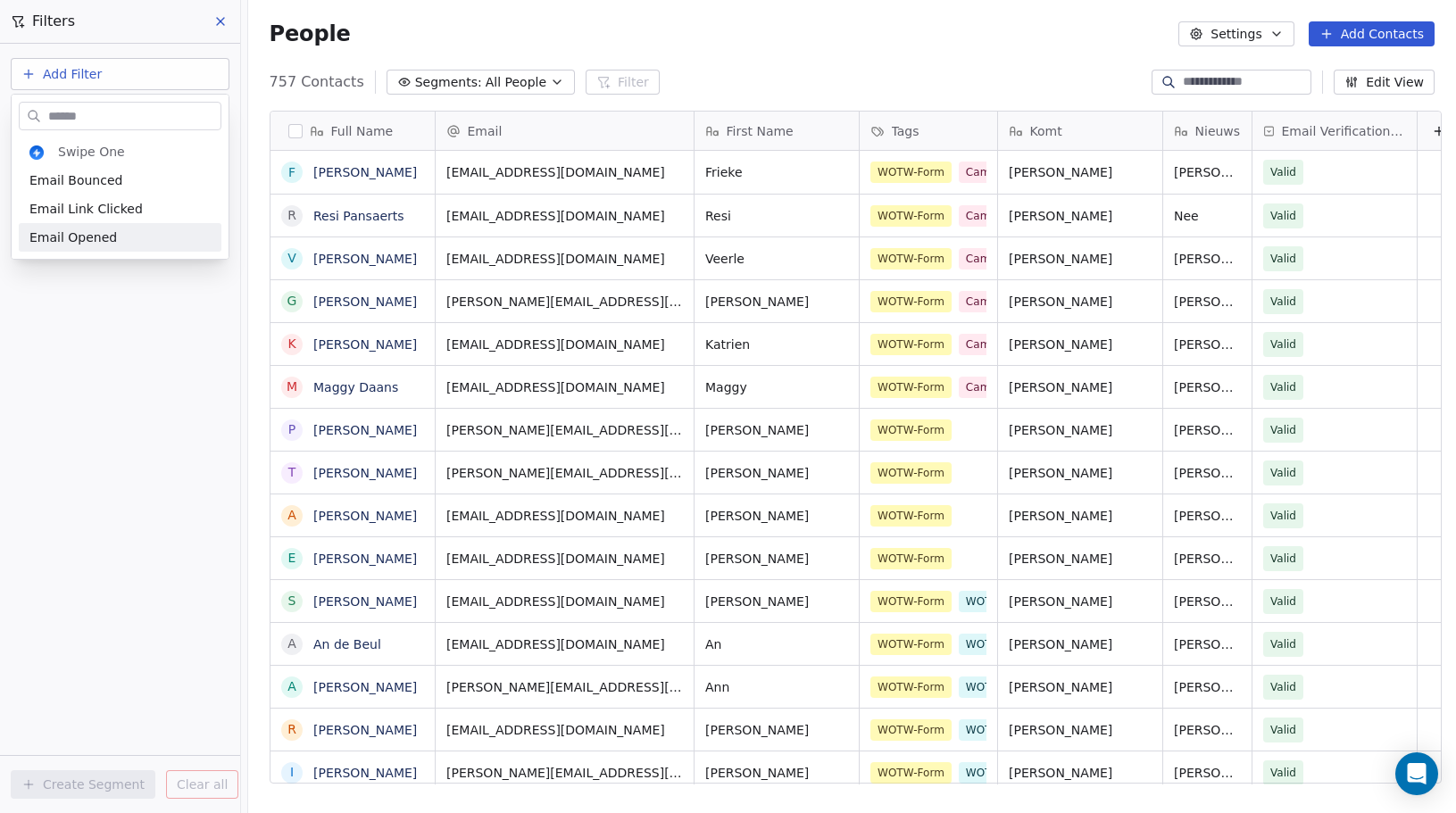
click at [119, 388] on html "Whispers of the Wood Contacts People Marketing Workflows Campaigns Metrics & Ev…" at bounding box center [728, 406] width 1456 height 813
click at [73, 73] on span "Add Filter" at bounding box center [72, 74] width 59 height 19
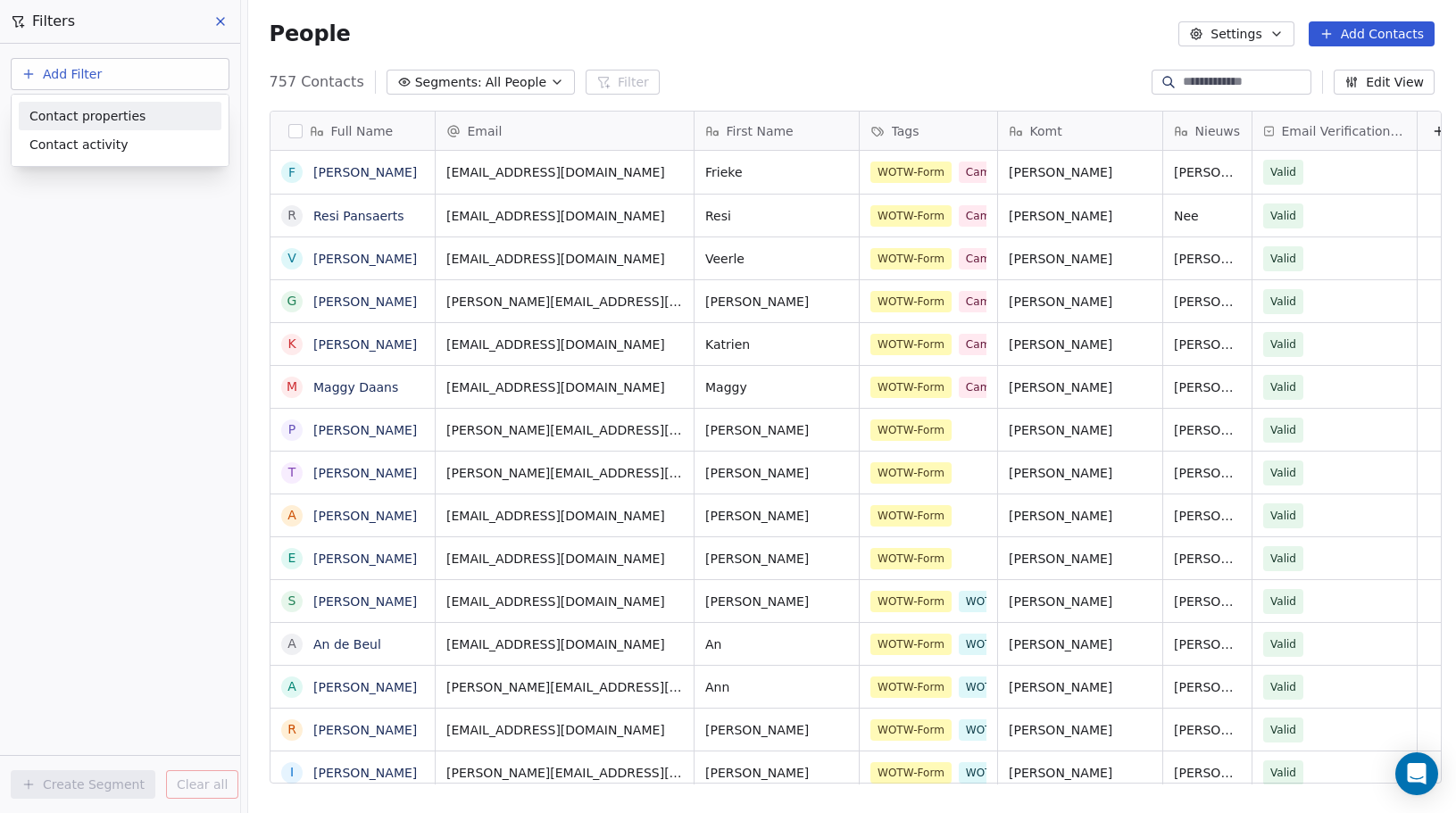
click at [78, 116] on span "Contact properties" at bounding box center [87, 116] width 116 height 19
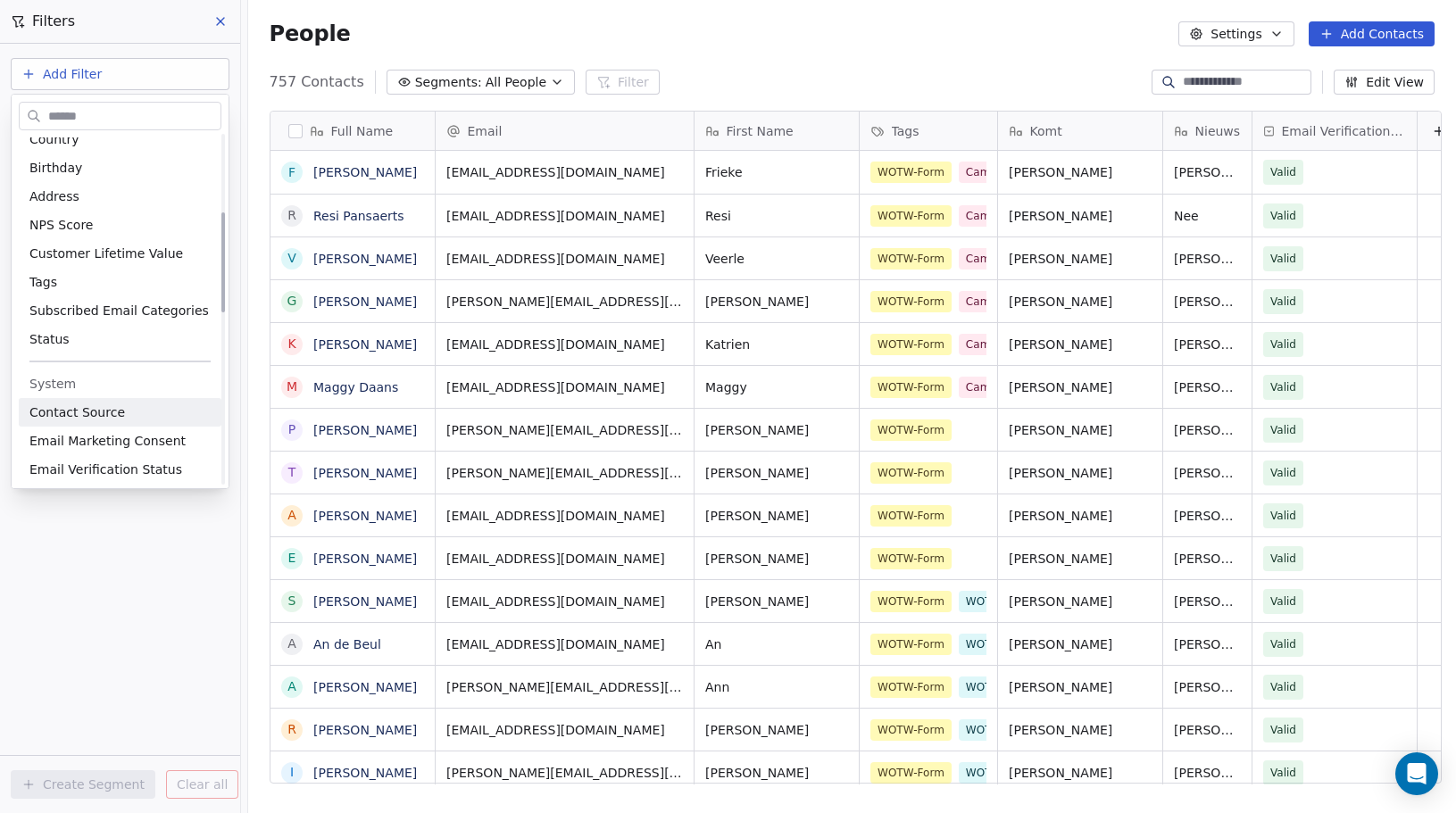
scroll to position [266, 0]
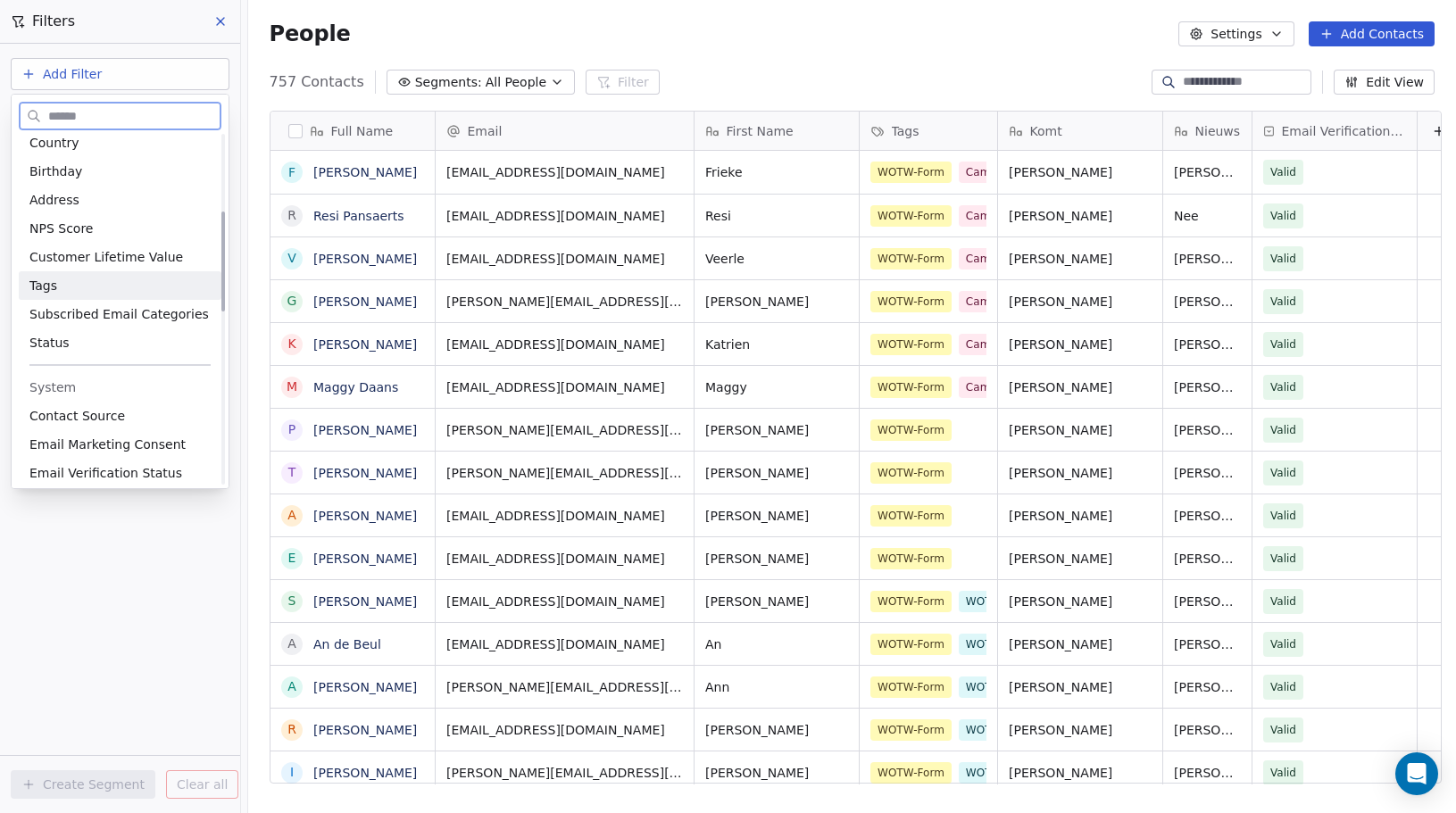
click at [87, 287] on div "Tags" at bounding box center [120, 286] width 181 height 18
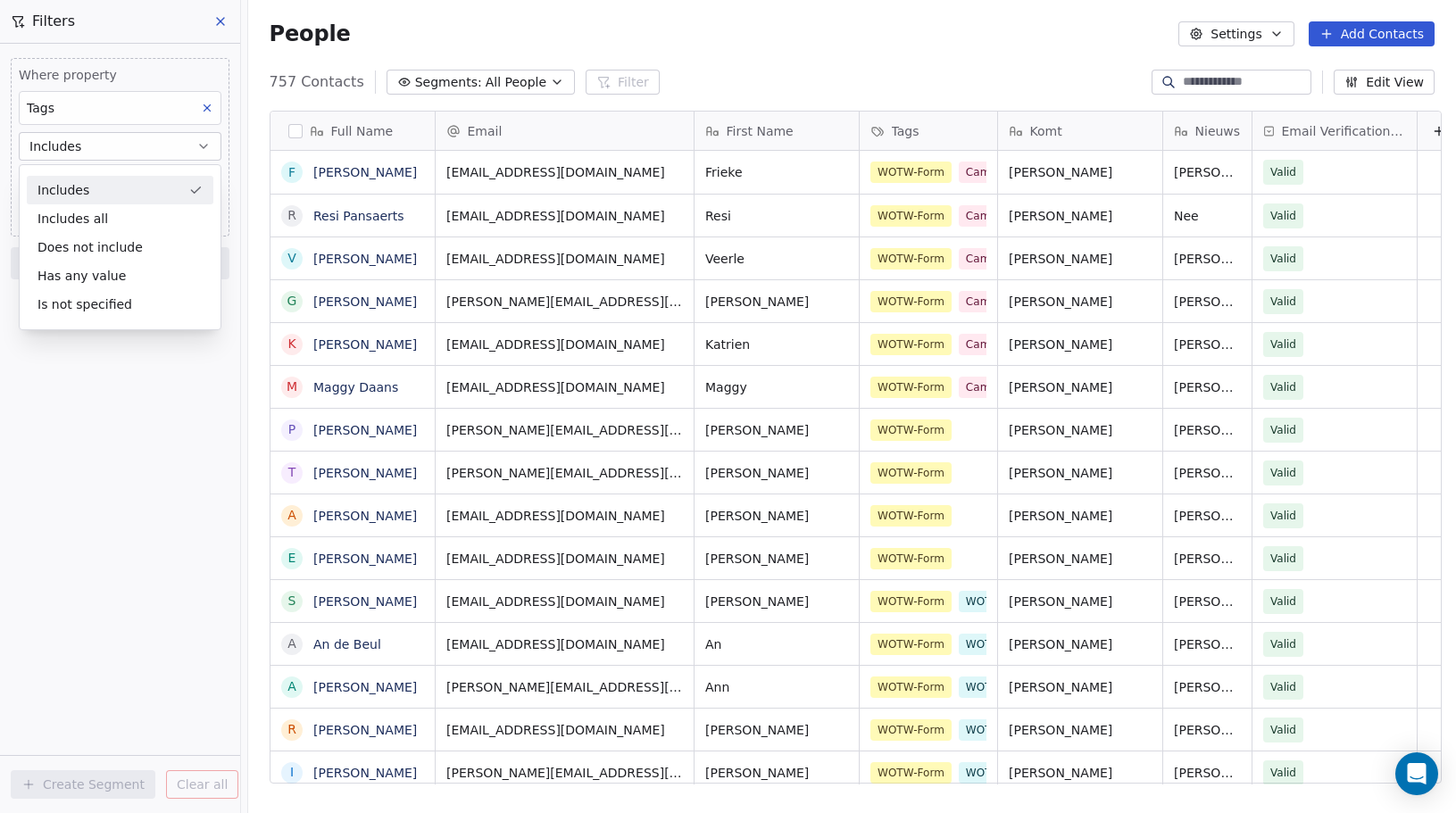
click at [88, 198] on div "Includes" at bounding box center [120, 190] width 187 height 29
click at [111, 186] on body "Whispers of the Wood Contacts People Marketing Workflows Campaigns Metrics & Ev…" at bounding box center [728, 406] width 1456 height 813
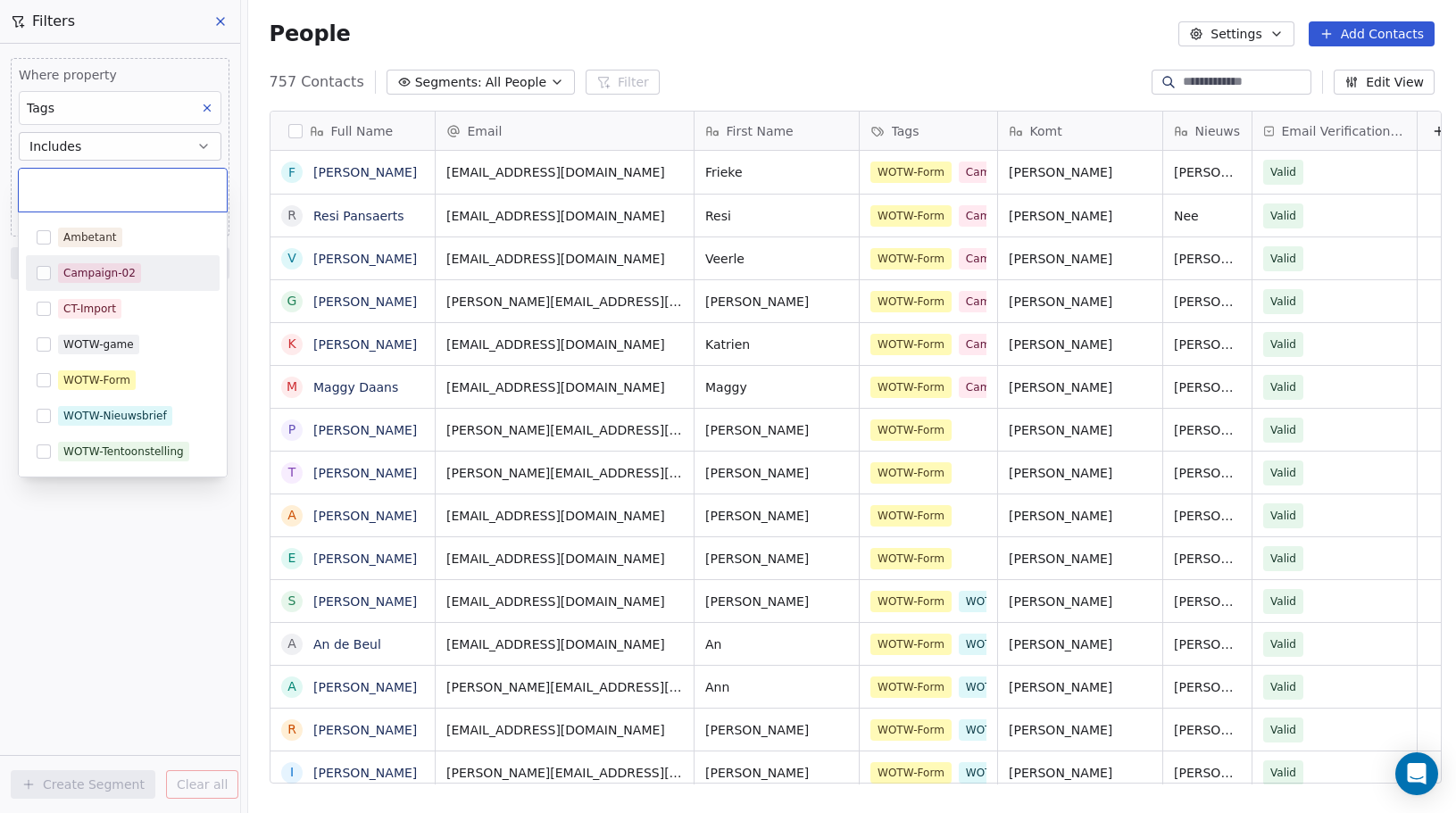
click at [110, 270] on div "Campaign-02" at bounding box center [99, 273] width 73 height 16
click at [119, 560] on html "Whispers of the Wood Contacts People Marketing Workflows Campaigns Metrics & Ev…" at bounding box center [728, 406] width 1456 height 813
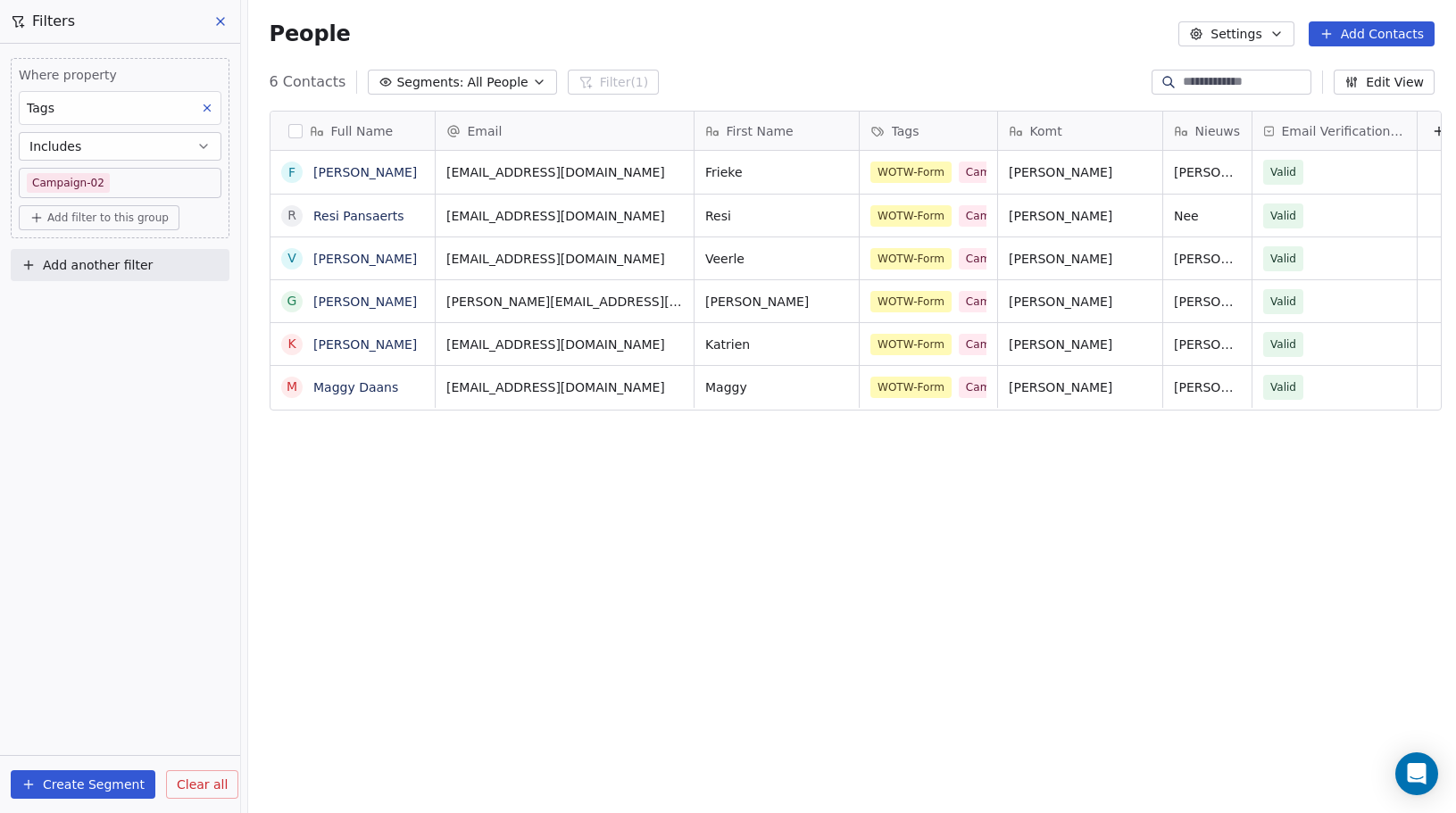
scroll to position [703, 1202]
click at [96, 788] on button "Create Segment" at bounding box center [83, 784] width 145 height 29
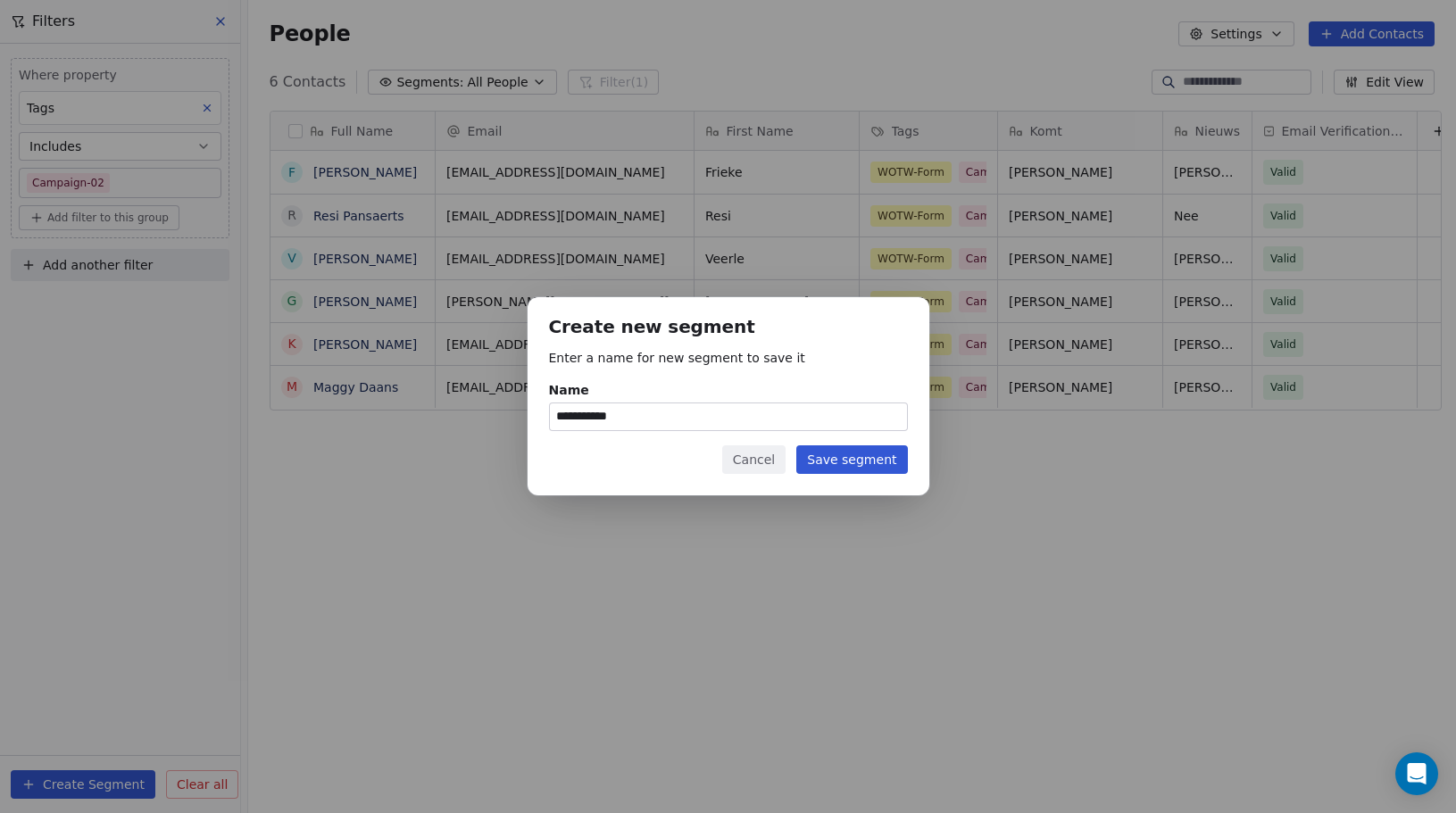
type input "**********"
click at [821, 460] on button "Save segment" at bounding box center [851, 460] width 110 height 29
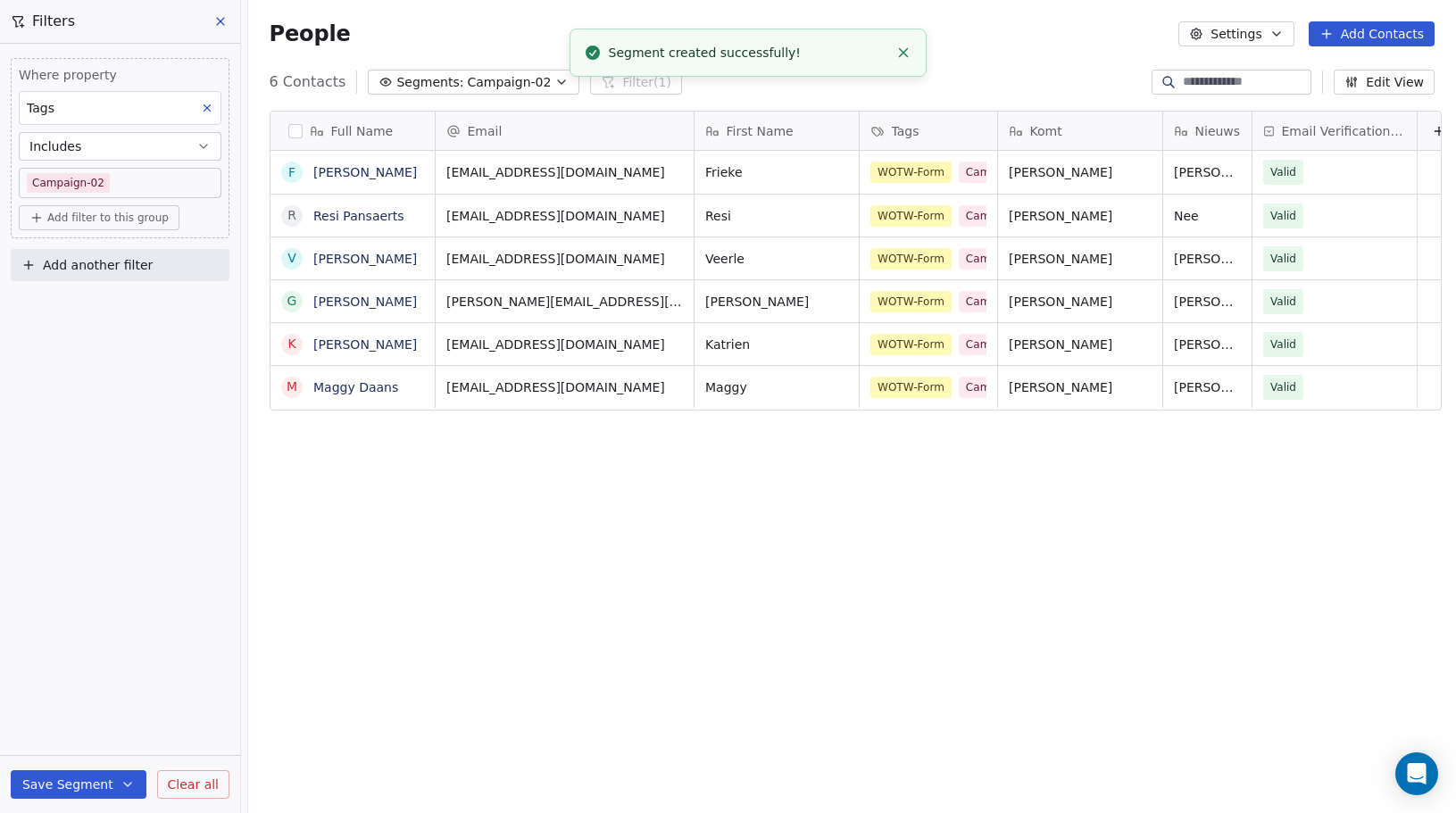
click at [225, 25] on icon at bounding box center [220, 21] width 14 height 14
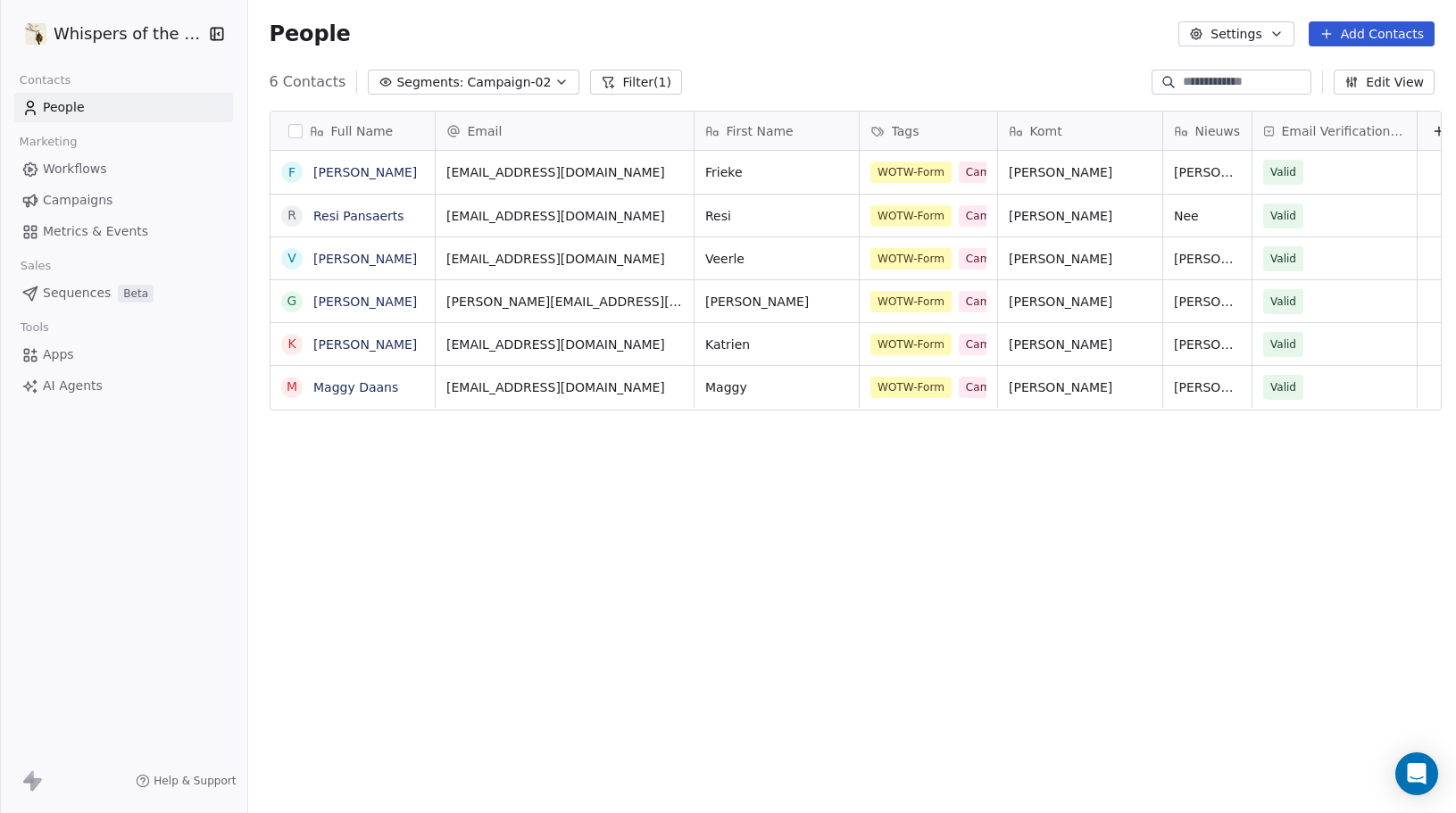
click at [111, 199] on link "Campaigns" at bounding box center [123, 201] width 218 height 30
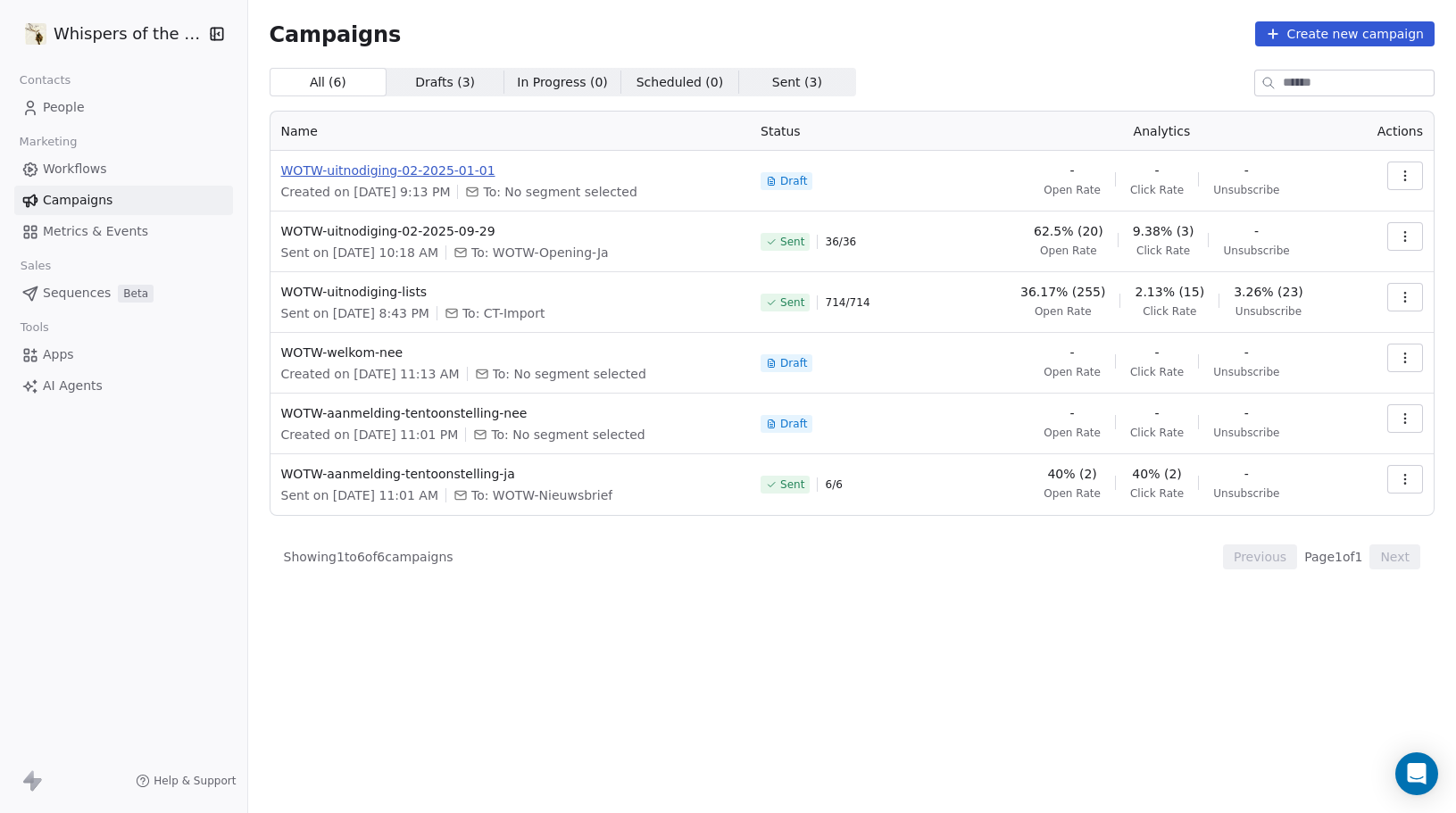
click at [455, 173] on span "WOTW-uitnodiging-02-2025-01-01" at bounding box center [510, 171] width 459 height 18
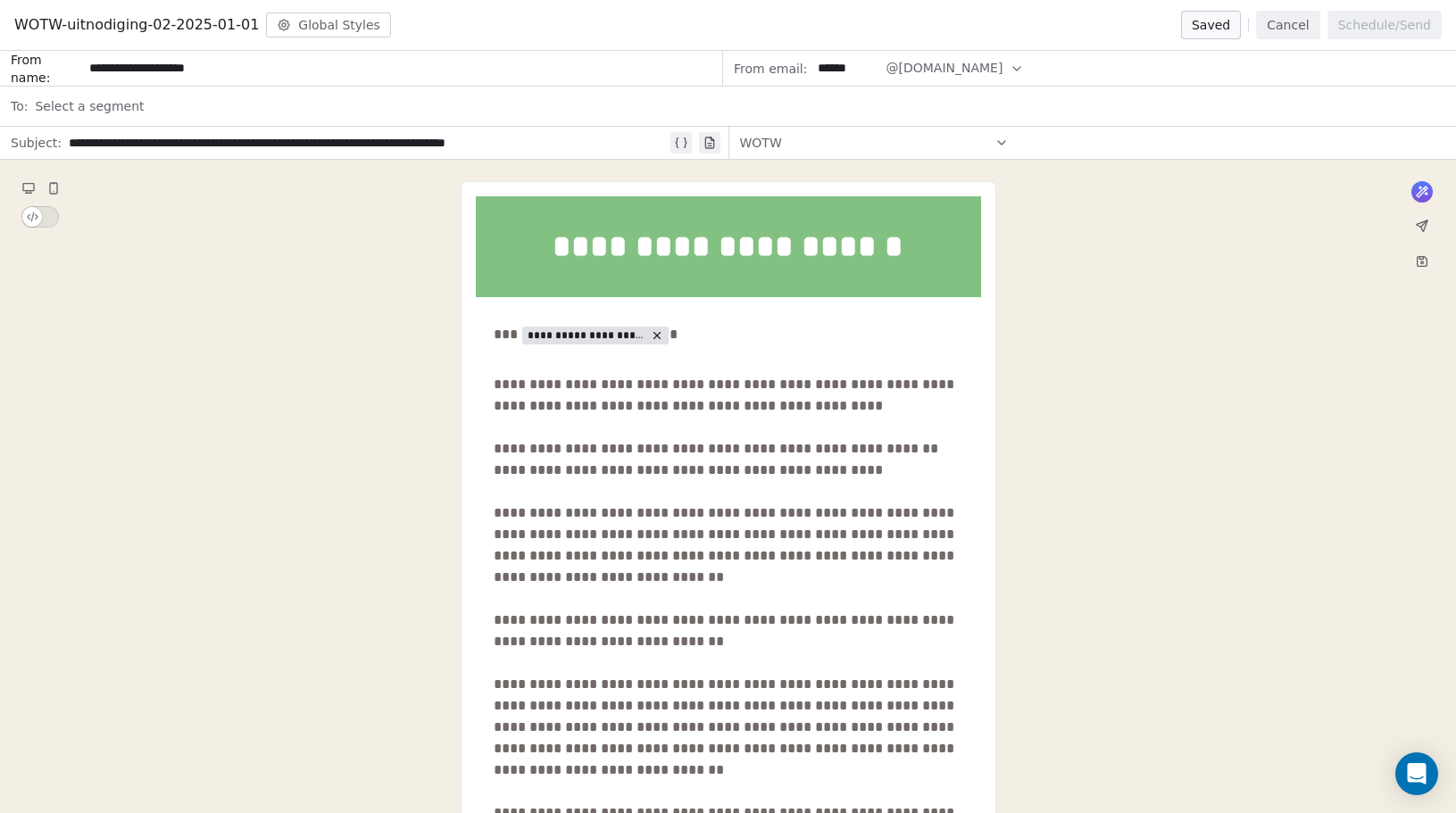
click at [133, 110] on span "Select a segment" at bounding box center [89, 106] width 109 height 18
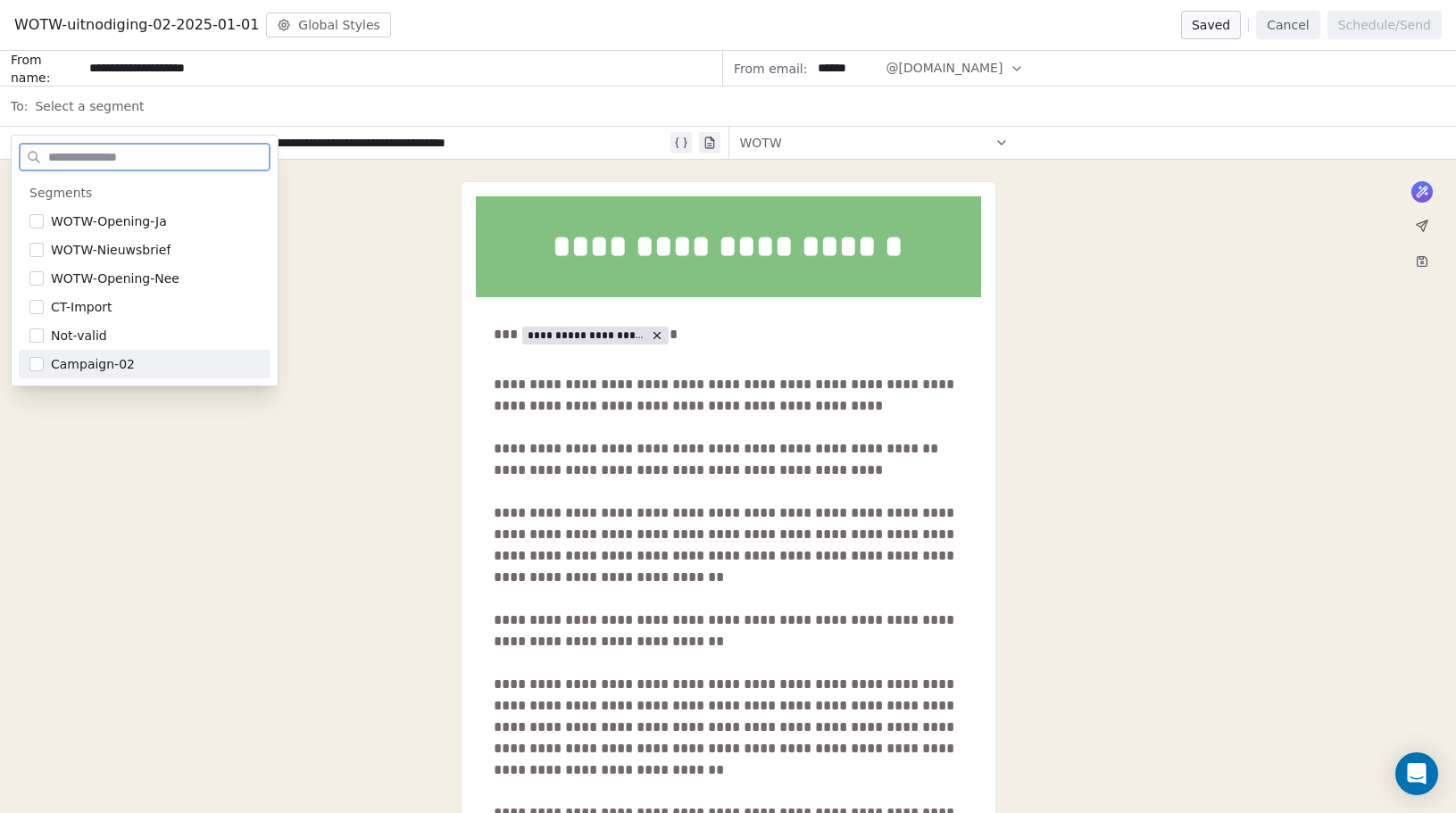
click at [120, 365] on span "Campaign-02" at bounding box center [92, 364] width 84 height 18
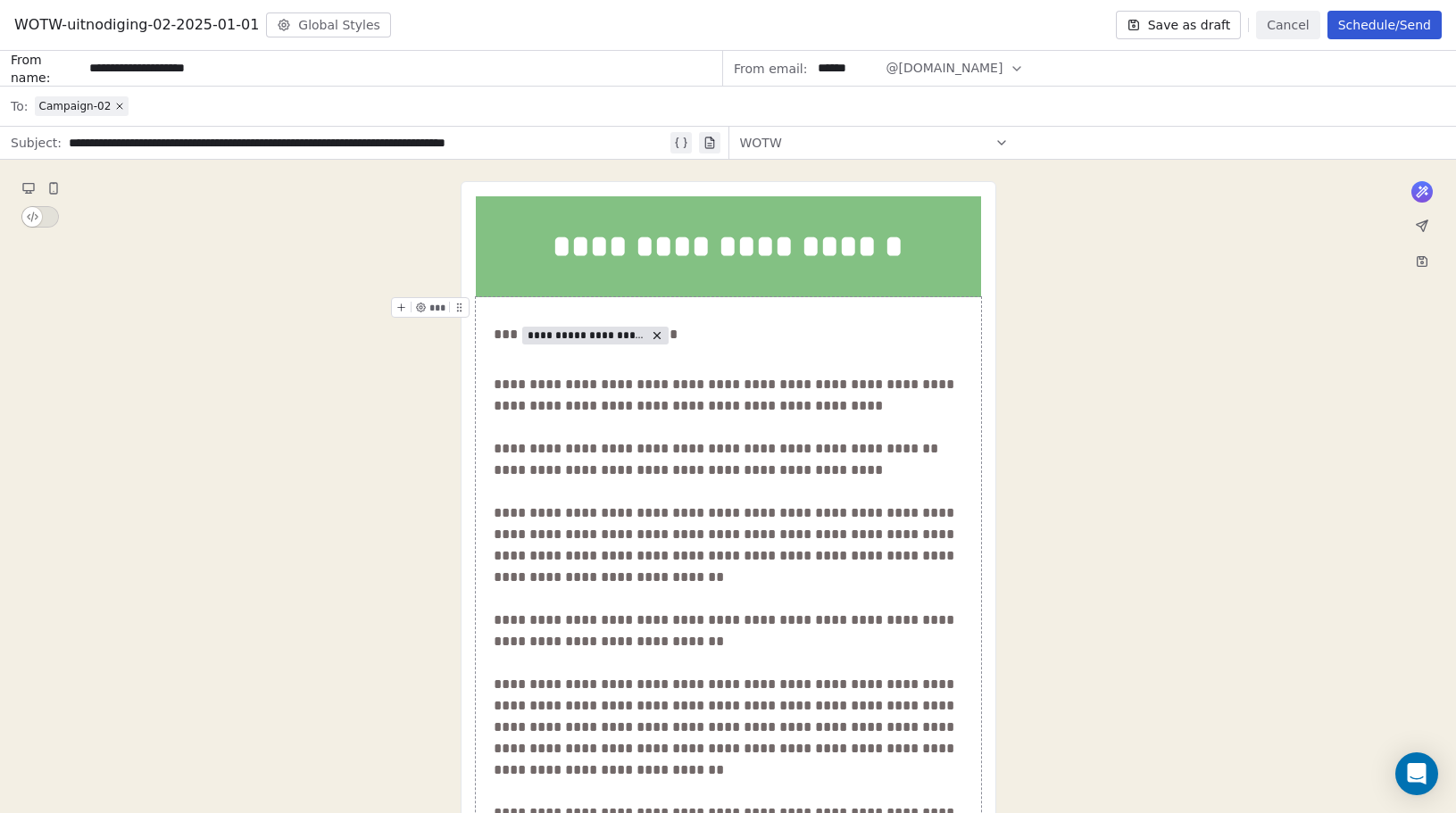
click at [1391, 30] on button "Schedule/Send" at bounding box center [1384, 25] width 114 height 29
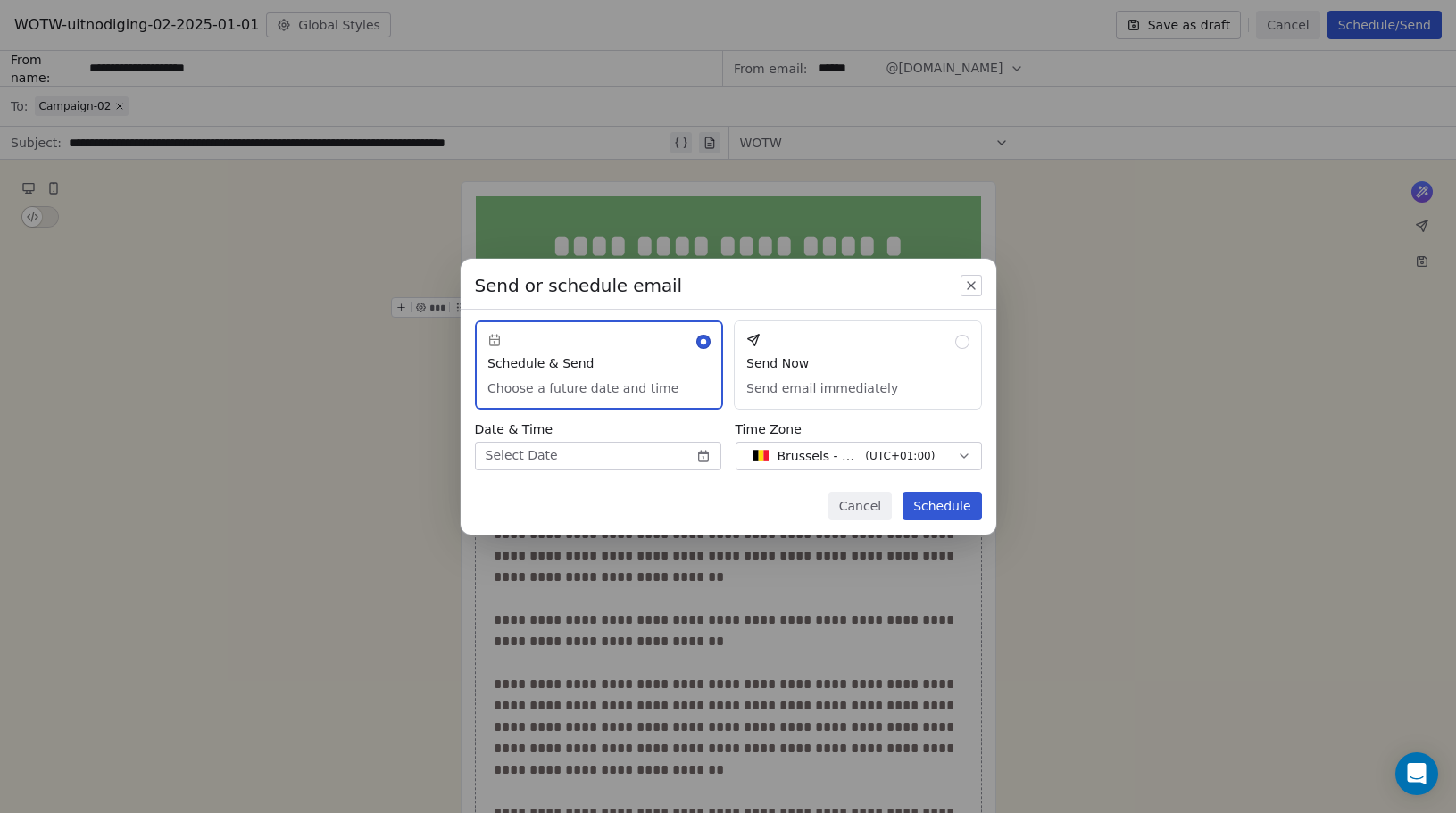
click at [930, 373] on button "Send Now Send email immediately" at bounding box center [858, 365] width 248 height 89
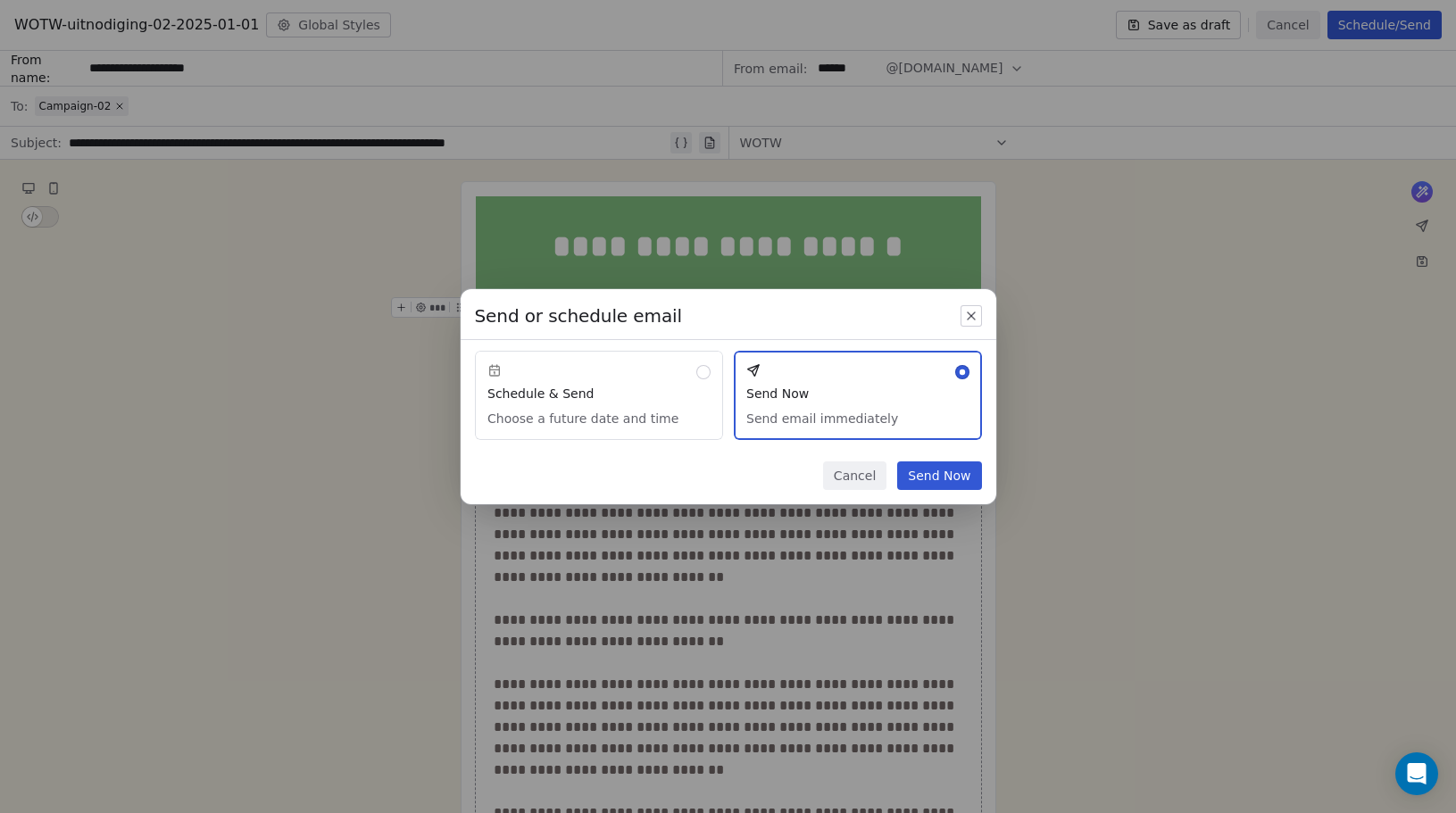
click at [953, 482] on button "Send Now" at bounding box center [939, 475] width 84 height 29
